Goal: Communication & Community: Answer question/provide support

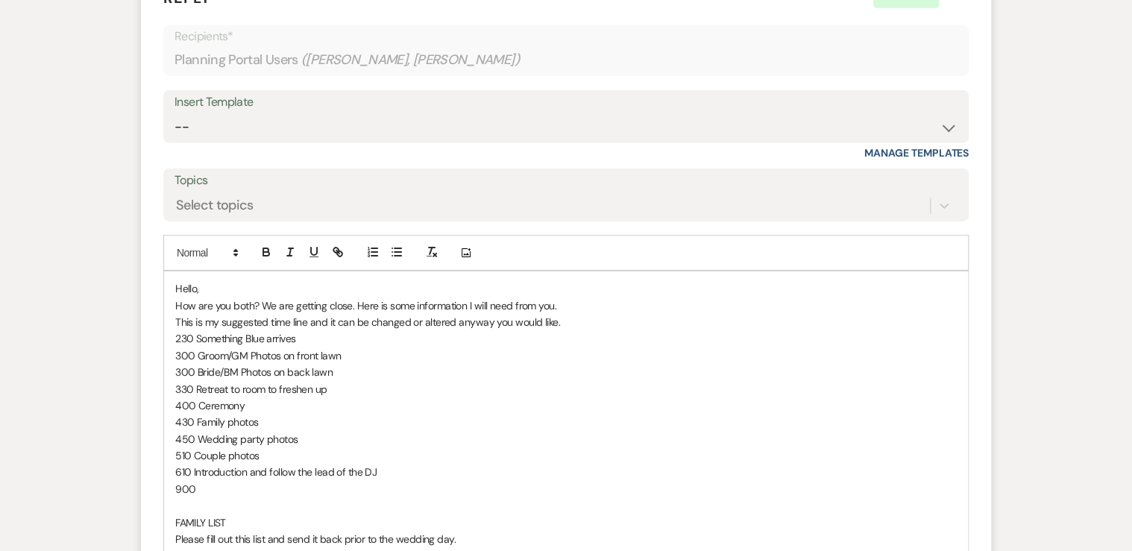
scroll to position [2326, 0]
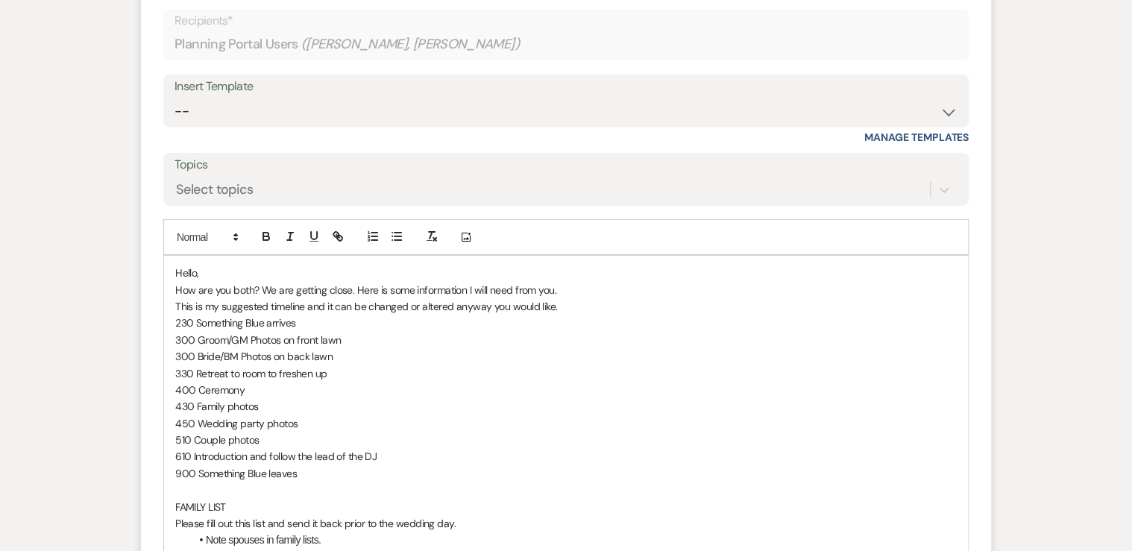
click at [562, 298] on p "This is my suggested timeline and it can be changed or altered anyway you would…" at bounding box center [565, 306] width 781 height 16
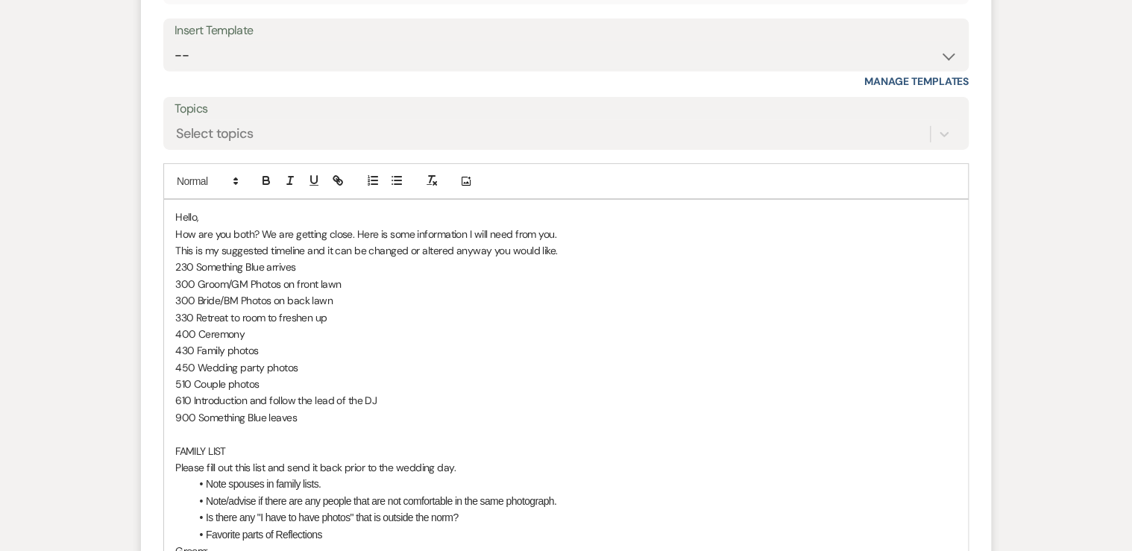
scroll to position [2386, 0]
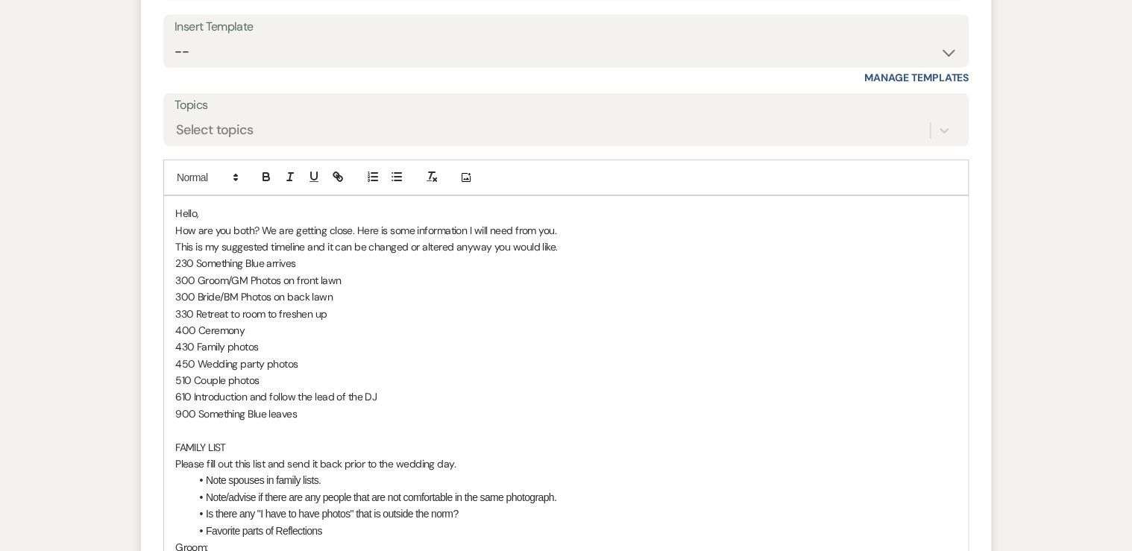
click at [247, 322] on p "400 Ceremony" at bounding box center [565, 330] width 781 height 16
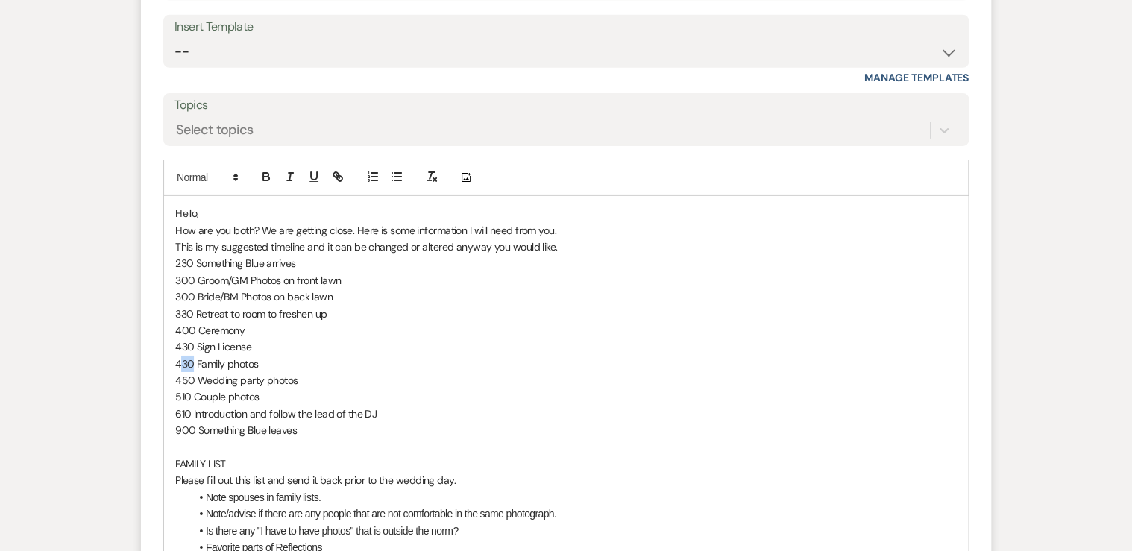
drag, startPoint x: 191, startPoint y: 341, endPoint x: 181, endPoint y: 340, distance: 9.7
click at [181, 356] on p "430 Family photos" at bounding box center [565, 364] width 781 height 16
drag, startPoint x: 194, startPoint y: 355, endPoint x: 173, endPoint y: 357, distance: 21.0
drag, startPoint x: 188, startPoint y: 376, endPoint x: 178, endPoint y: 377, distance: 9.8
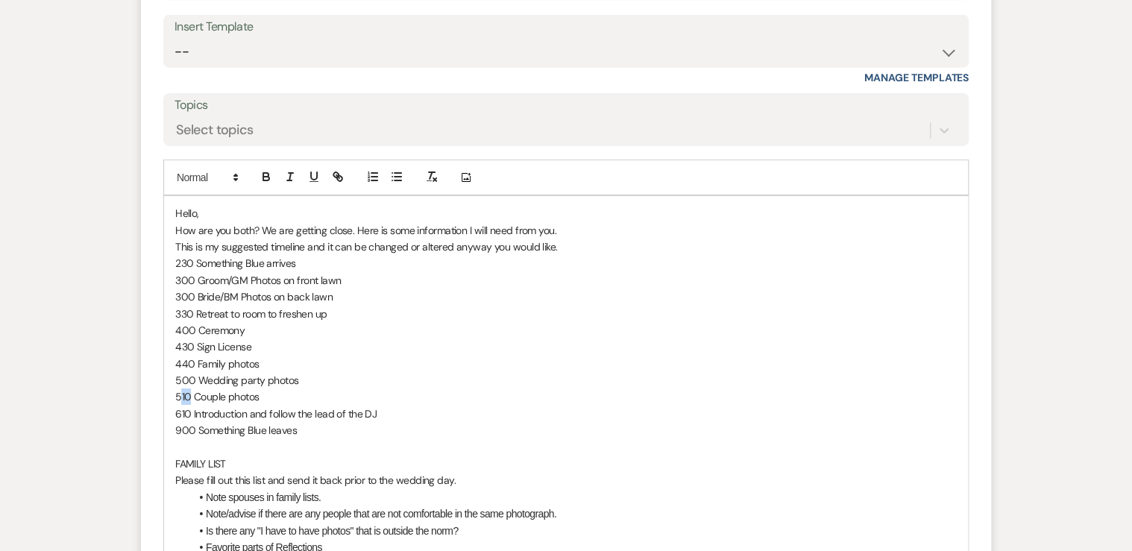
click at [178, 388] on p "510 Couple photos" at bounding box center [565, 396] width 781 height 16
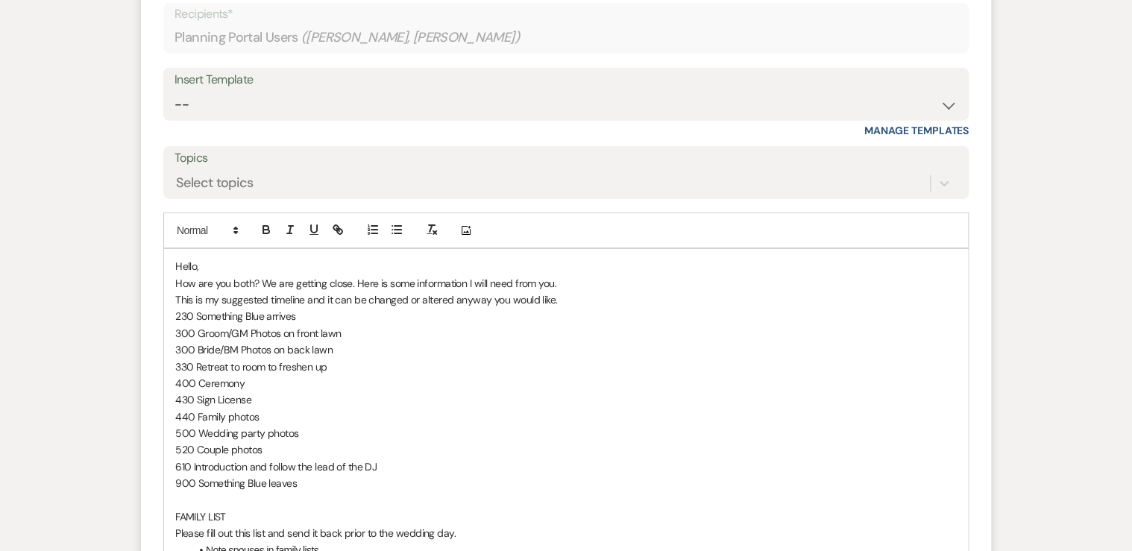
scroll to position [2326, 0]
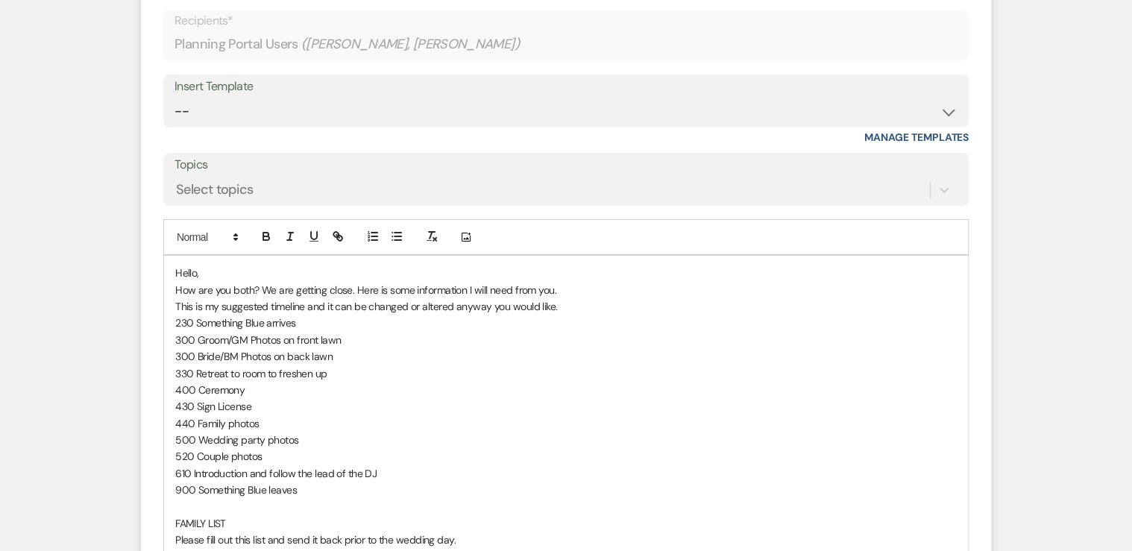
click at [567, 282] on p "How are you both? We are getting close. Here is some information I will need fr…" at bounding box center [565, 290] width 781 height 16
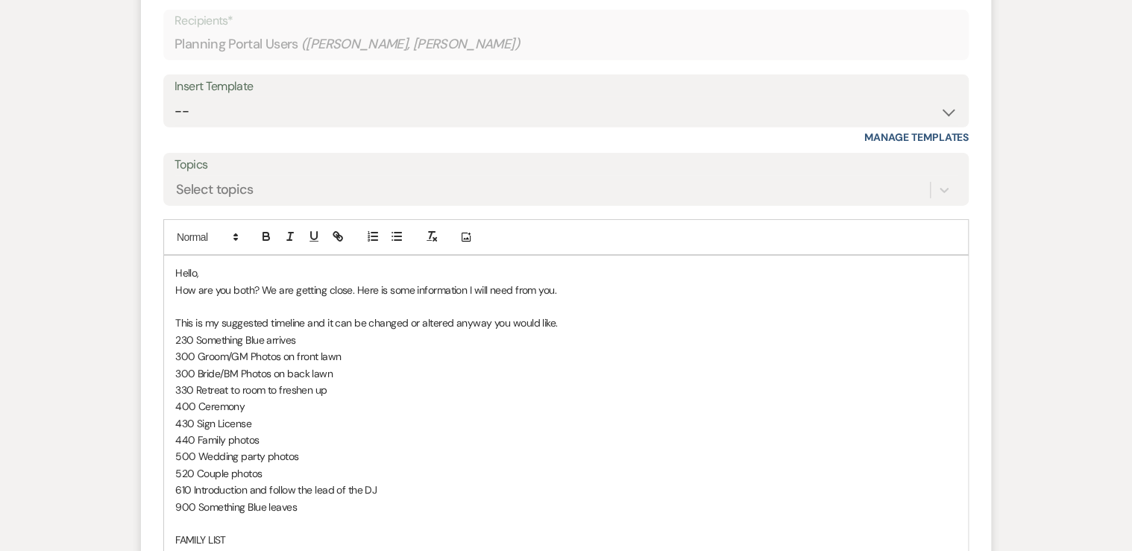
click at [568, 282] on p "How are you both? We are getting close. Here is some information I will need fr…" at bounding box center [565, 290] width 781 height 16
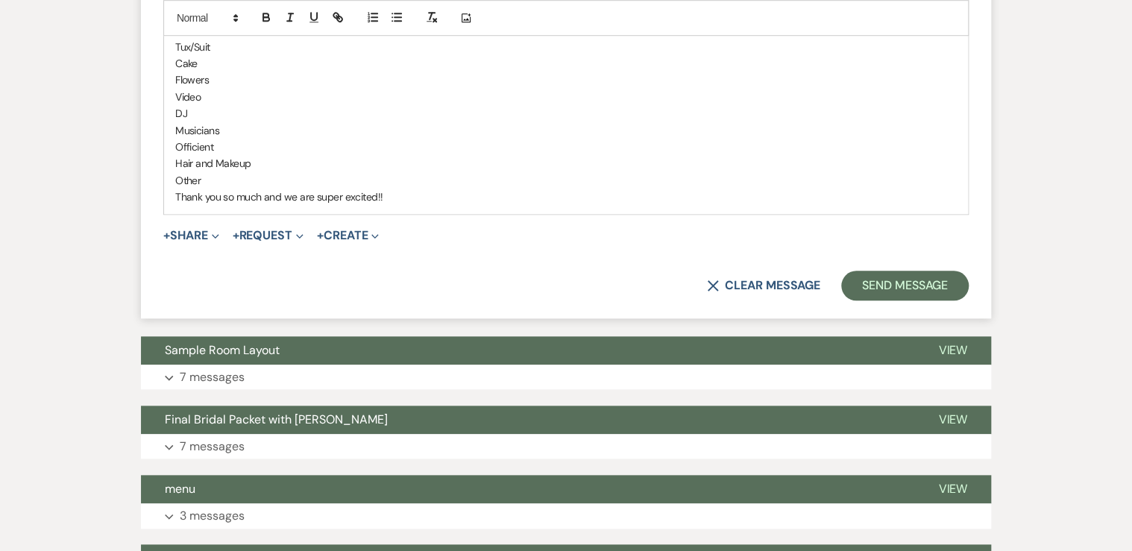
scroll to position [3340, 0]
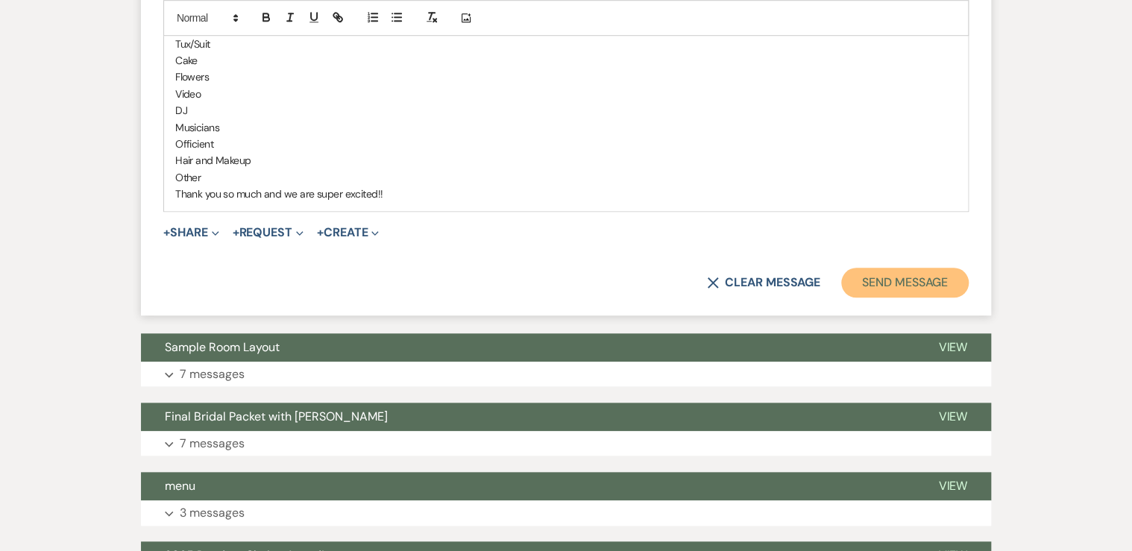
click at [887, 268] on button "Send Message" at bounding box center [904, 283] width 127 height 30
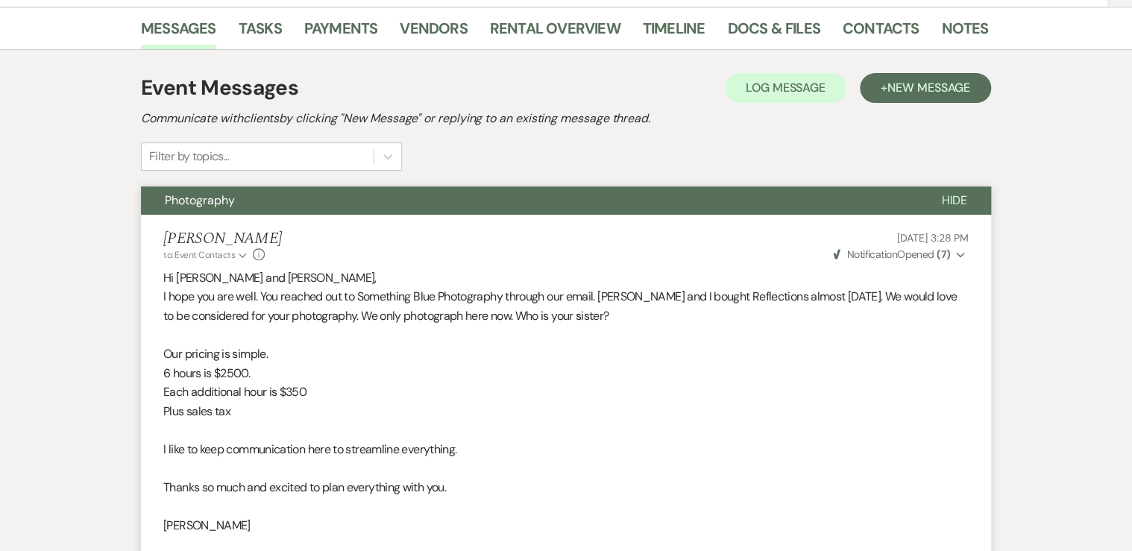
scroll to position [0, 0]
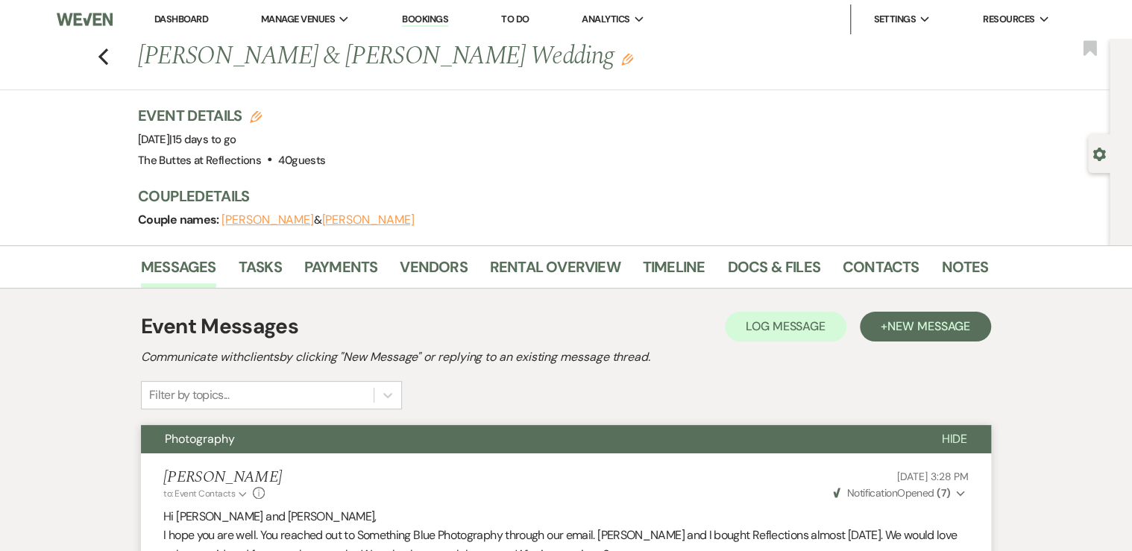
click at [180, 22] on link "Dashboard" at bounding box center [181, 19] width 54 height 13
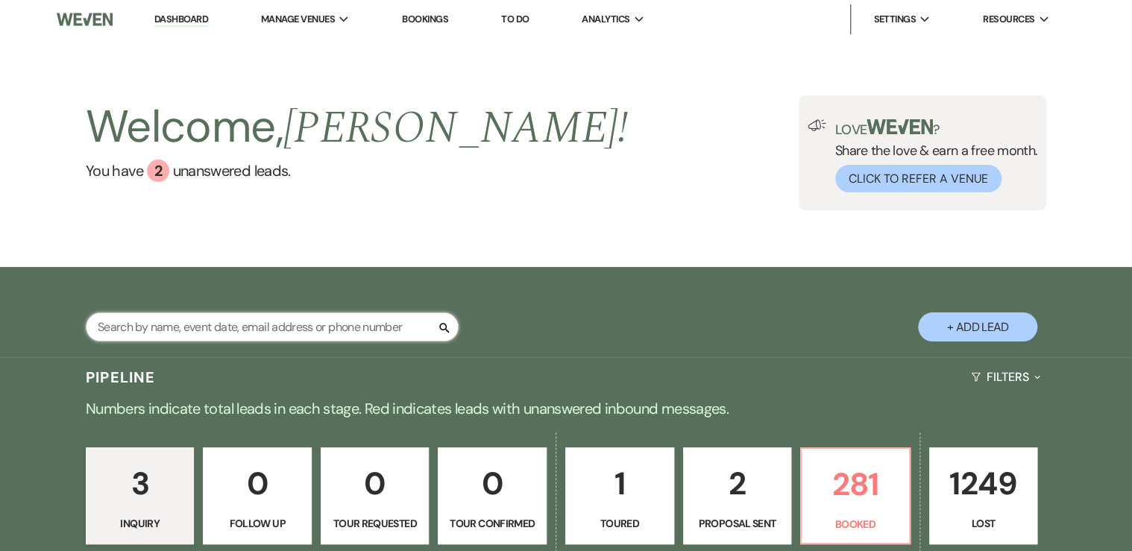
click at [218, 328] on input "text" at bounding box center [272, 326] width 373 height 29
type input "[PERSON_NAME]"
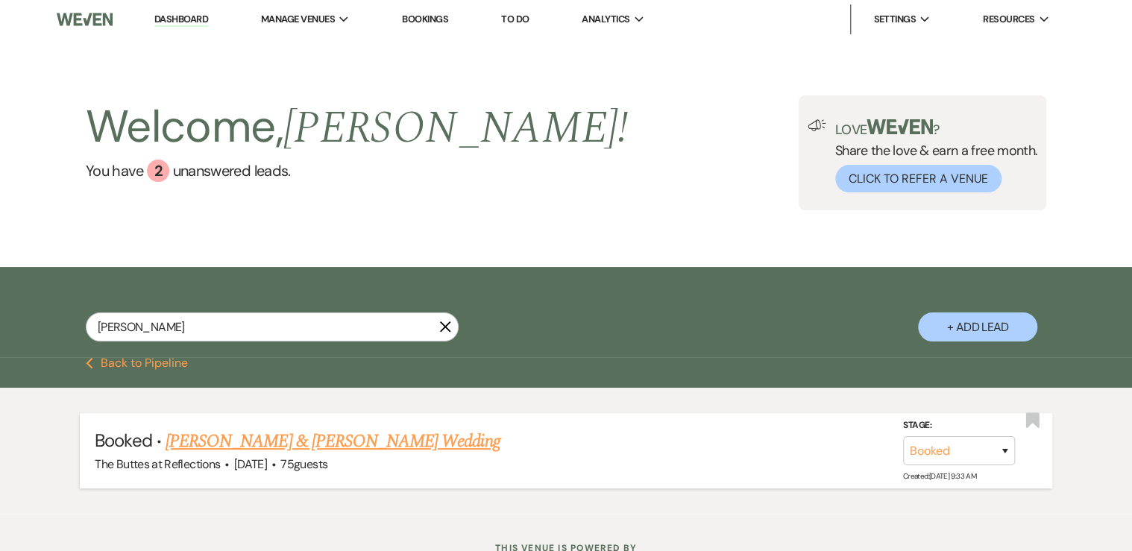
click at [257, 436] on link "[PERSON_NAME] & [PERSON_NAME] Wedding" at bounding box center [333, 441] width 334 height 27
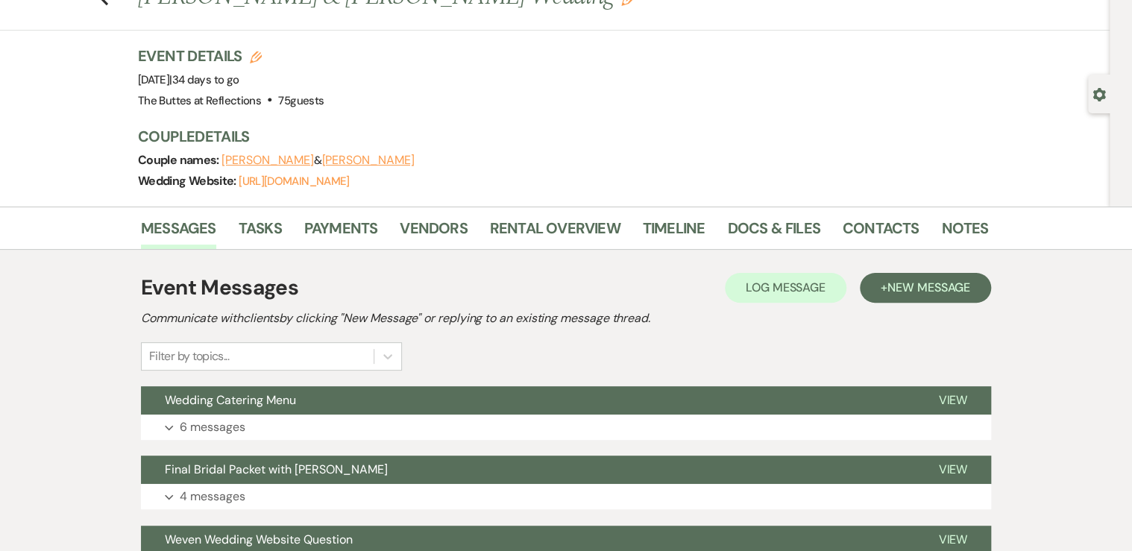
scroll to position [60, 0]
click at [778, 229] on link "Docs & Files" at bounding box center [773, 232] width 92 height 33
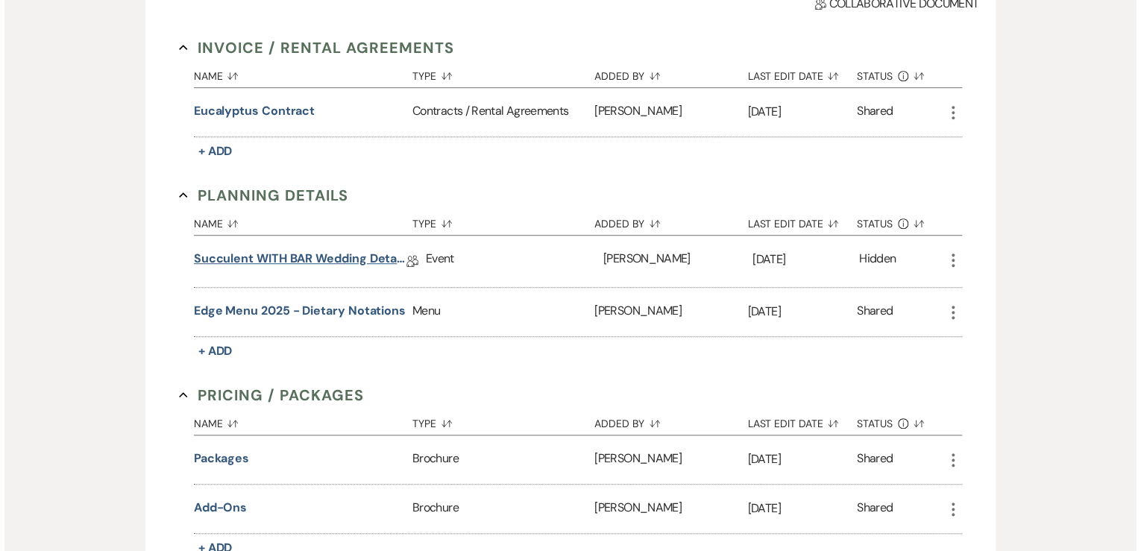
scroll to position [411, 0]
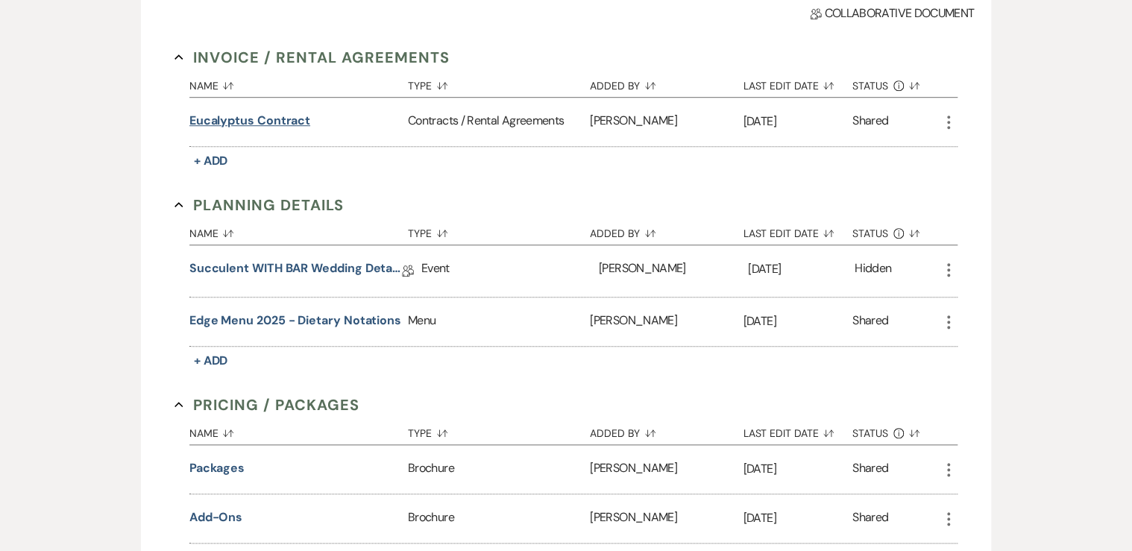
click at [271, 119] on button "Eucalyptus Contract" at bounding box center [249, 121] width 121 height 18
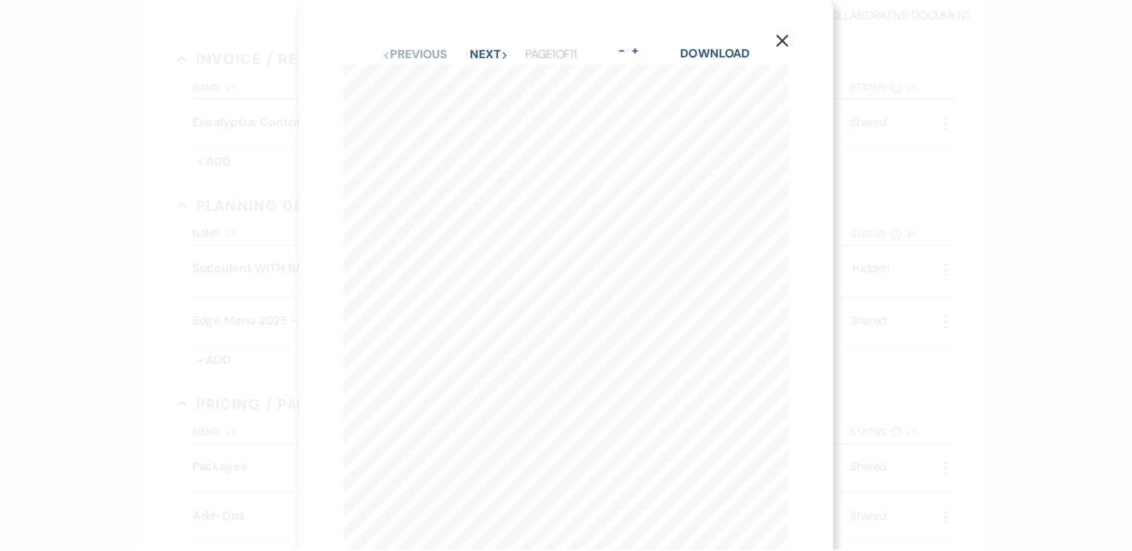
scroll to position [0, 0]
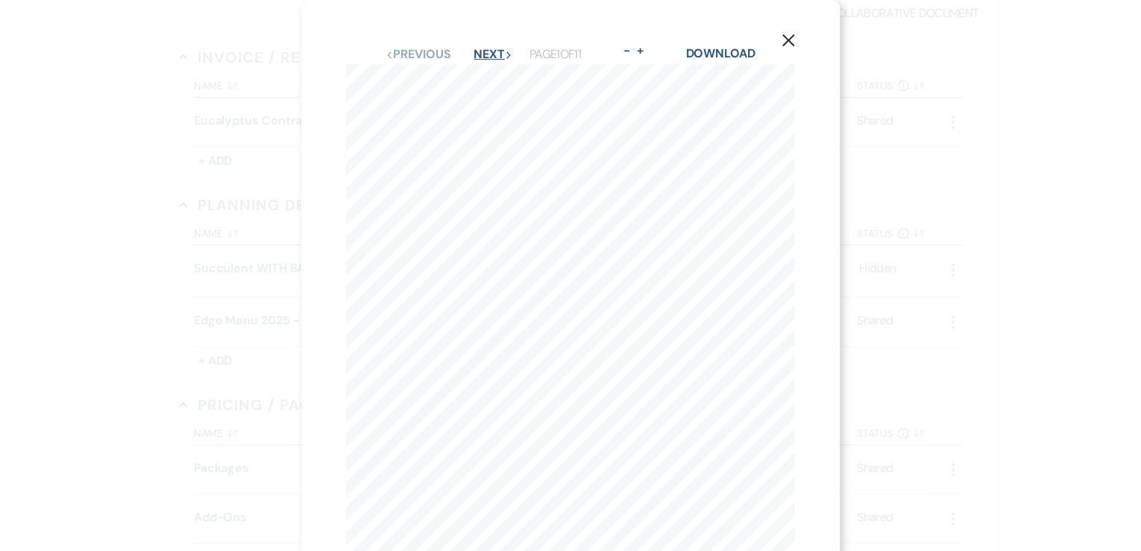
click at [479, 51] on button "Next Next" at bounding box center [492, 54] width 39 height 12
click at [787, 40] on use "button" at bounding box center [788, 40] width 12 height 12
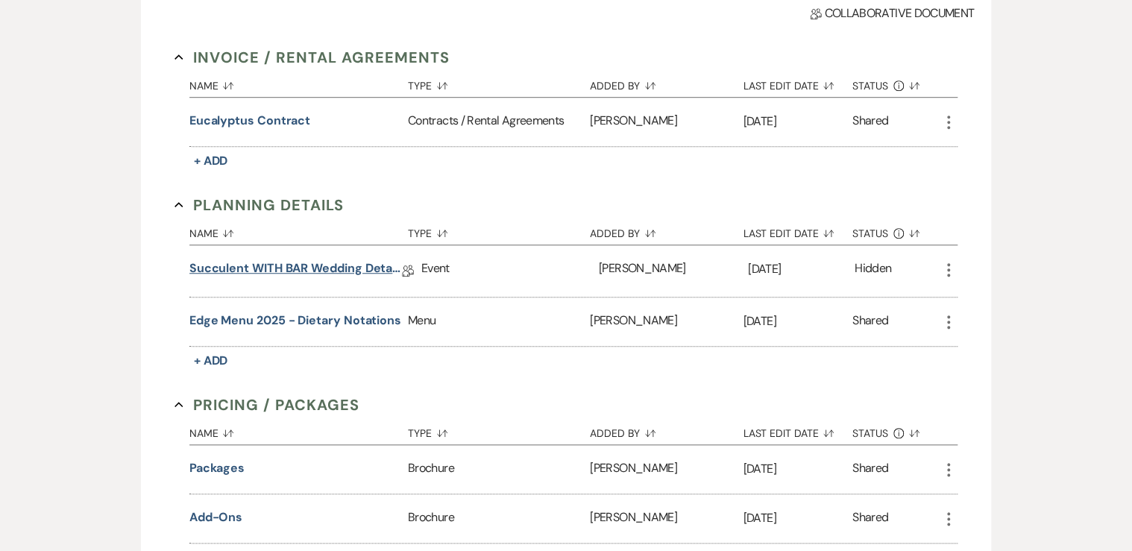
click at [364, 265] on link "Succulent WITH BAR Wedding Details [PERSON_NAME] **[DATE] **" at bounding box center [295, 270] width 212 height 23
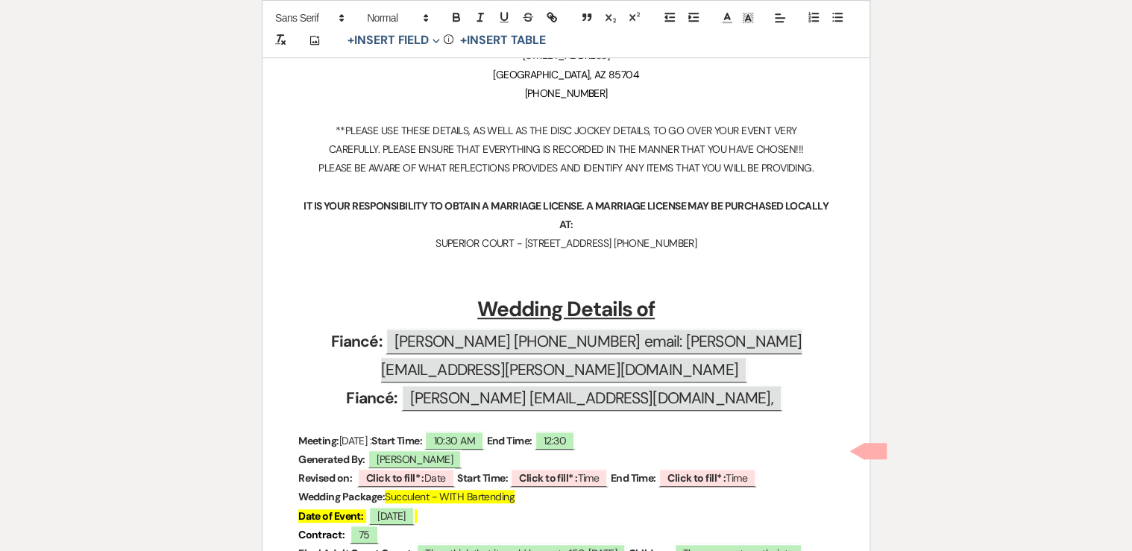
scroll to position [358, 0]
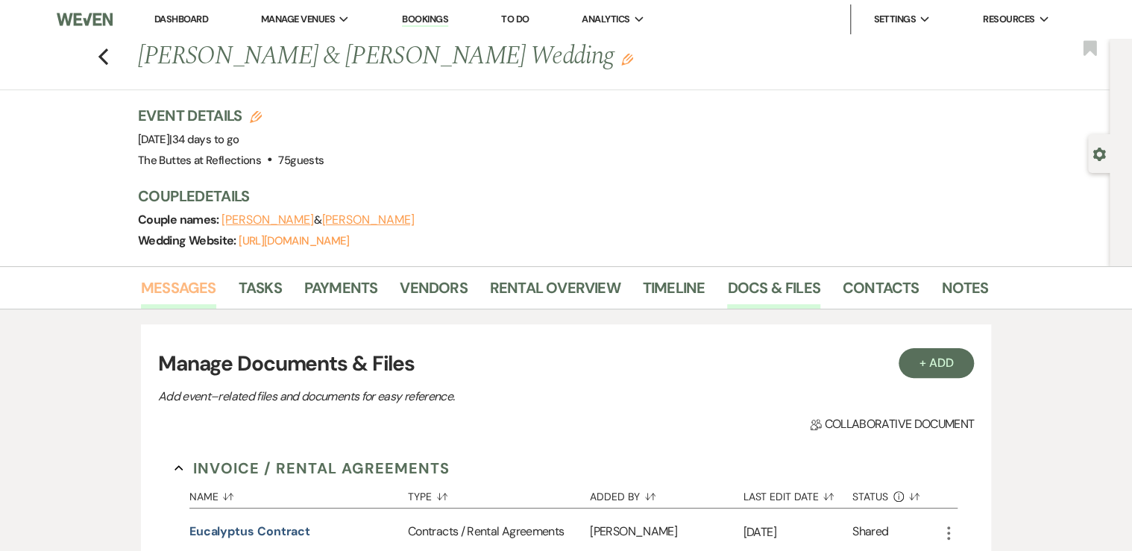
click at [185, 283] on link "Messages" at bounding box center [178, 292] width 75 height 33
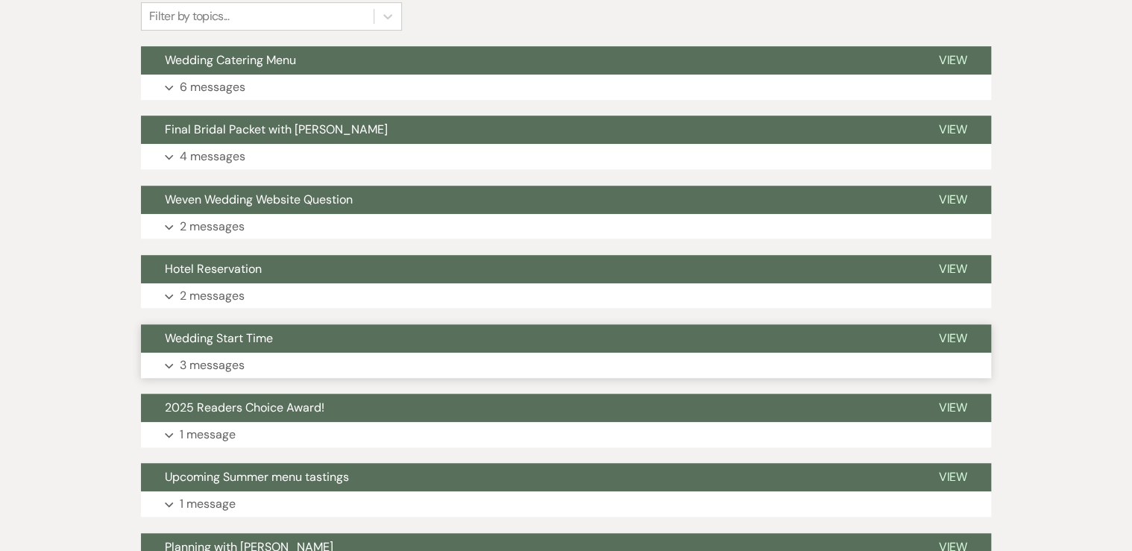
scroll to position [417, 0]
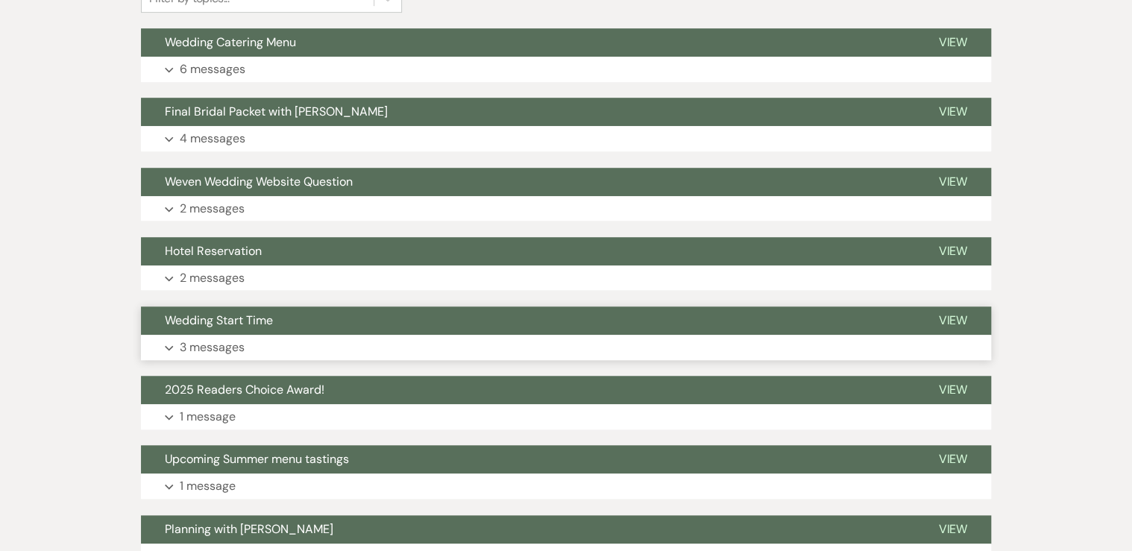
click at [259, 346] on button "Expand 3 messages" at bounding box center [566, 347] width 850 height 25
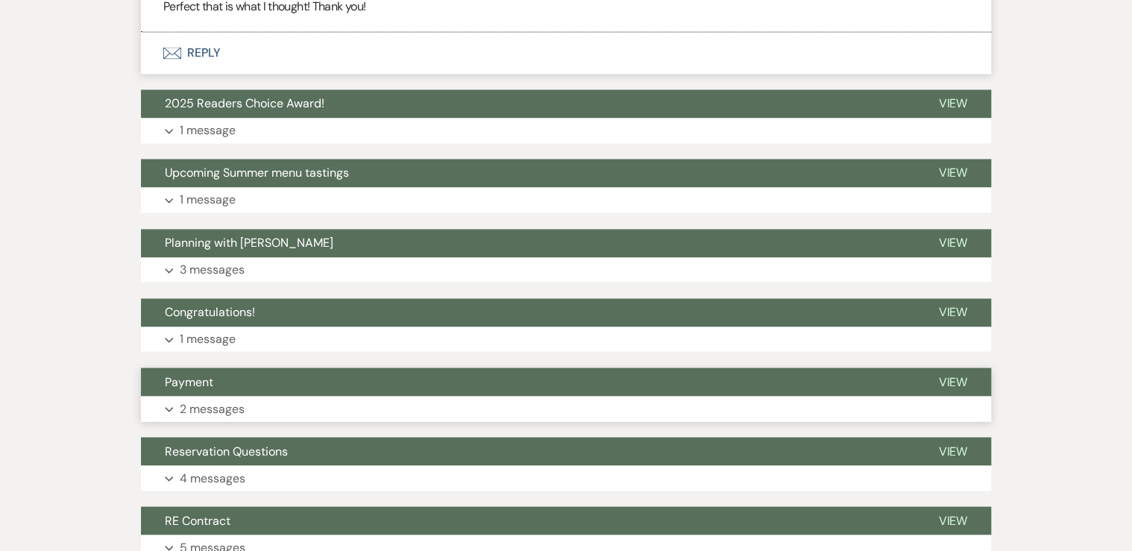
scroll to position [1074, 0]
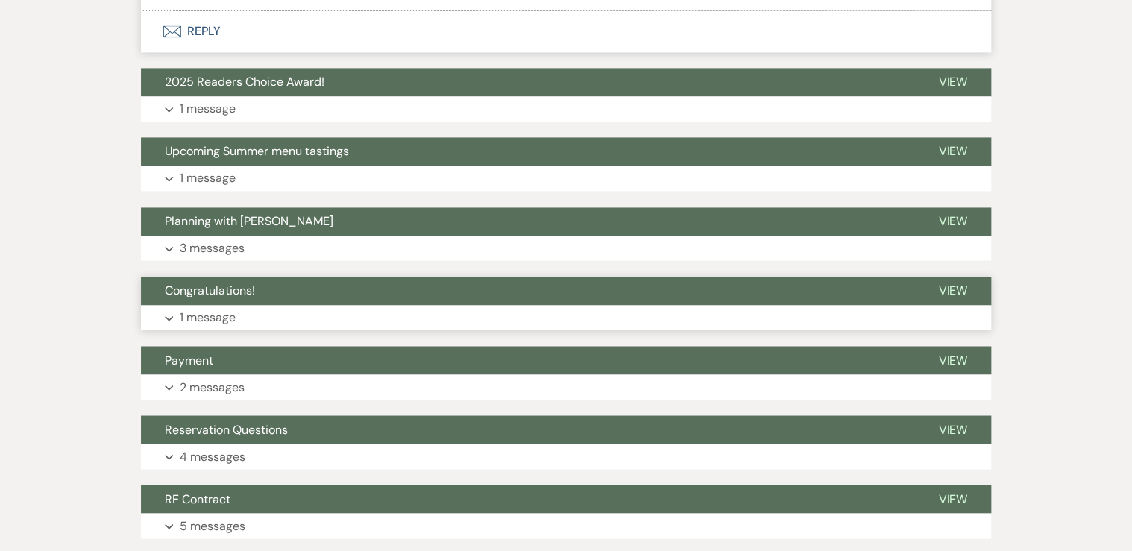
click at [235, 317] on p "1 message" at bounding box center [208, 317] width 56 height 19
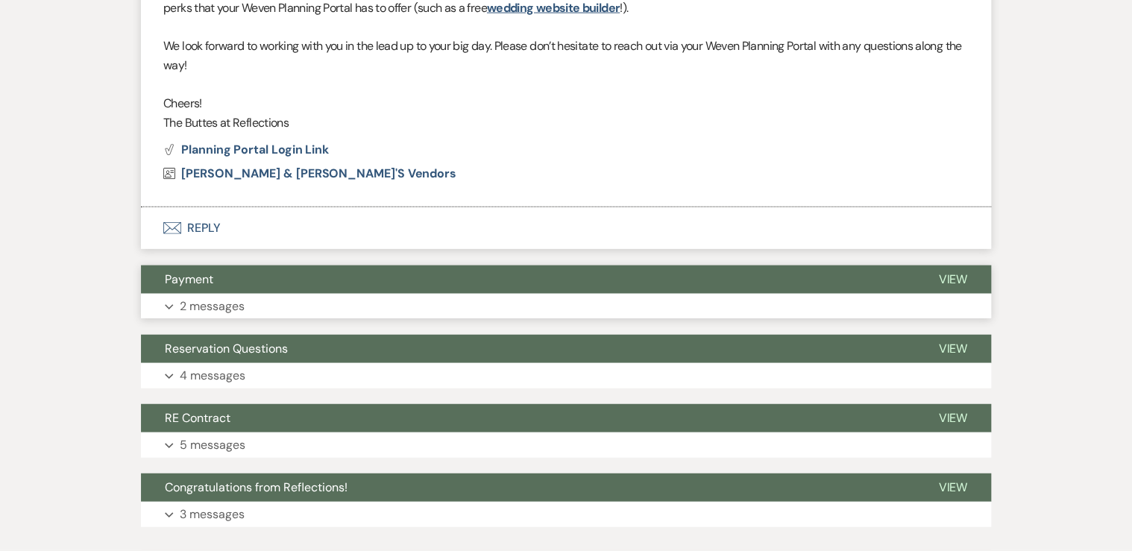
scroll to position [1812, 0]
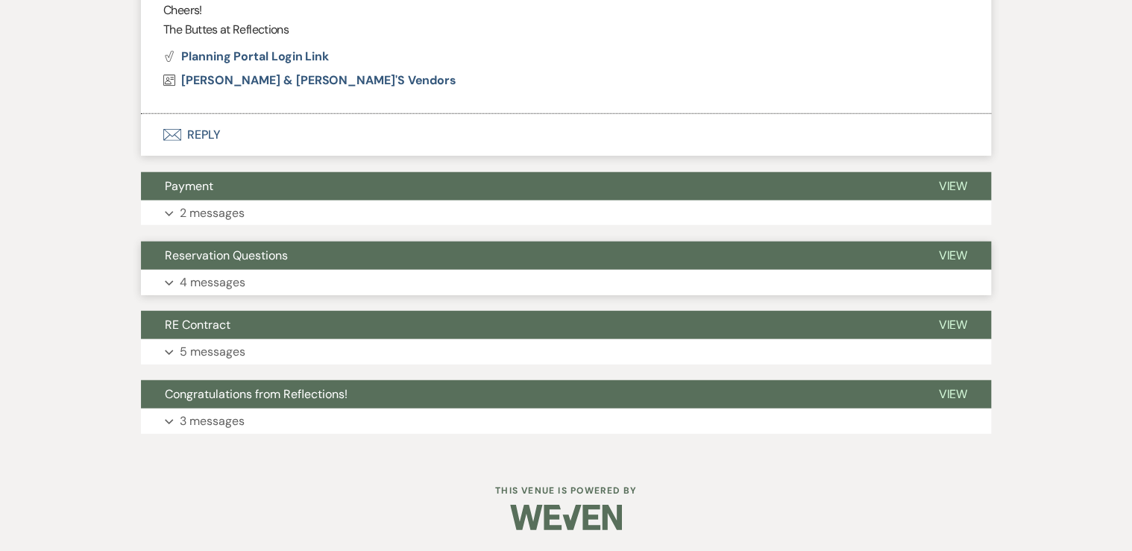
click at [248, 289] on button "Expand 4 messages" at bounding box center [566, 282] width 850 height 25
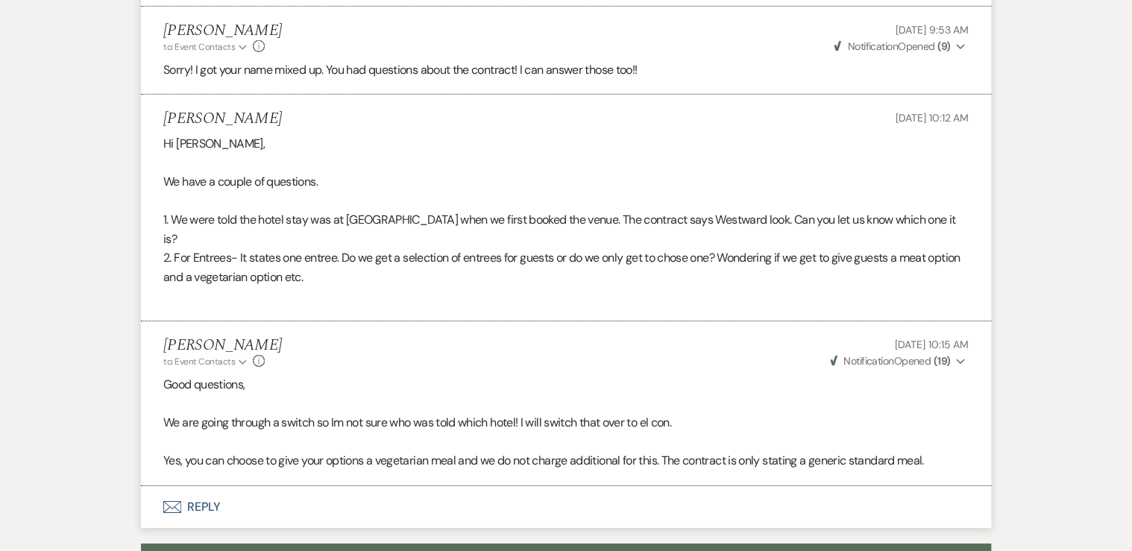
scroll to position [2414, 0]
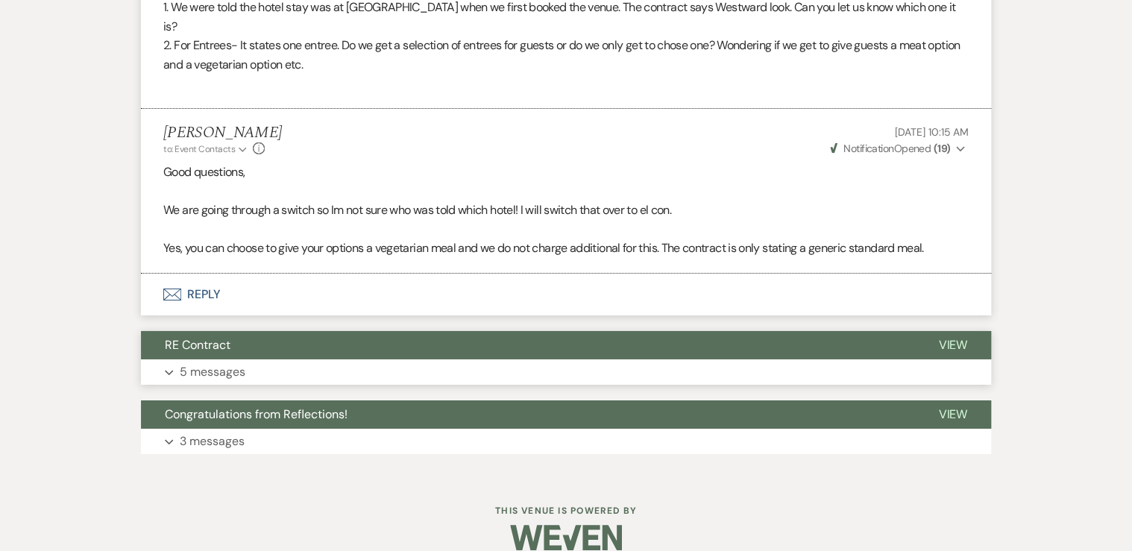
click at [268, 359] on button "Expand 5 messages" at bounding box center [566, 371] width 850 height 25
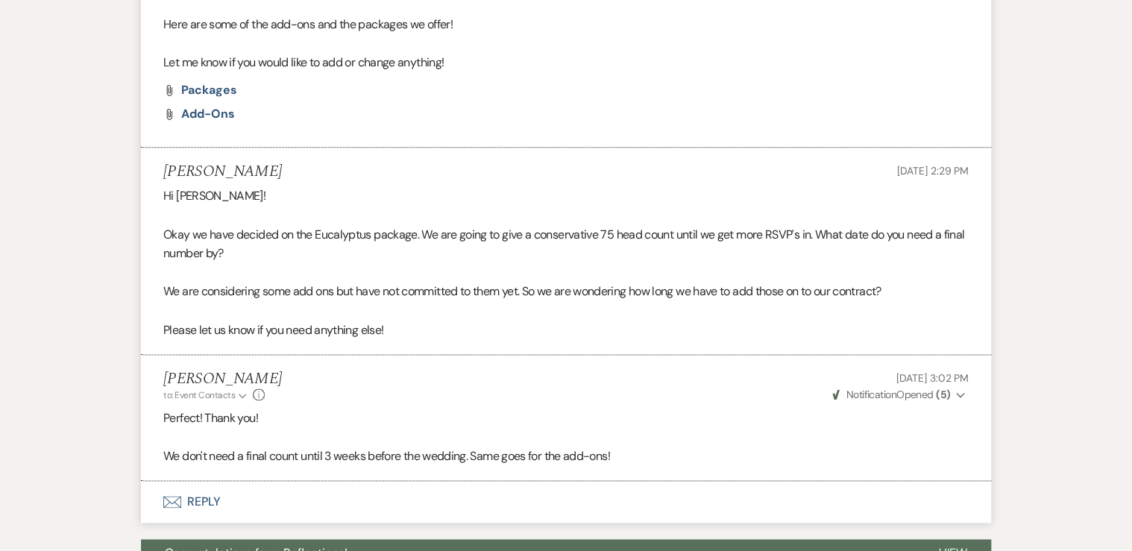
scroll to position [3819, 0]
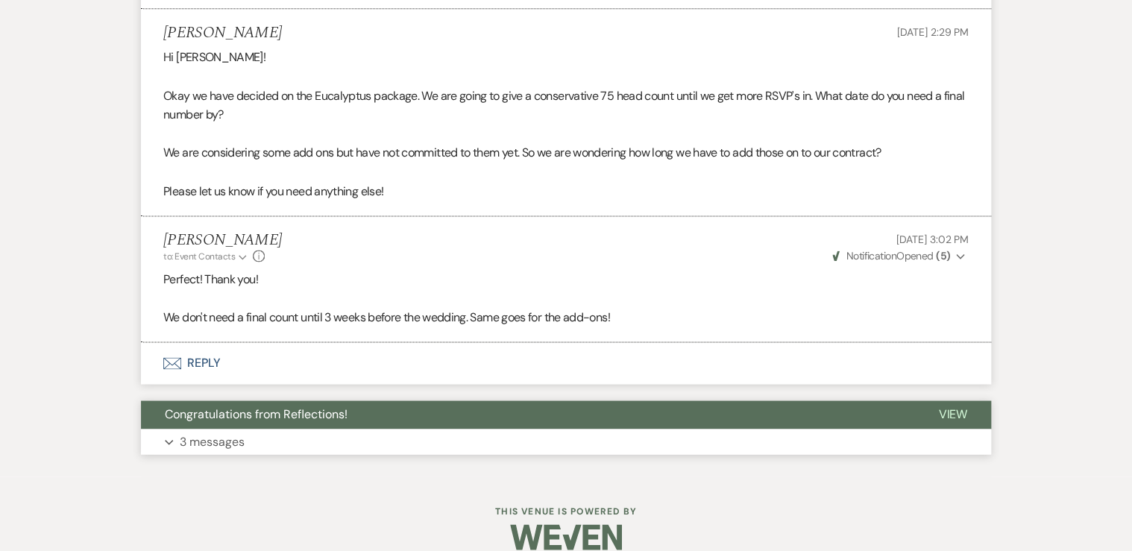
click at [262, 406] on span "Congratulations from Reflections!" at bounding box center [256, 414] width 183 height 16
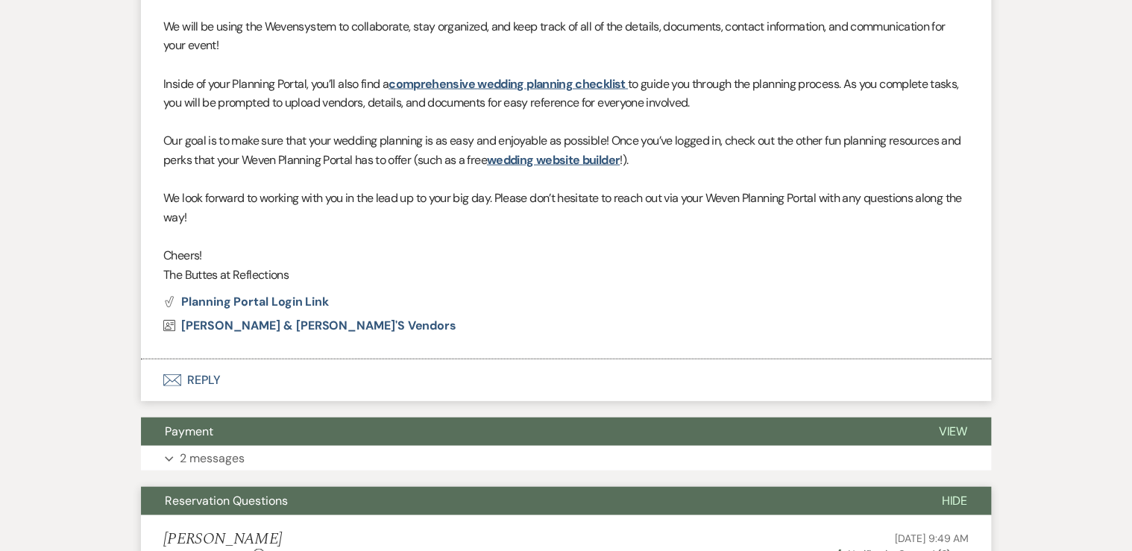
scroll to position [1563, 0]
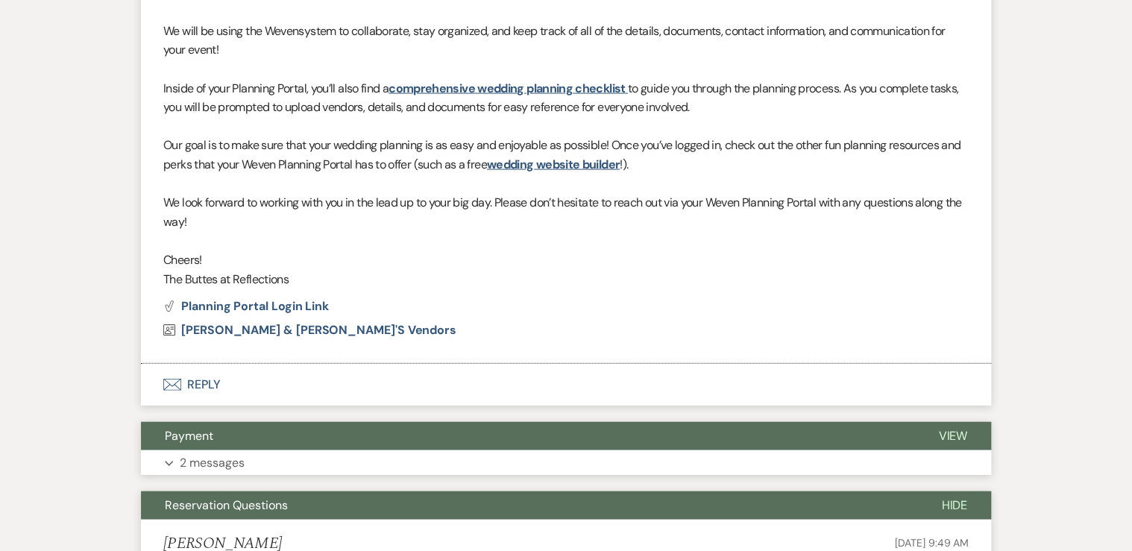
click at [236, 461] on p "2 messages" at bounding box center [212, 462] width 65 height 19
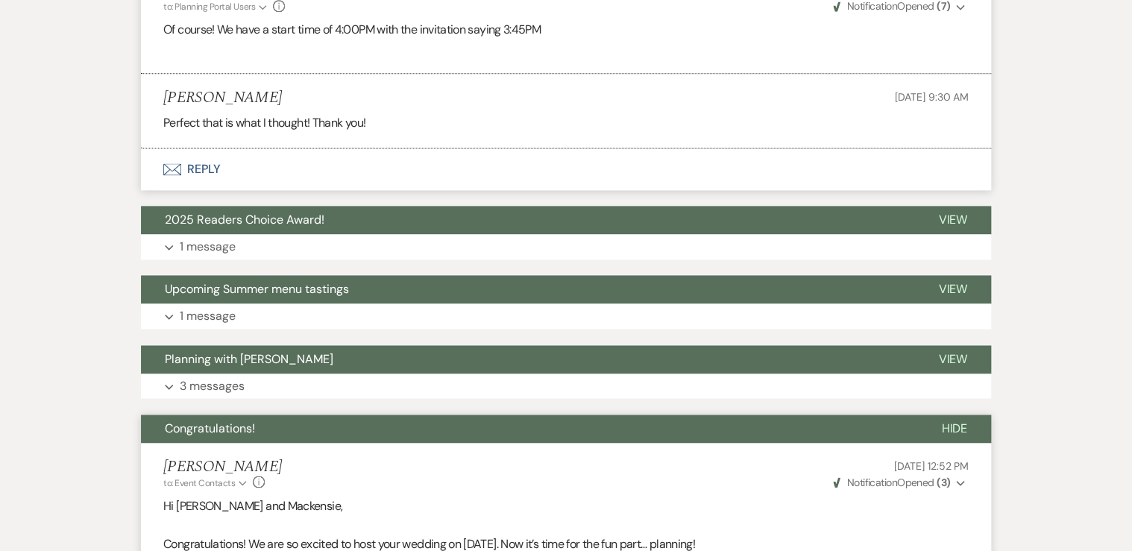
scroll to position [907, 0]
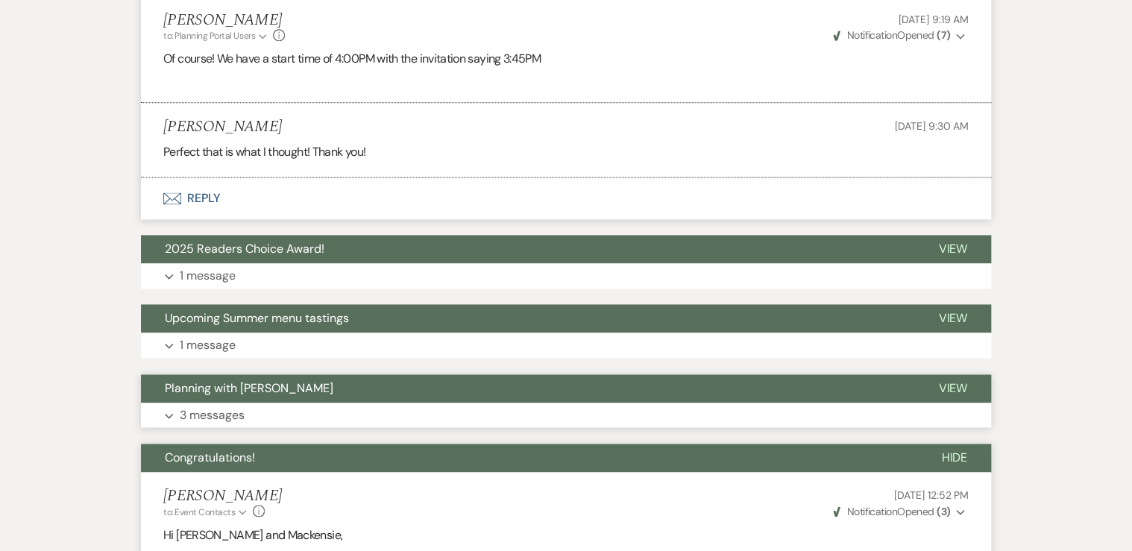
click at [258, 409] on button "Expand 3 messages" at bounding box center [566, 415] width 850 height 25
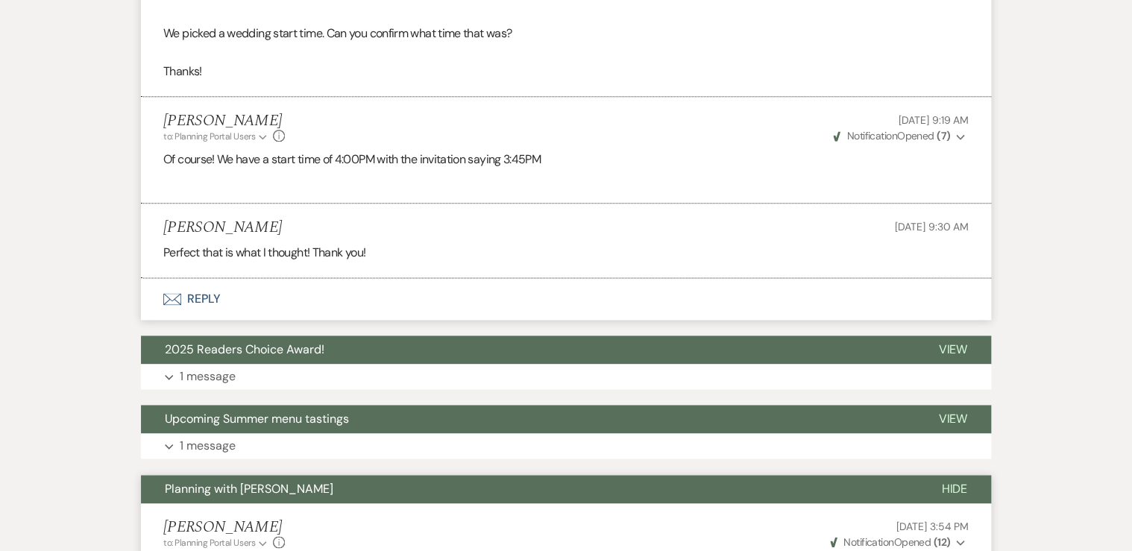
scroll to position [787, 0]
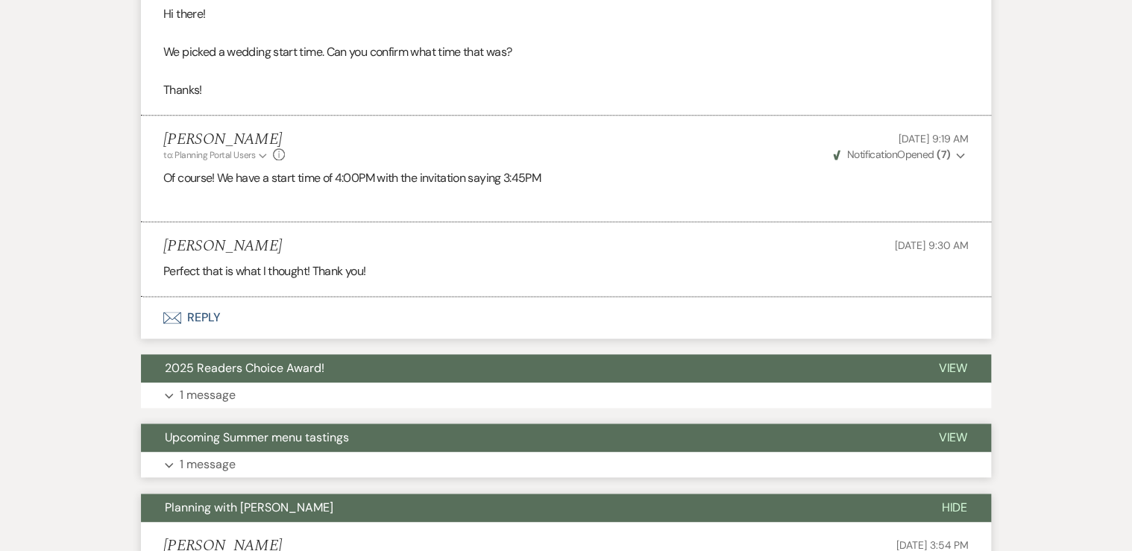
click at [248, 473] on button "Expand 1 message" at bounding box center [566, 464] width 850 height 25
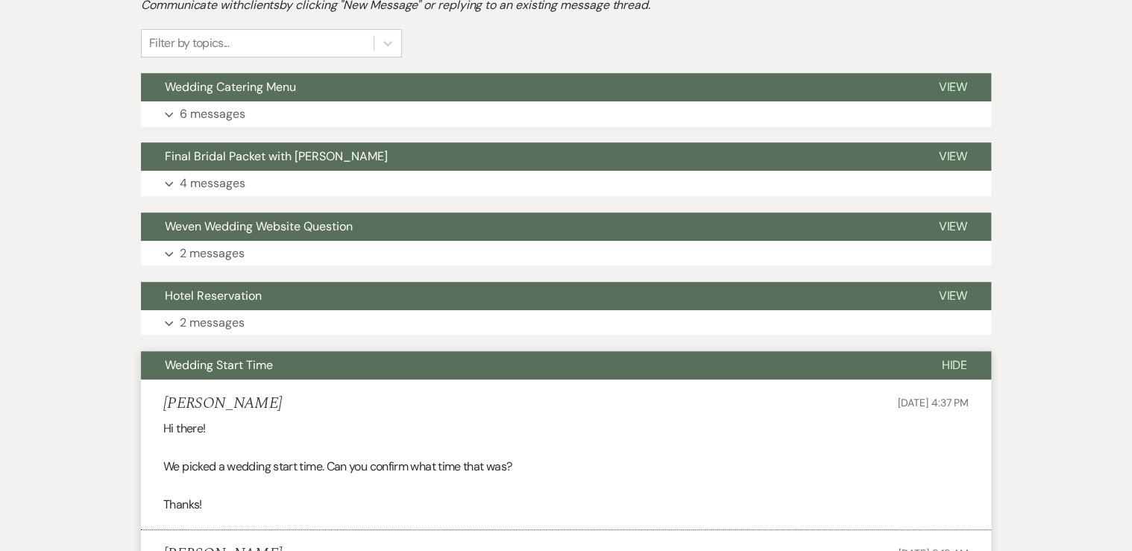
scroll to position [370, 0]
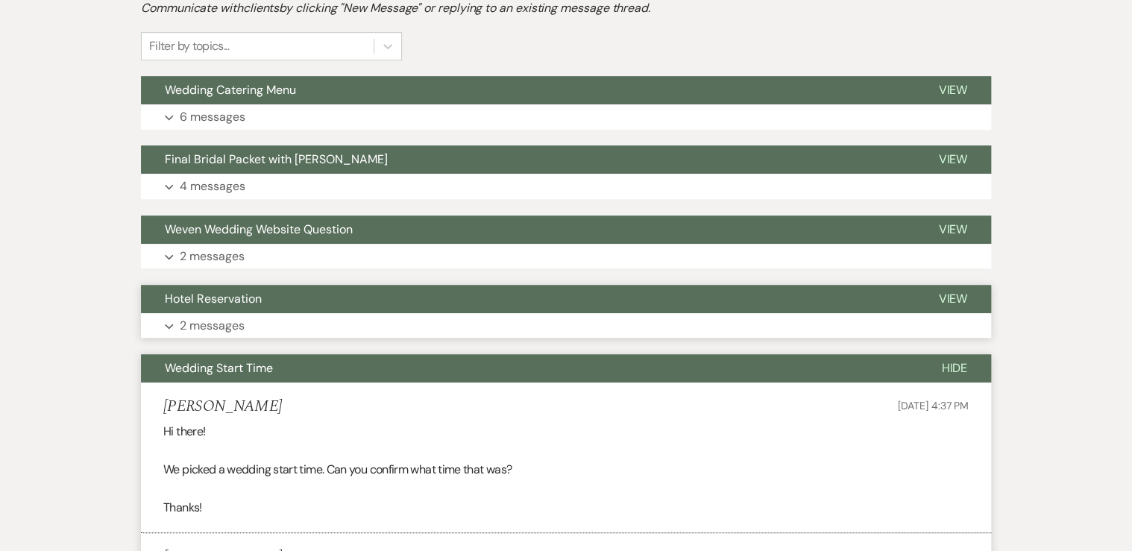
click at [274, 327] on button "Expand 2 messages" at bounding box center [566, 325] width 850 height 25
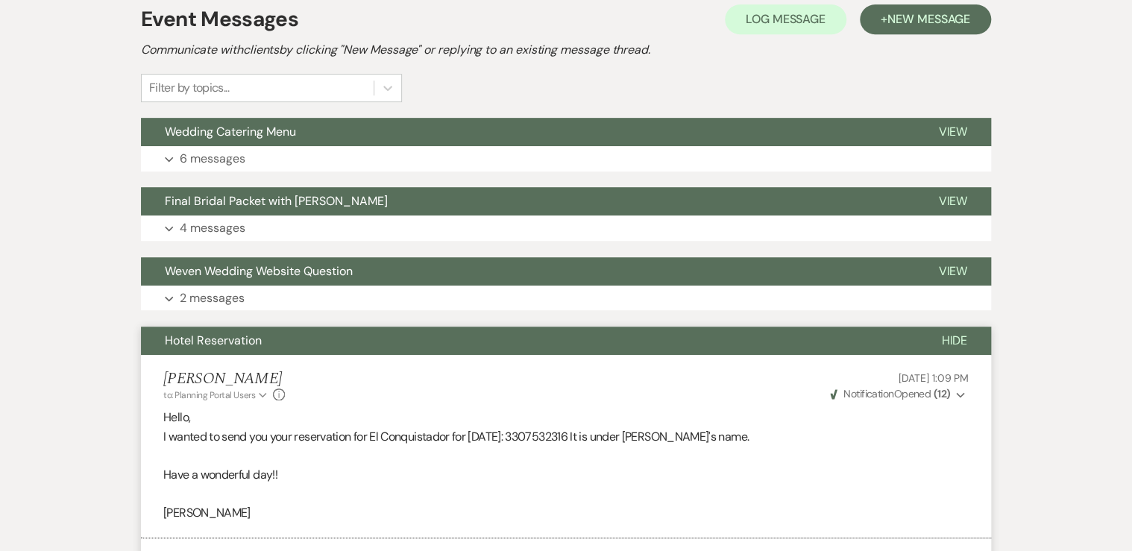
scroll to position [310, 0]
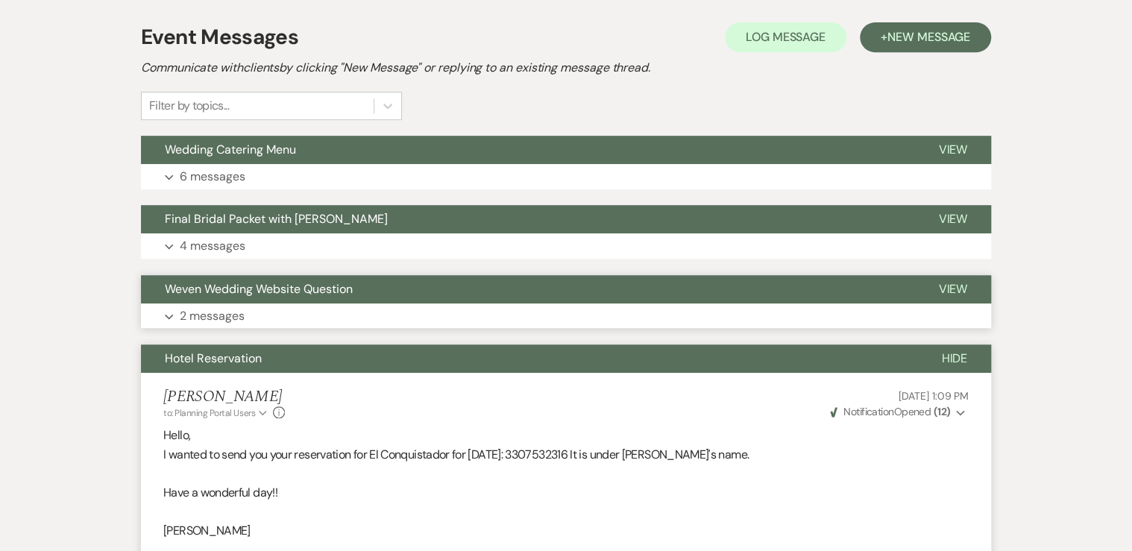
click at [277, 319] on button "Expand 2 messages" at bounding box center [566, 315] width 850 height 25
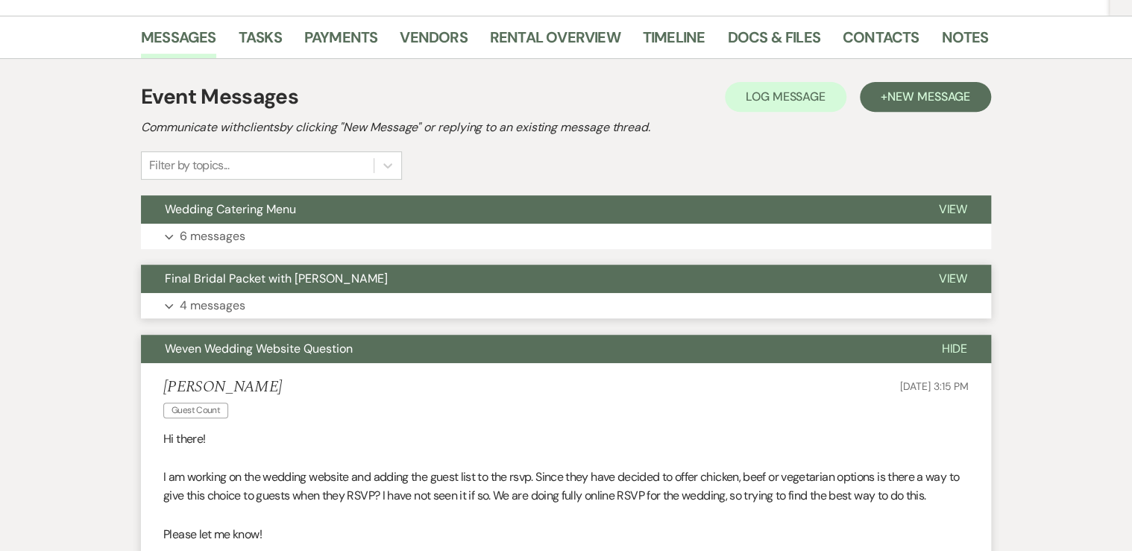
click at [261, 301] on button "Expand 4 messages" at bounding box center [566, 305] width 850 height 25
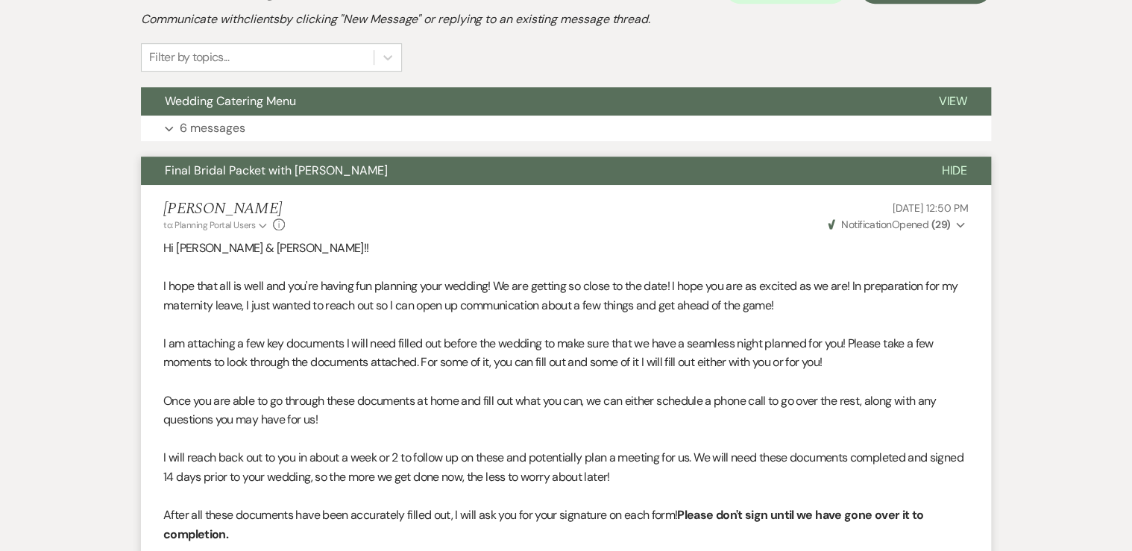
scroll to position [192, 0]
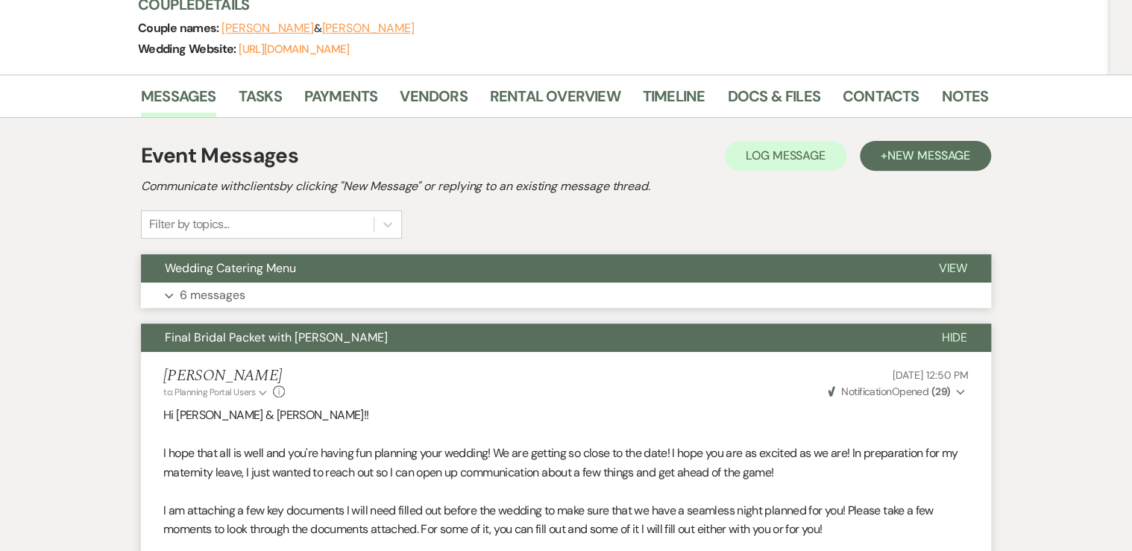
click at [239, 293] on p "6 messages" at bounding box center [213, 295] width 66 height 19
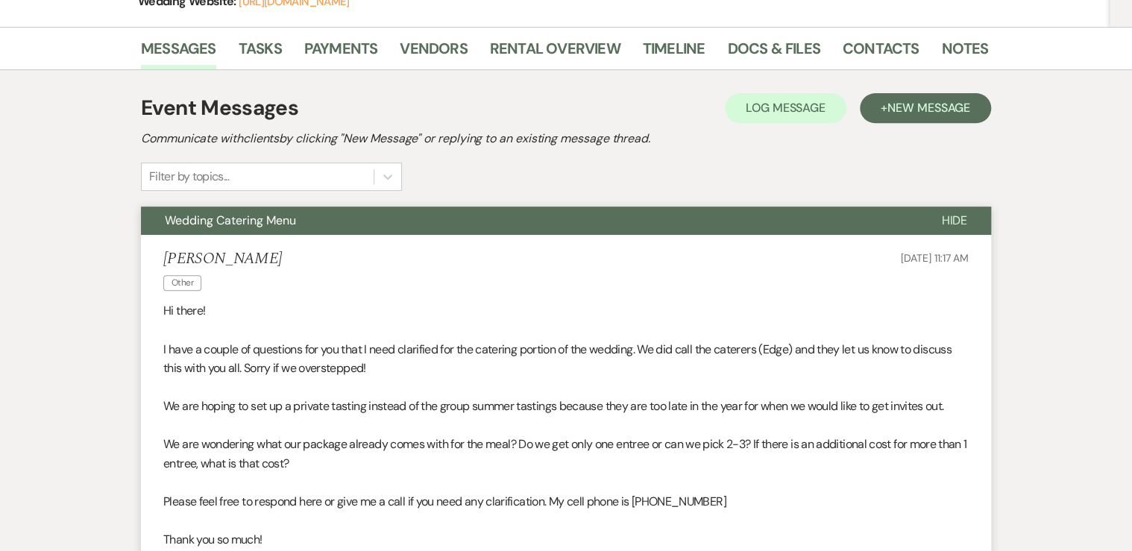
scroll to position [0, 0]
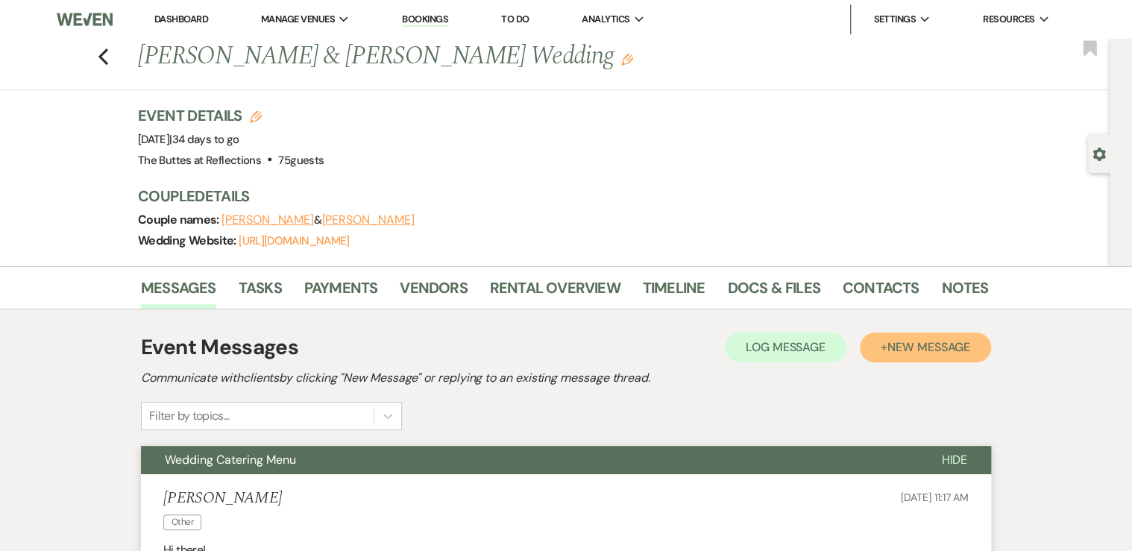
click at [933, 351] on span "New Message" at bounding box center [928, 347] width 83 height 16
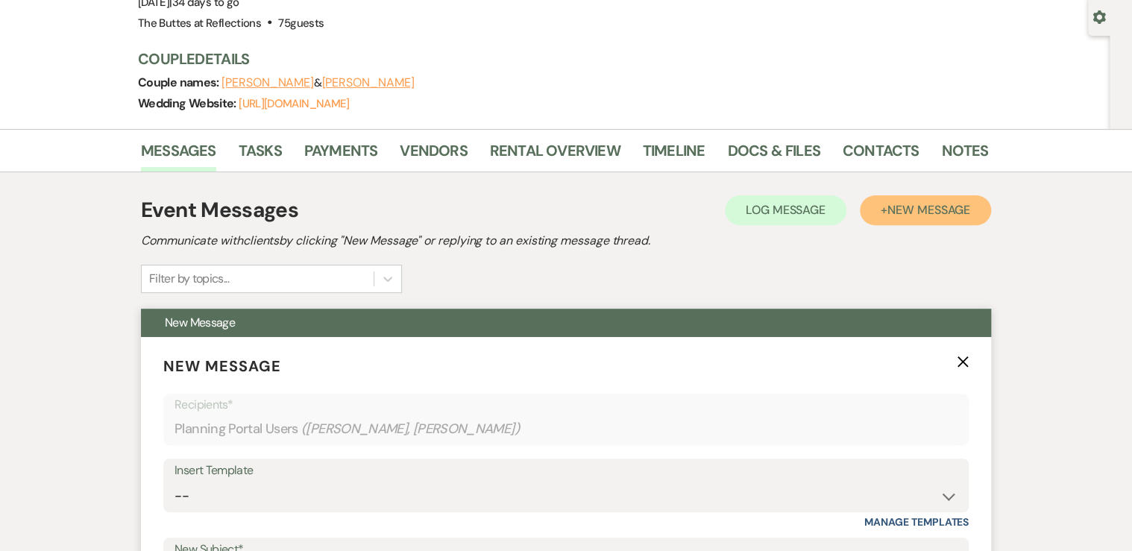
scroll to position [179, 0]
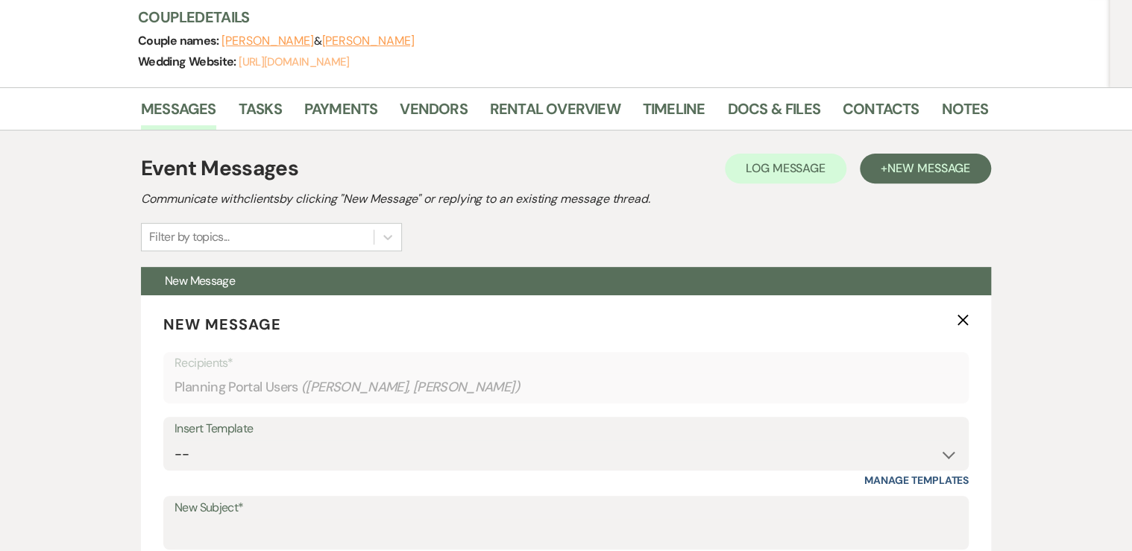
click at [295, 57] on link "[URL][DOMAIN_NAME]" at bounding box center [294, 61] width 110 height 15
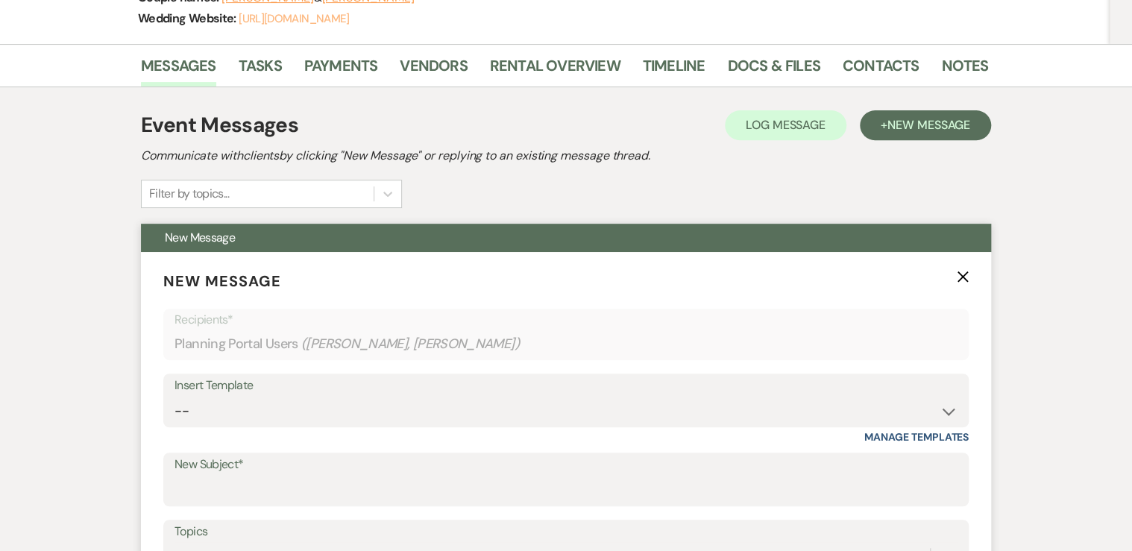
scroll to position [298, 0]
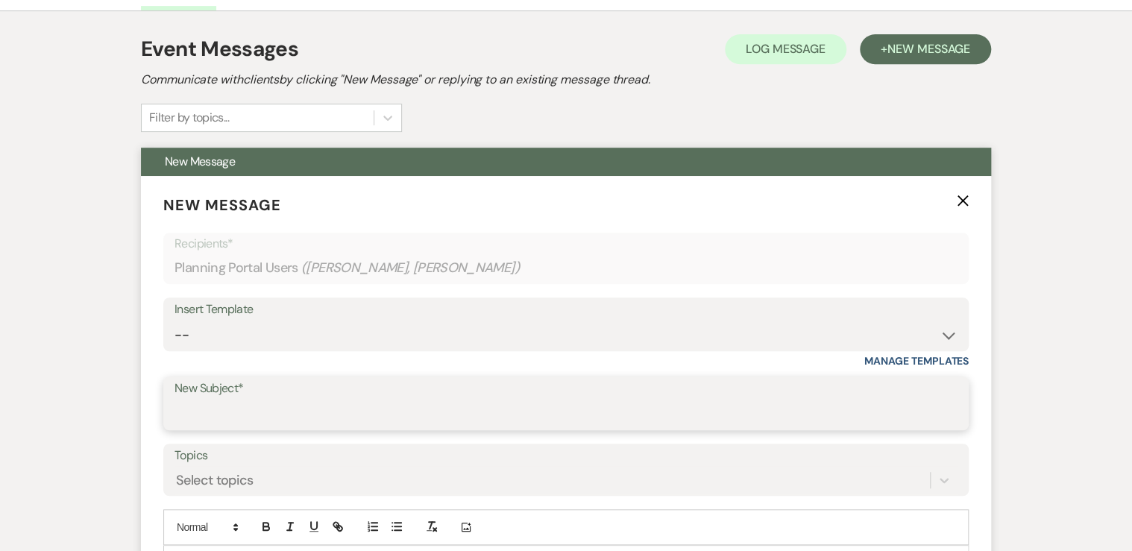
click at [205, 412] on input "New Subject*" at bounding box center [565, 414] width 783 height 29
type input "Photography"
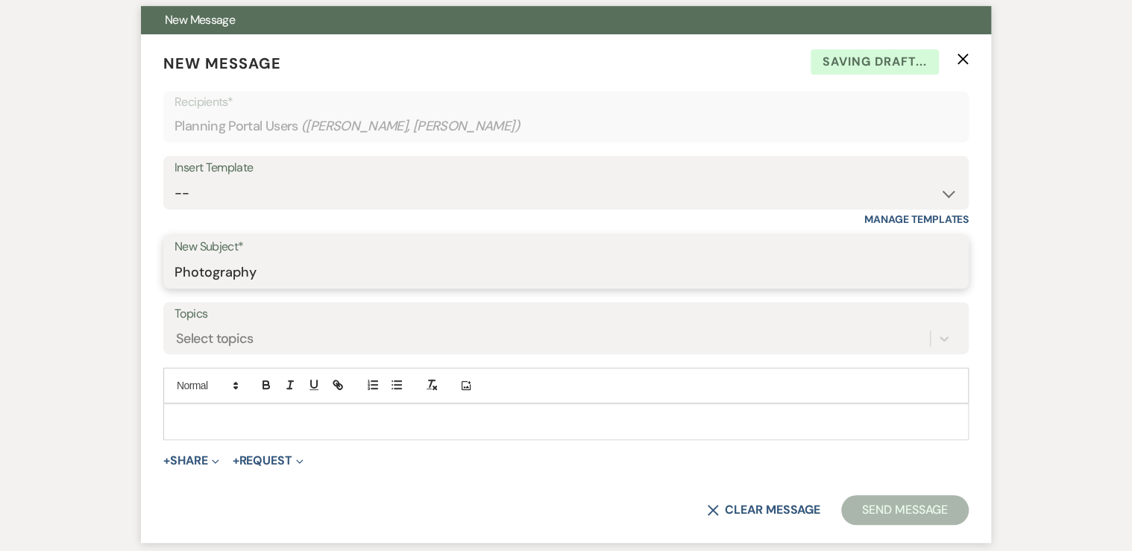
scroll to position [477, 0]
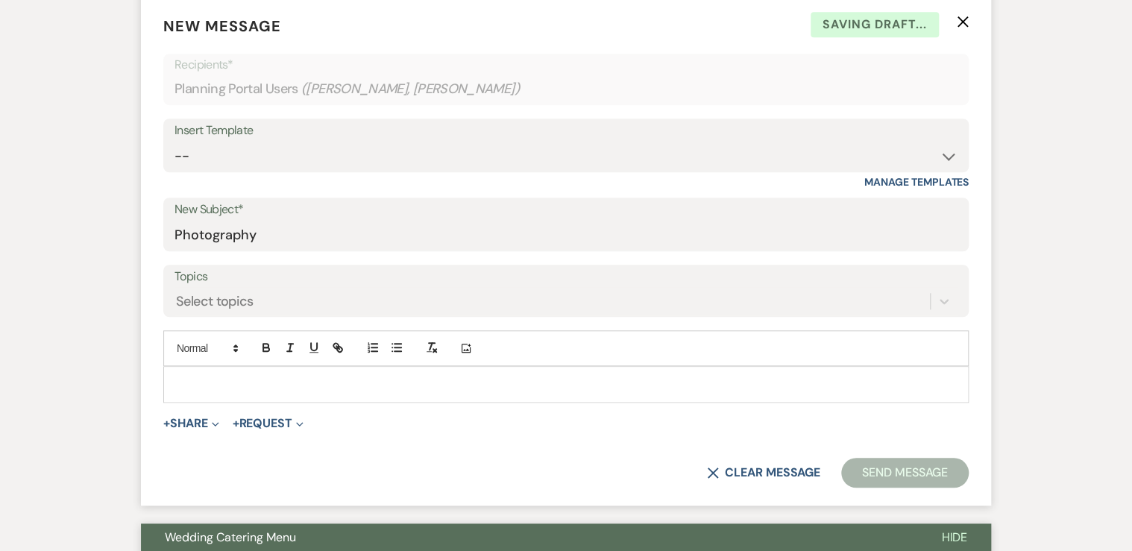
click at [198, 376] on p at bounding box center [565, 384] width 781 height 16
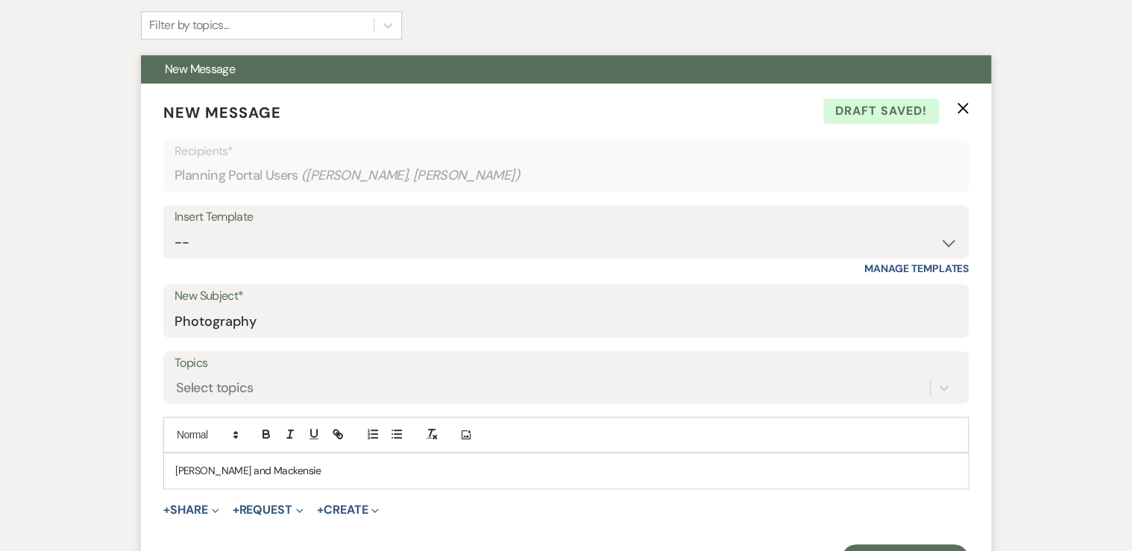
scroll to position [417, 0]
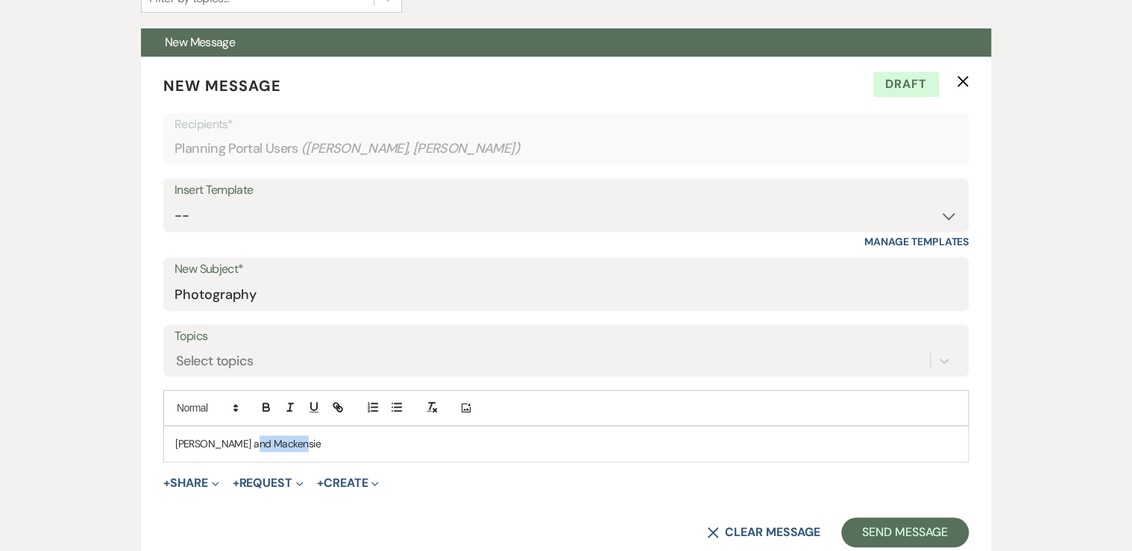
drag, startPoint x: 290, startPoint y: 447, endPoint x: 247, endPoint y: 446, distance: 43.2
click at [246, 447] on p "[PERSON_NAME] and Mackensie" at bounding box center [565, 443] width 781 height 16
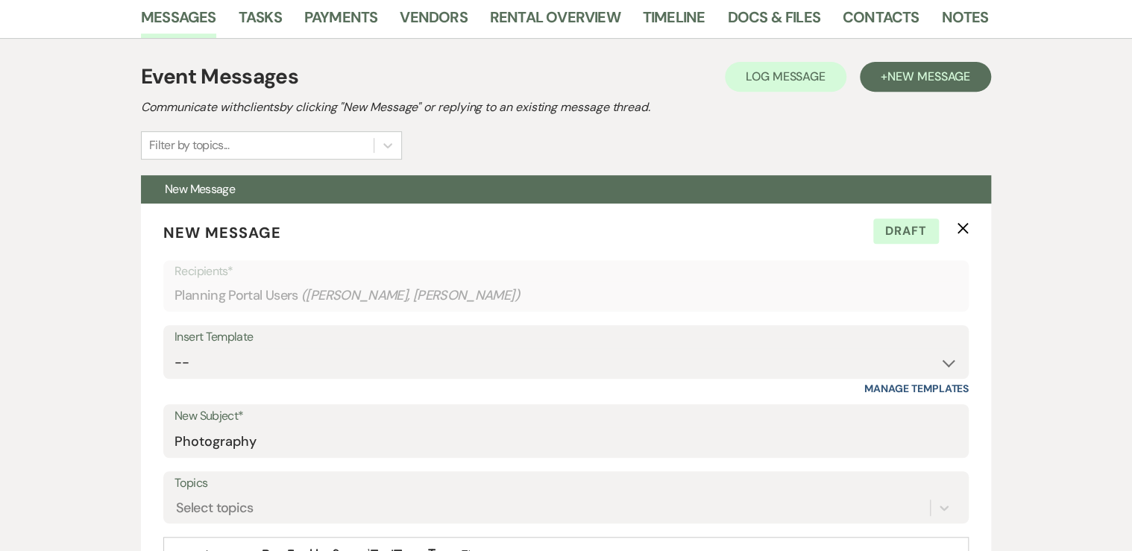
scroll to position [179, 0]
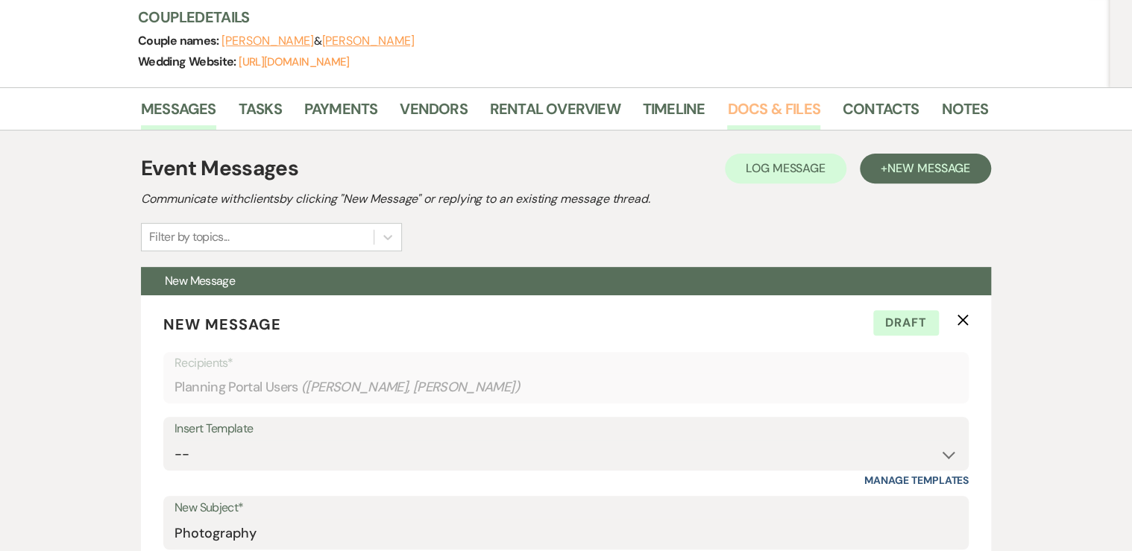
click at [780, 109] on link "Docs & Files" at bounding box center [773, 113] width 92 height 33
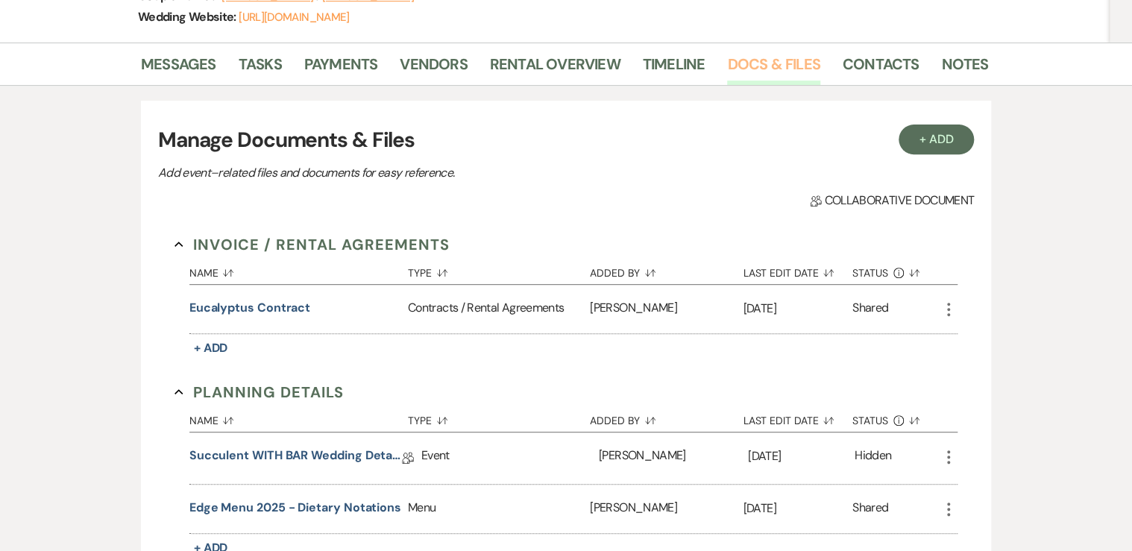
scroll to position [358, 0]
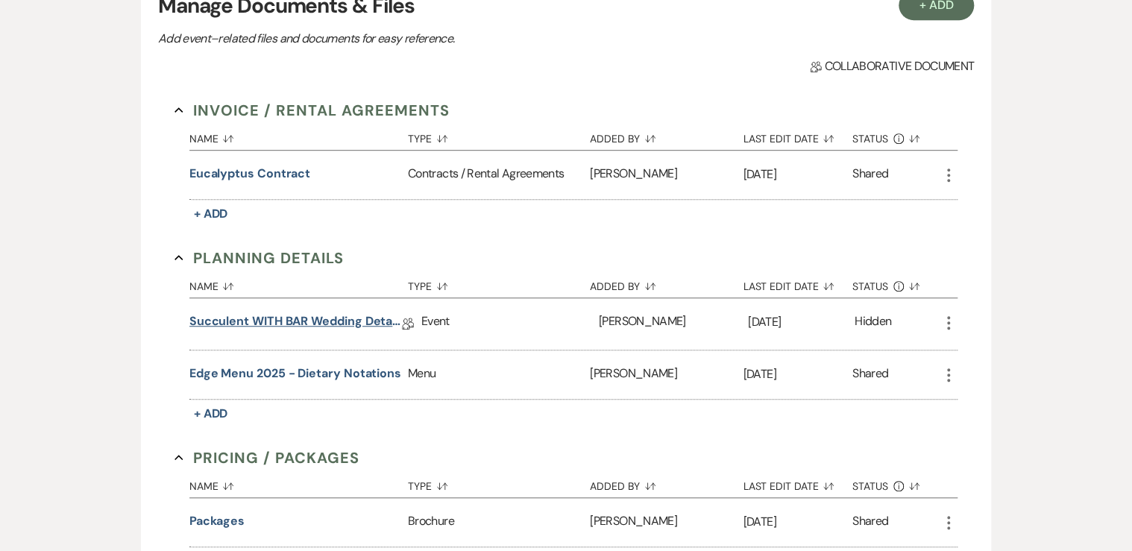
click at [300, 318] on link "Succulent WITH BAR Wedding Details [PERSON_NAME] **[DATE] **" at bounding box center [295, 323] width 212 height 23
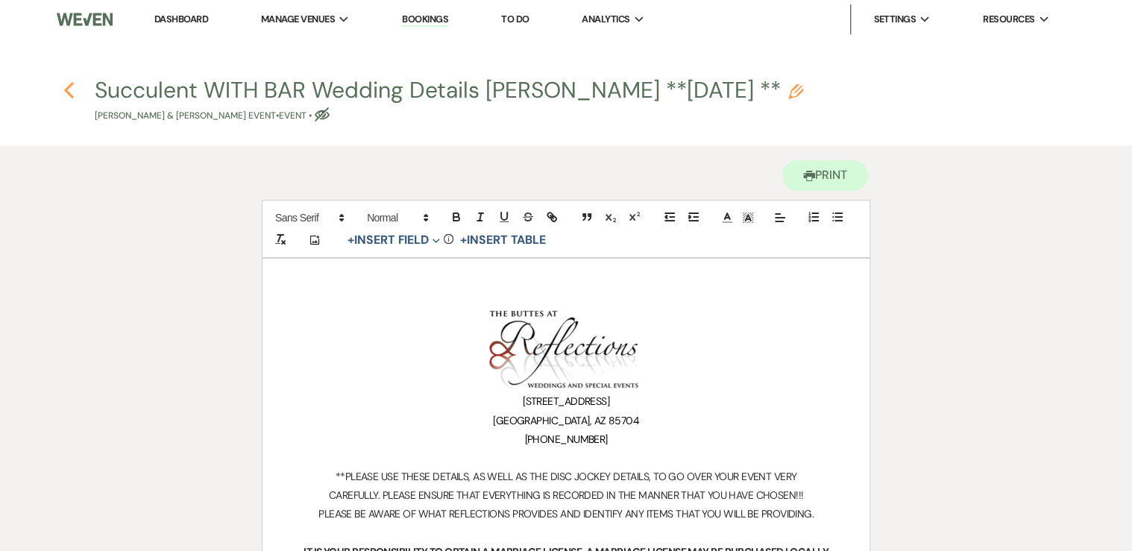
click at [69, 89] on icon "Previous" at bounding box center [68, 90] width 11 height 18
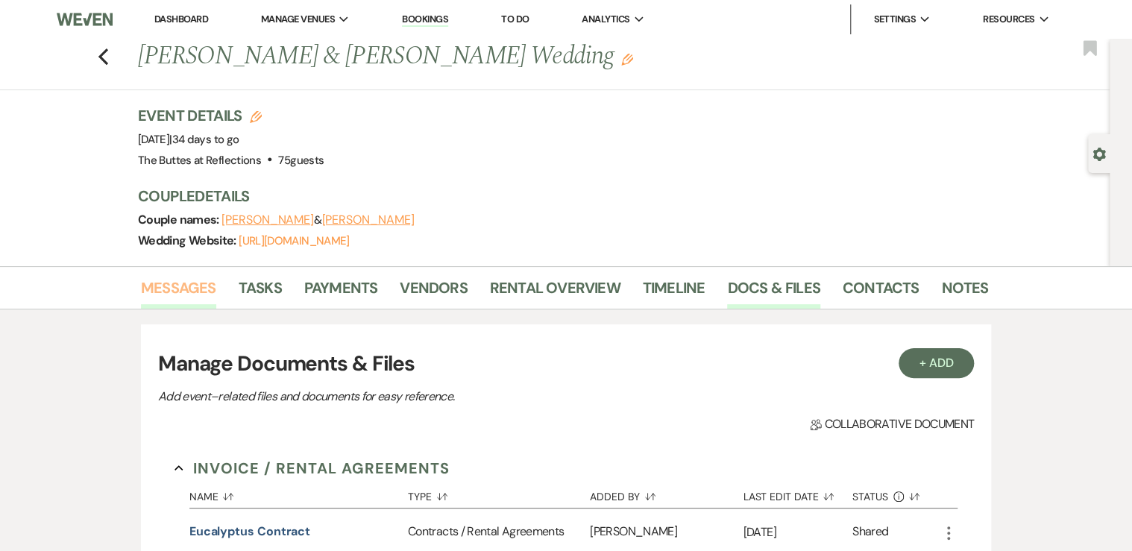
click at [192, 284] on link "Messages" at bounding box center [178, 292] width 75 height 33
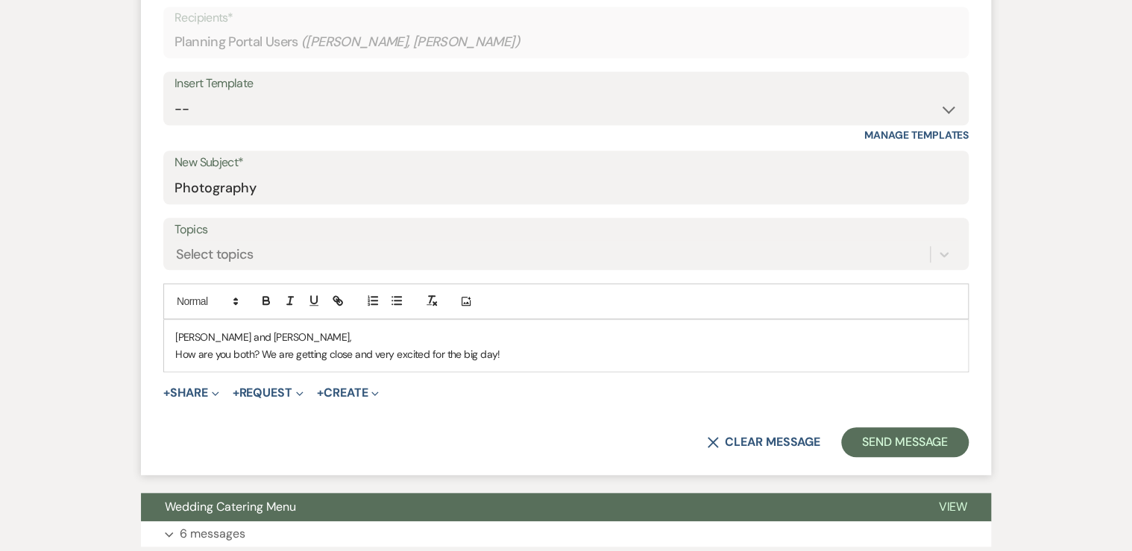
scroll to position [537, 0]
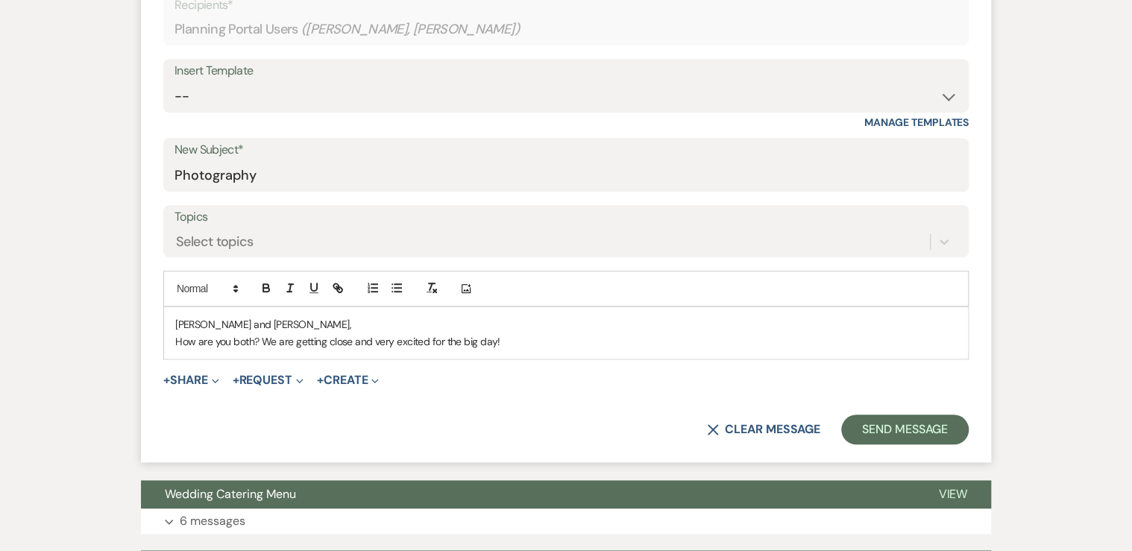
click at [511, 341] on p "How are you both? We are getting close and very excited for the big day!" at bounding box center [565, 341] width 781 height 16
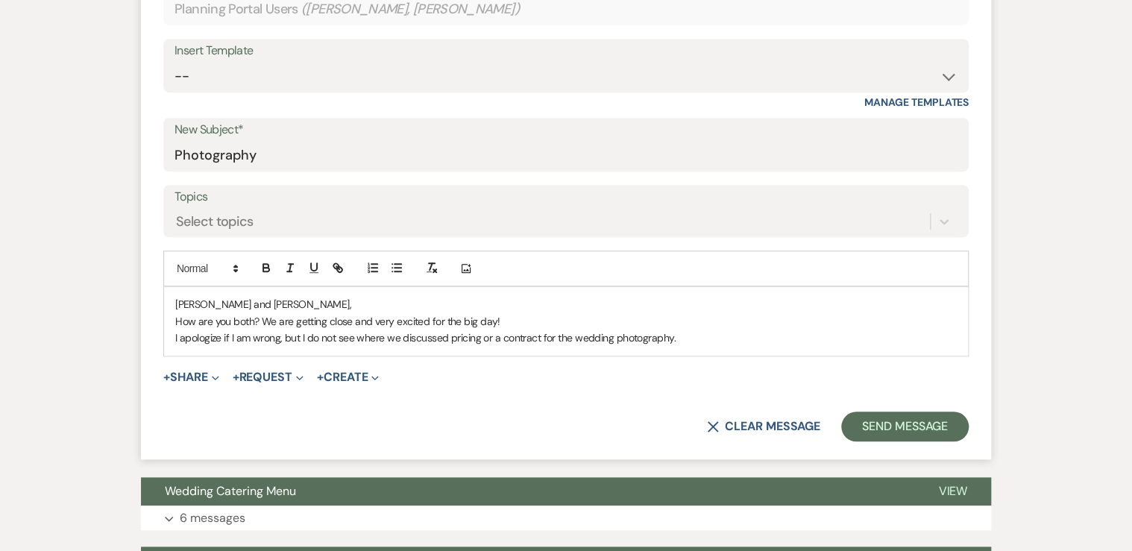
scroll to position [596, 0]
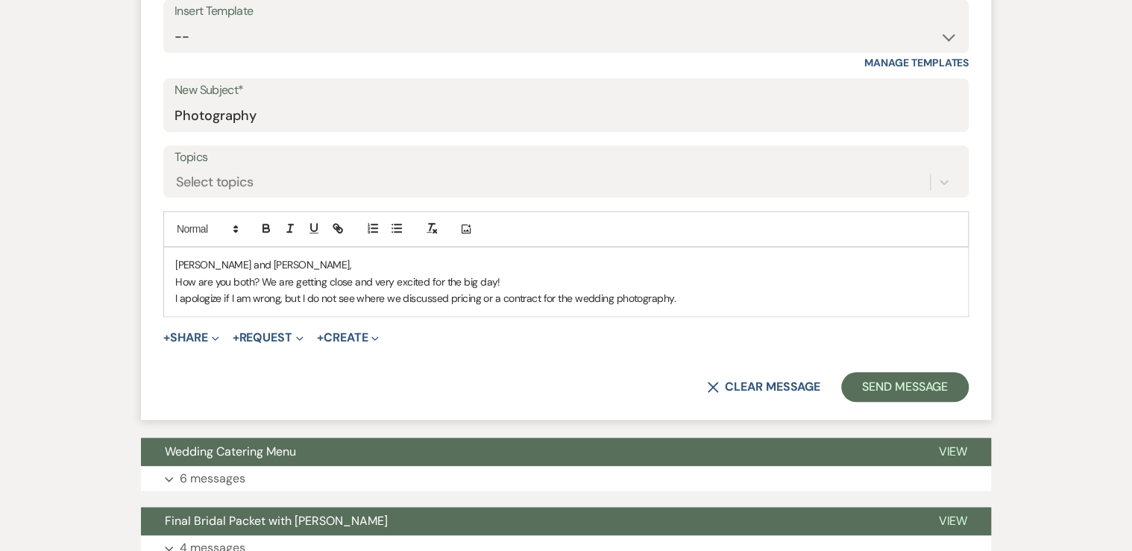
click at [690, 292] on p "I apologize if I am wrong, but I do not see where we discussed pricing or a con…" at bounding box center [565, 298] width 781 height 16
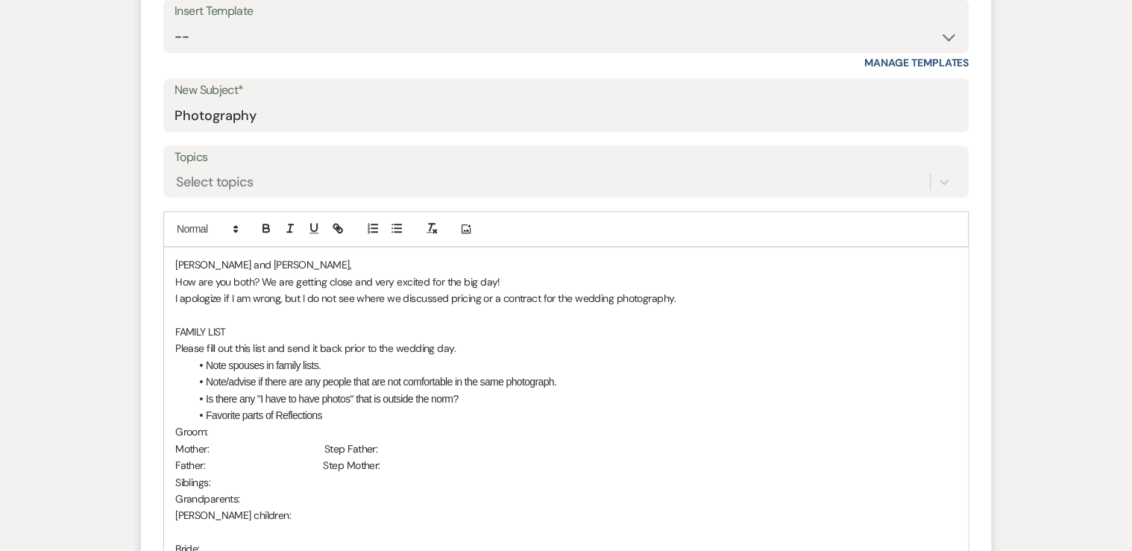
click at [686, 294] on p "I apologize if I am wrong, but I do not see where we discussed pricing or a con…" at bounding box center [565, 298] width 781 height 16
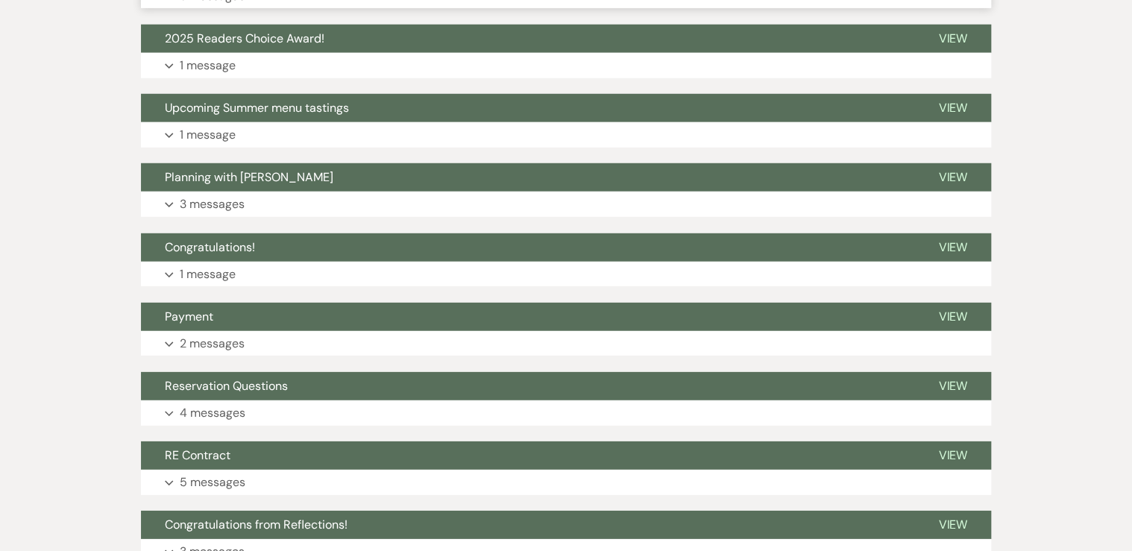
scroll to position [2087, 0]
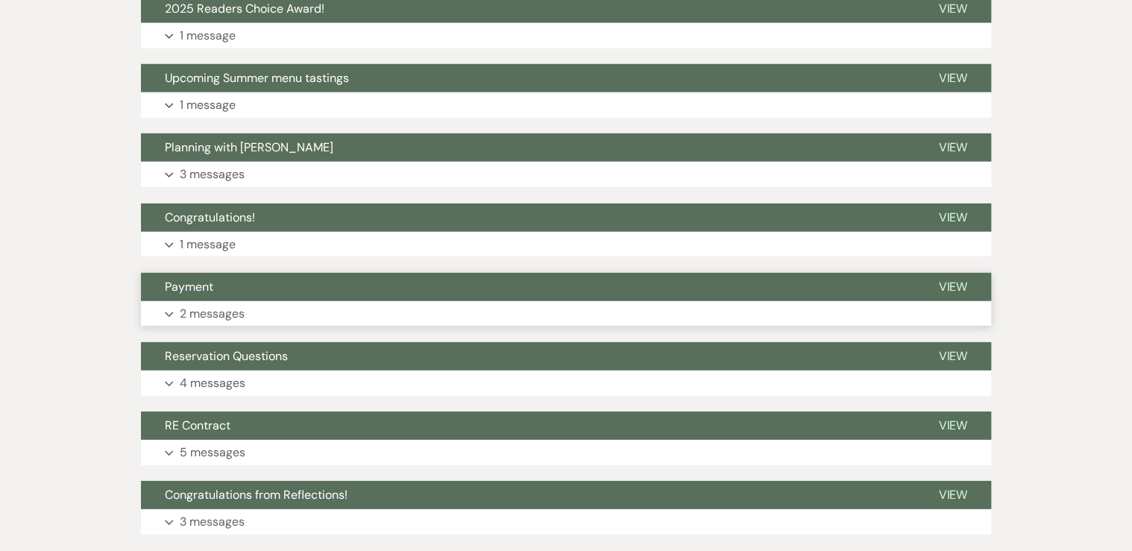
click at [244, 313] on p "2 messages" at bounding box center [212, 313] width 65 height 19
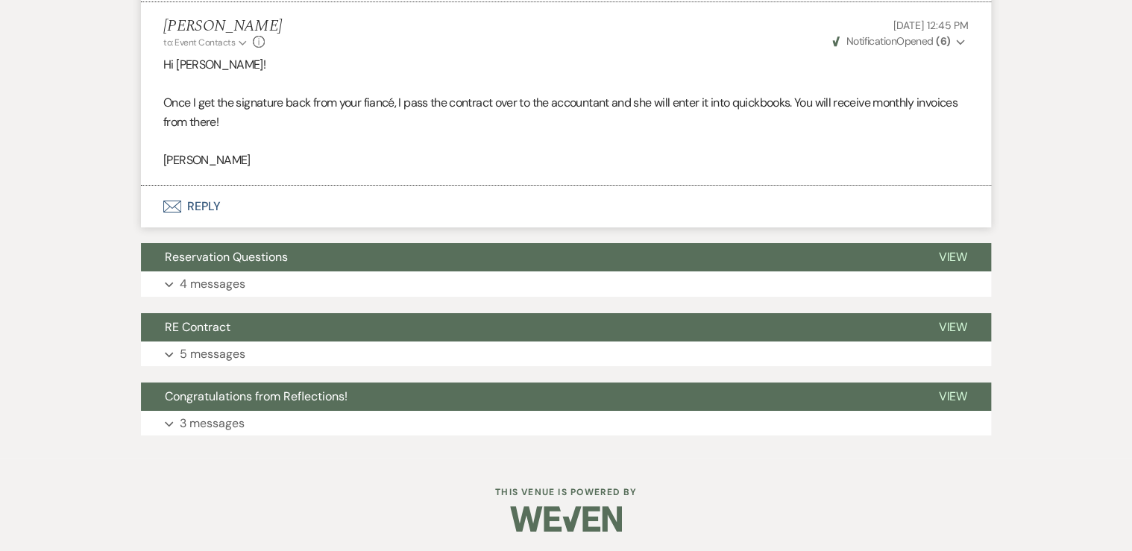
scroll to position [2660, 0]
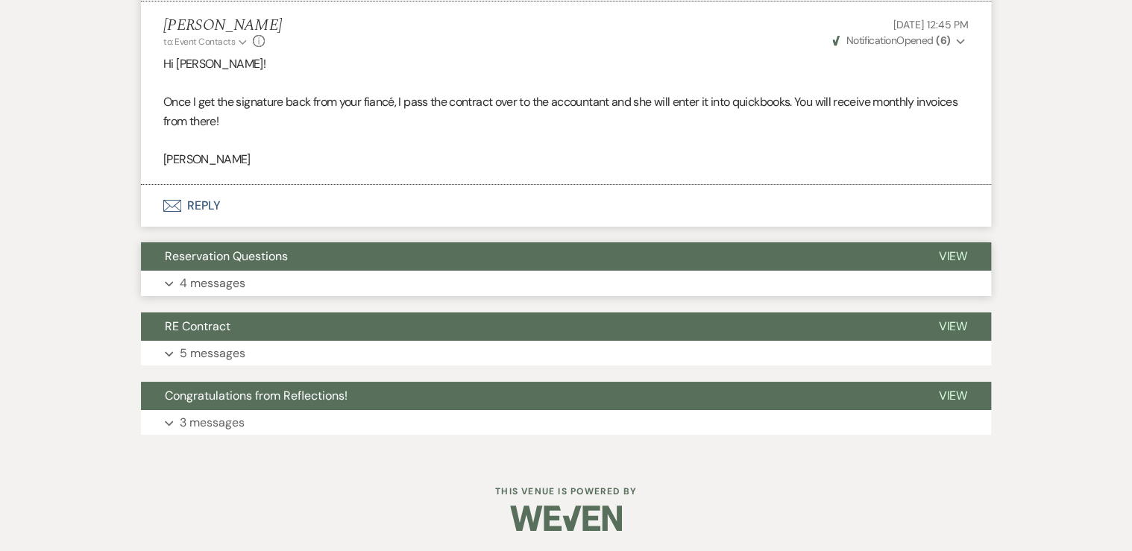
click at [245, 289] on button "Expand 4 messages" at bounding box center [566, 283] width 850 height 25
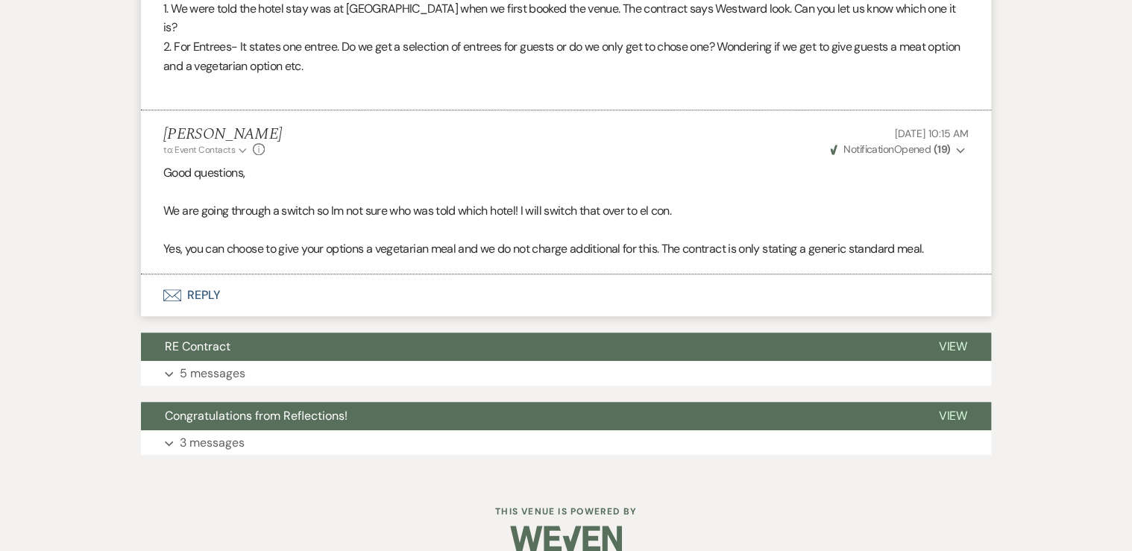
scroll to position [3262, 0]
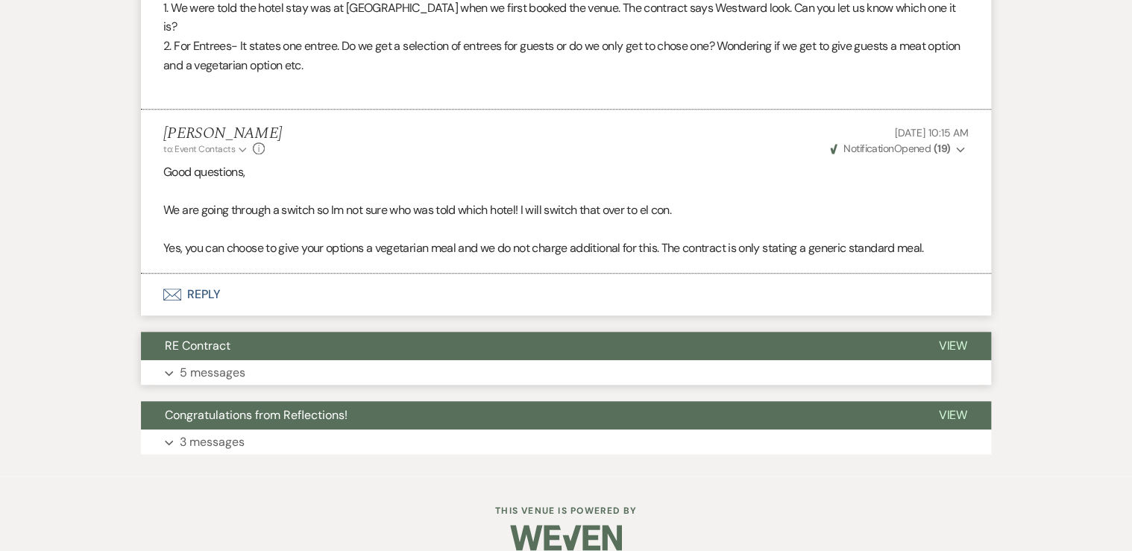
click at [296, 336] on button "RE Contract" at bounding box center [527, 346] width 773 height 28
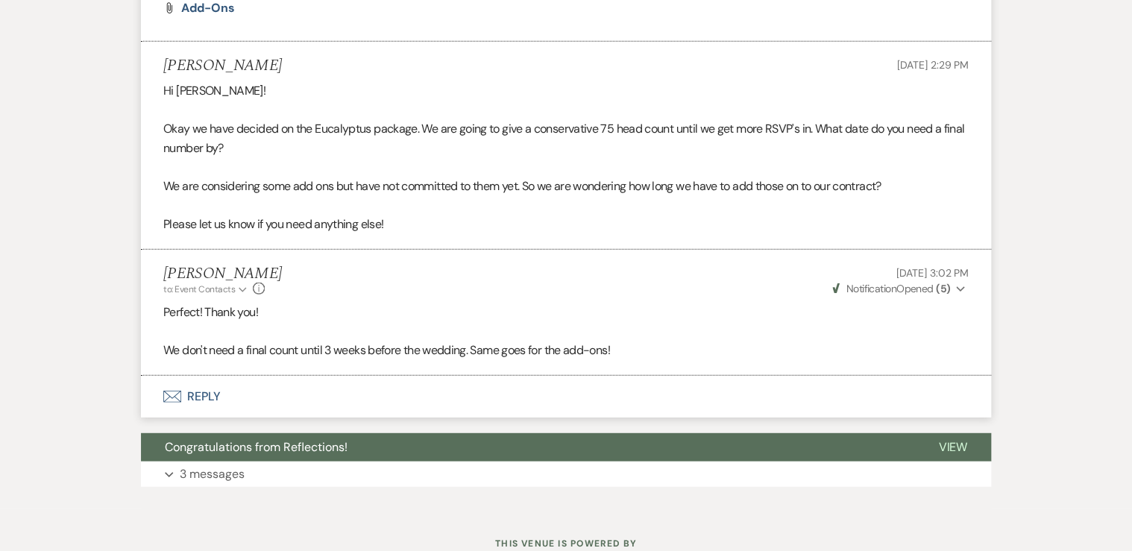
scroll to position [4666, 0]
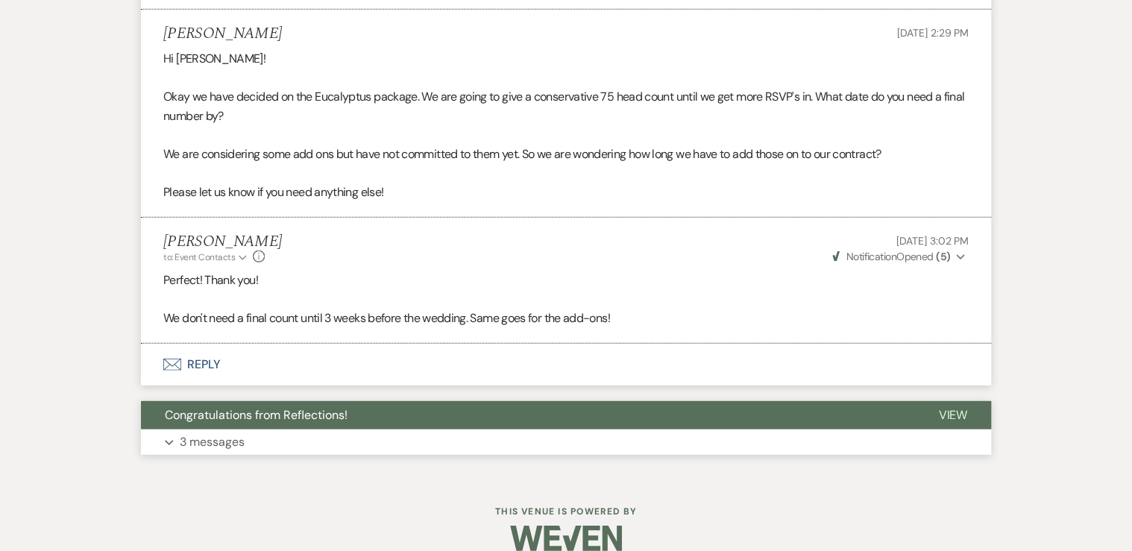
click at [269, 429] on button "Expand 3 messages" at bounding box center [566, 441] width 850 height 25
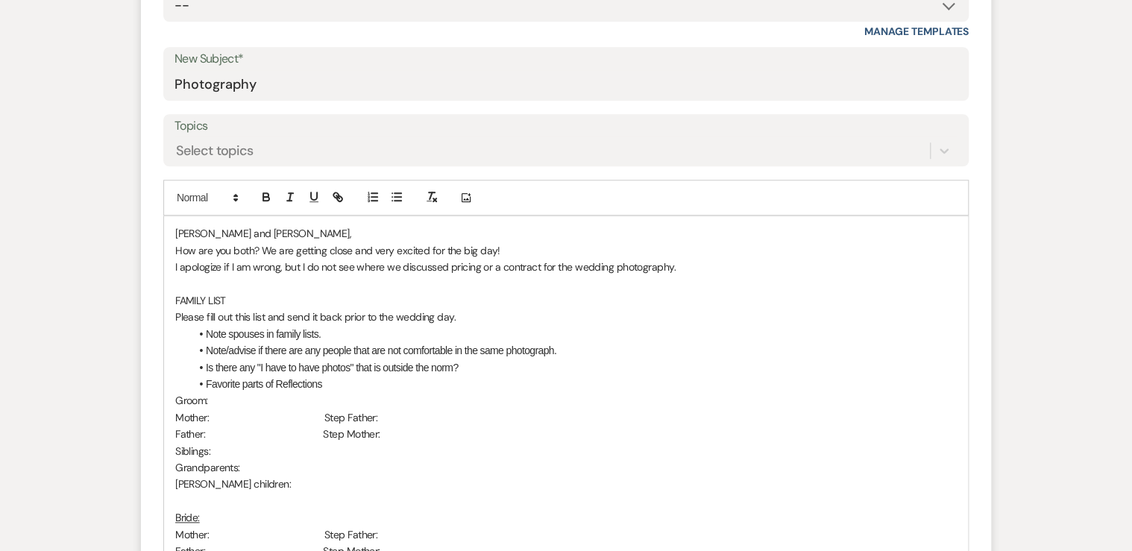
scroll to position [656, 0]
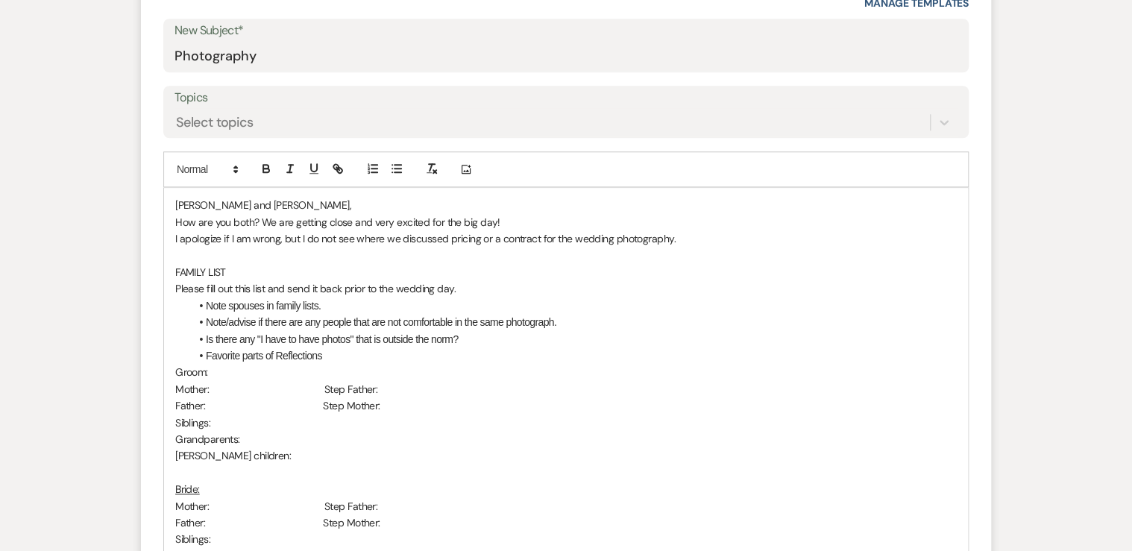
click at [690, 238] on p "I apologize if I am wrong, but I do not see where we discussed pricing or a con…" at bounding box center [565, 238] width 781 height 16
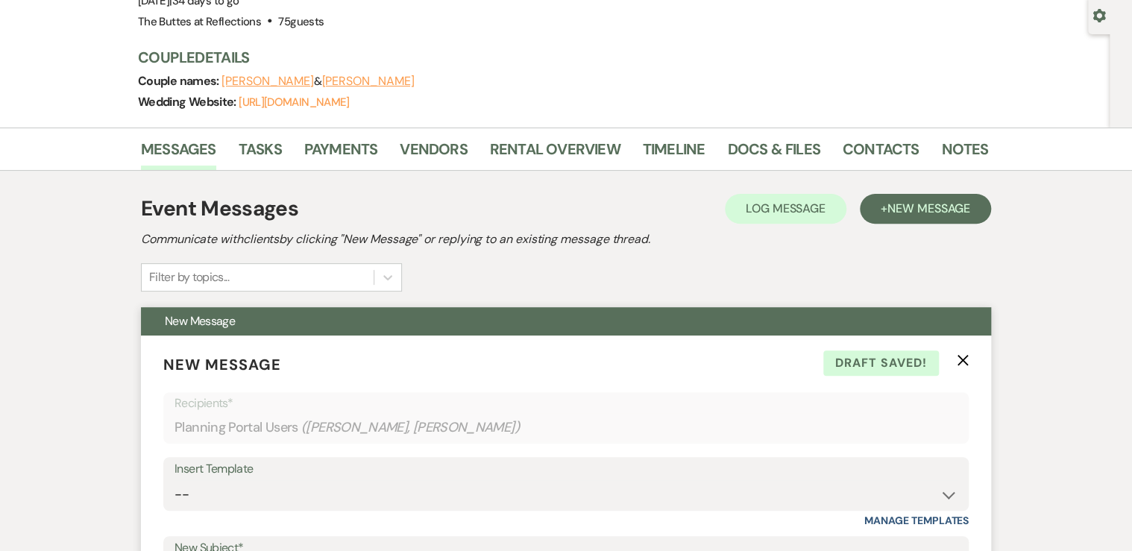
scroll to position [0, 0]
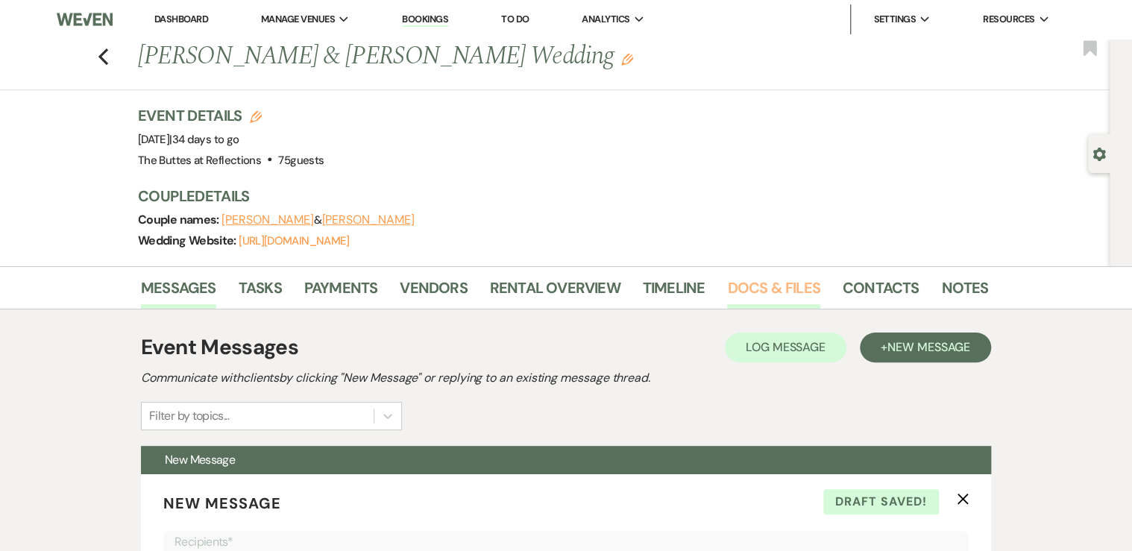
click at [758, 280] on link "Docs & Files" at bounding box center [773, 292] width 92 height 33
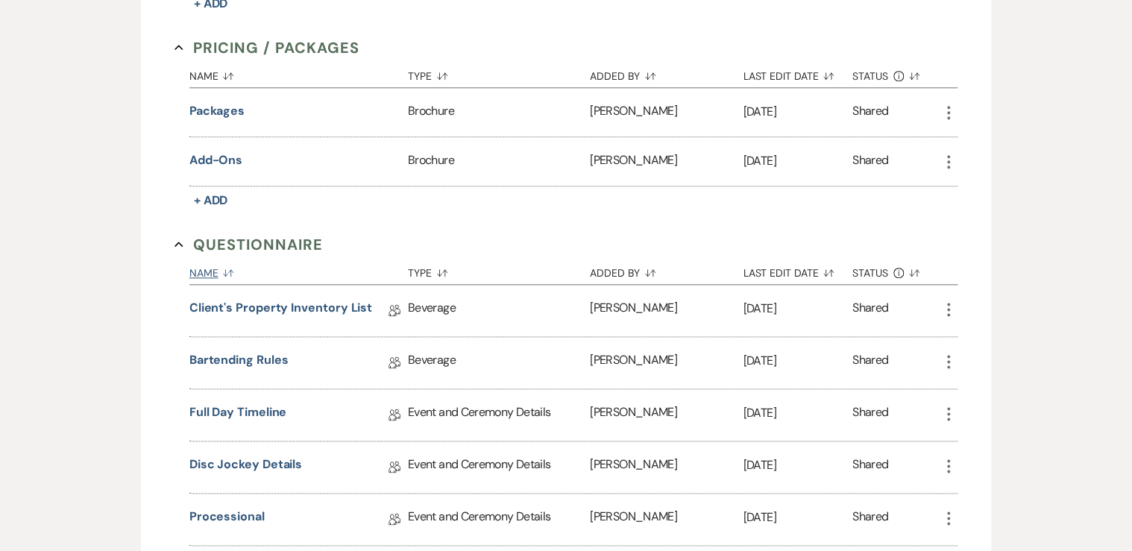
scroll to position [775, 0]
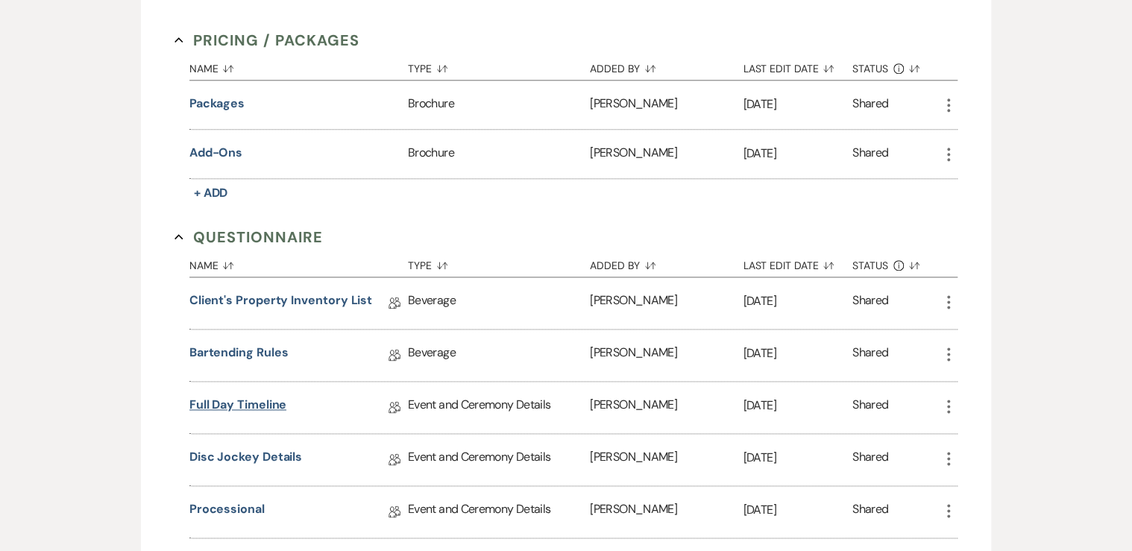
click at [261, 401] on link "Full Day Timeline" at bounding box center [238, 407] width 98 height 23
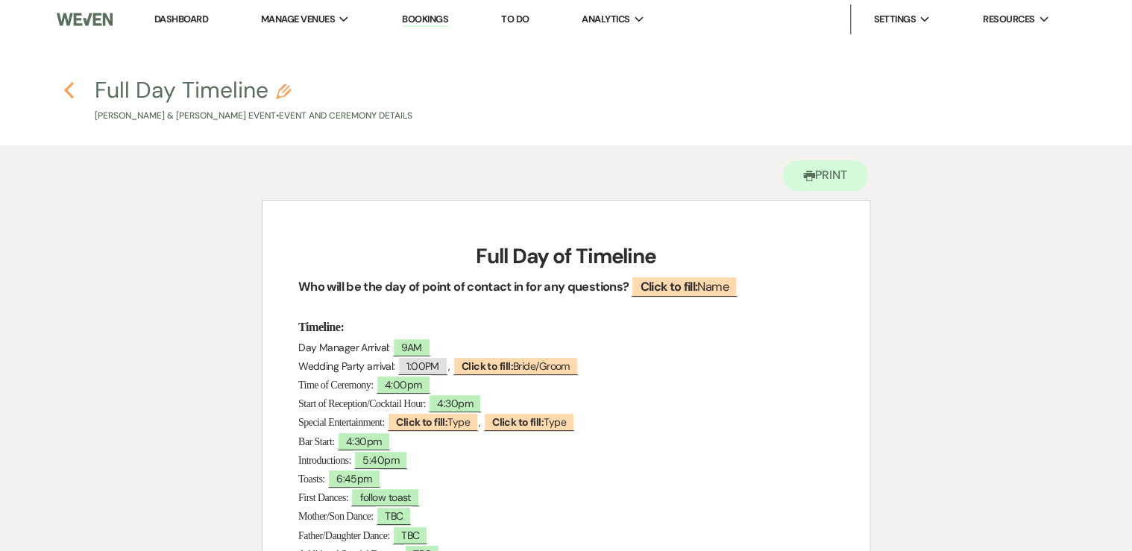
click at [69, 88] on icon "Previous" at bounding box center [68, 90] width 11 height 18
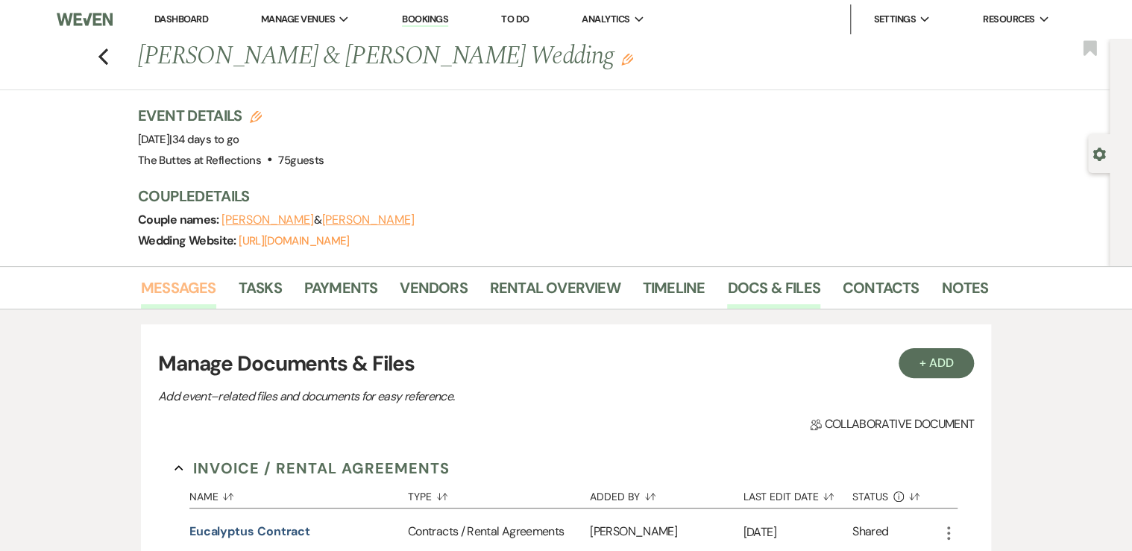
click at [177, 280] on link "Messages" at bounding box center [178, 292] width 75 height 33
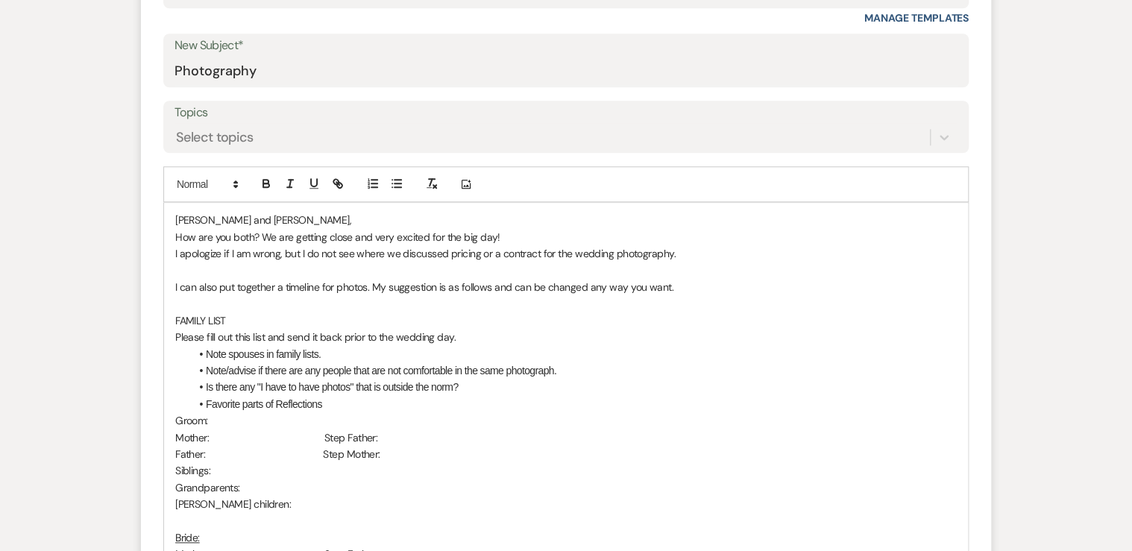
scroll to position [656, 0]
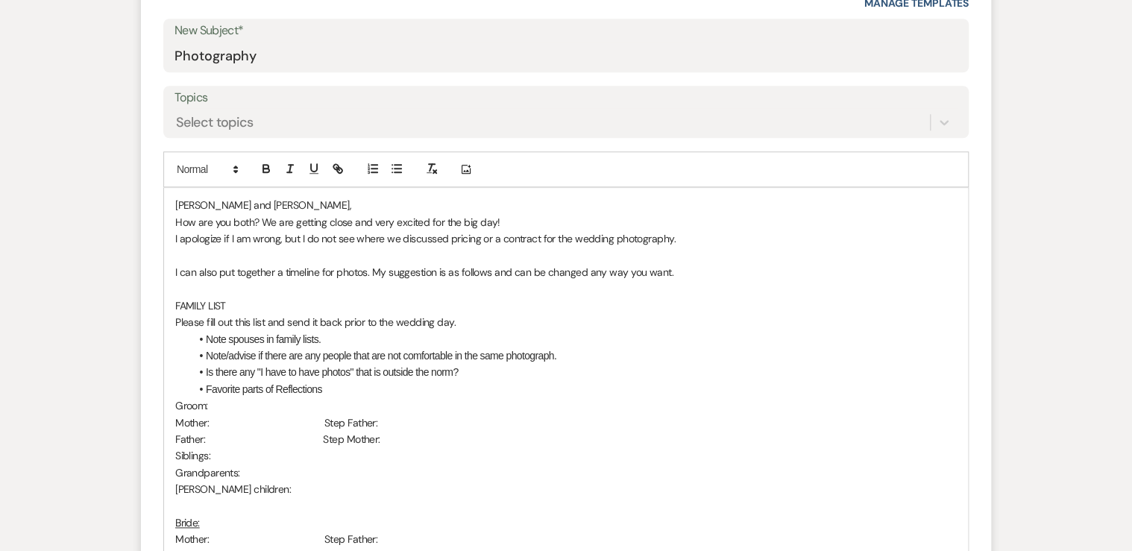
click at [684, 271] on p "I can also put together a timeline for photos. My suggestion is as follows and …" at bounding box center [565, 272] width 781 height 16
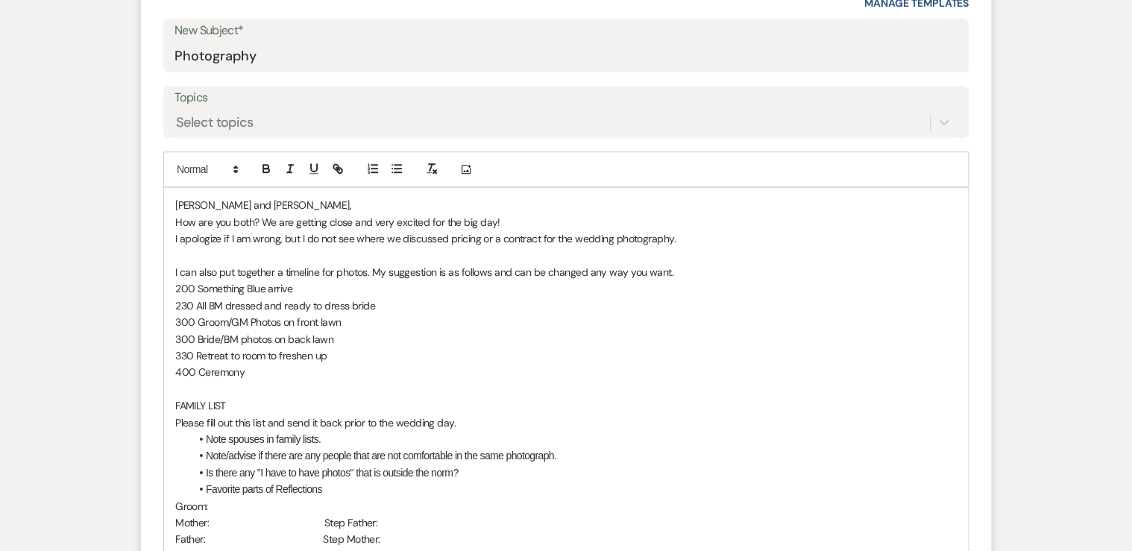
click at [682, 233] on p "I apologize if I am wrong, but I do not see where we discussed pricing or a con…" at bounding box center [565, 238] width 781 height 16
click at [250, 371] on p "400 Ceremony" at bounding box center [565, 372] width 781 height 16
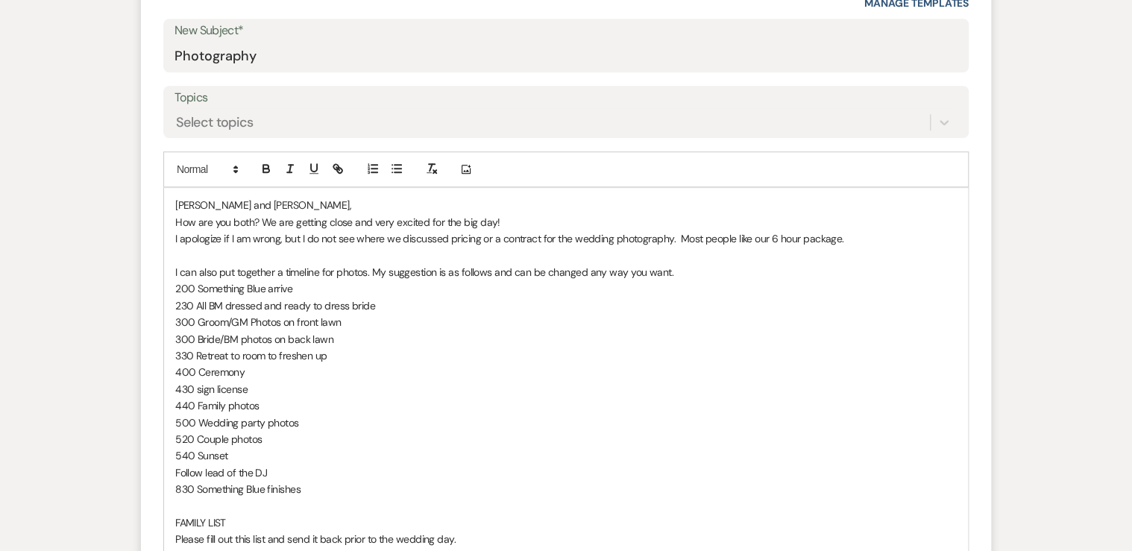
click at [843, 236] on p "I apologize if I am wrong, but I do not see where we discussed pricing or a con…" at bounding box center [565, 238] width 781 height 16
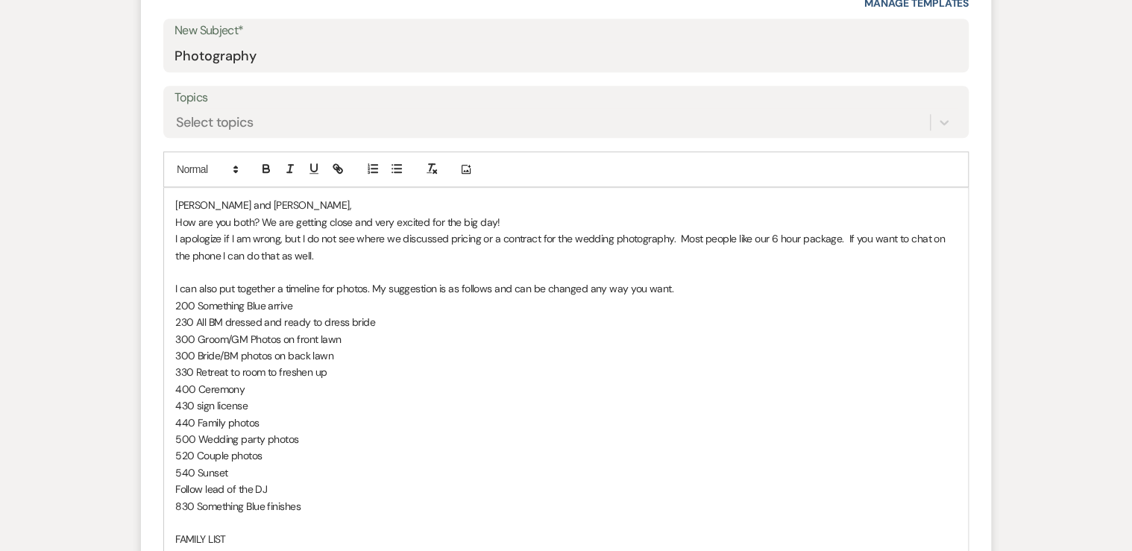
click at [513, 218] on p "How are you both? We are getting close and very excited for the big day!" at bounding box center [565, 222] width 781 height 16
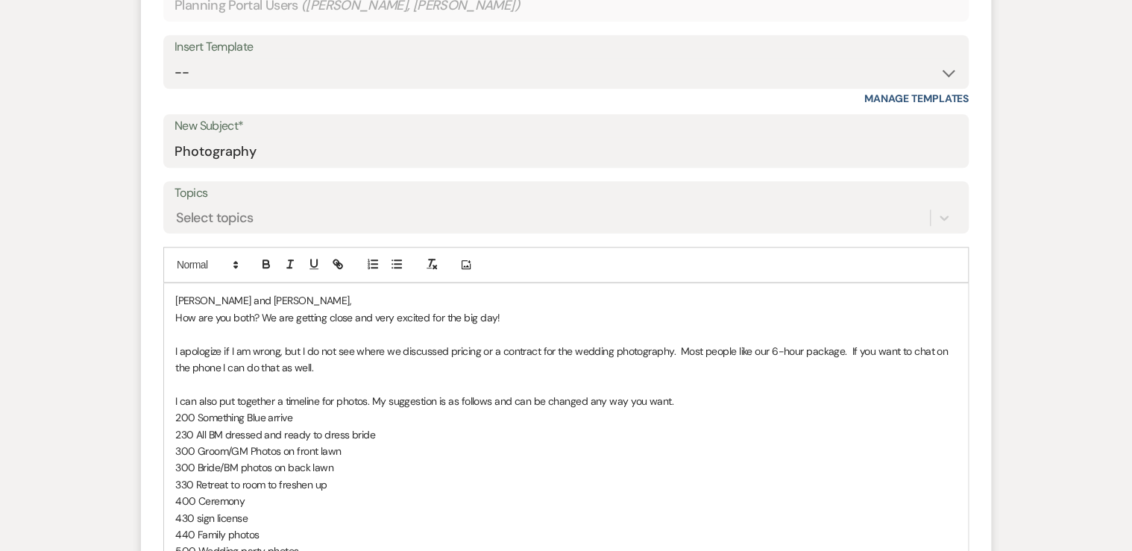
scroll to position [596, 0]
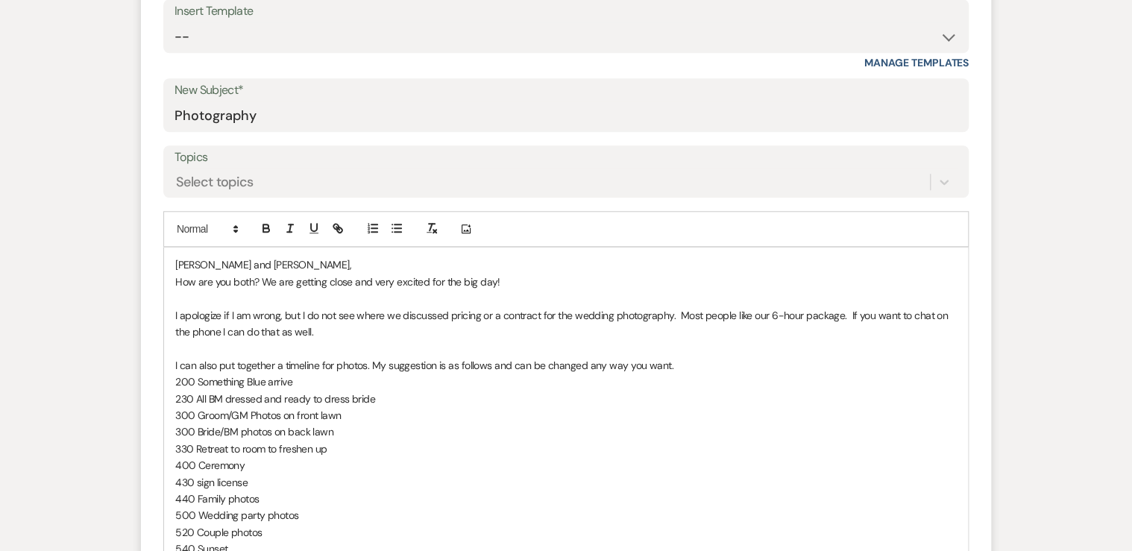
click at [333, 326] on p "I apologize if I am wrong, but I do not see where we discussed pricing or a con…" at bounding box center [565, 324] width 781 height 34
drag, startPoint x: 178, startPoint y: 363, endPoint x: 217, endPoint y: 368, distance: 39.0
click at [217, 368] on p "I can also put together a timeline for photos. My suggestion is as follows and …" at bounding box center [565, 365] width 781 height 16
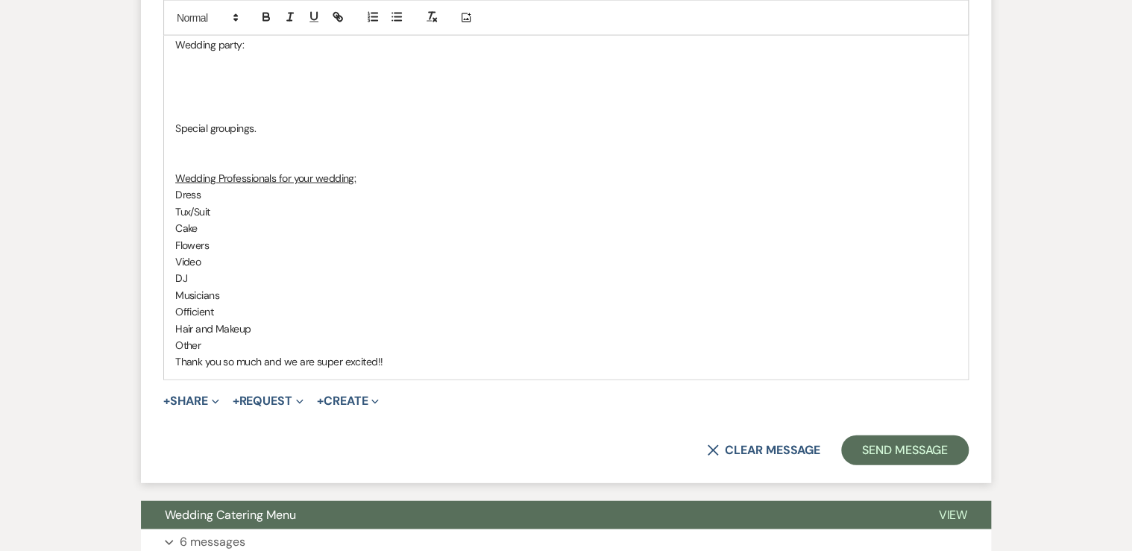
scroll to position [1431, 0]
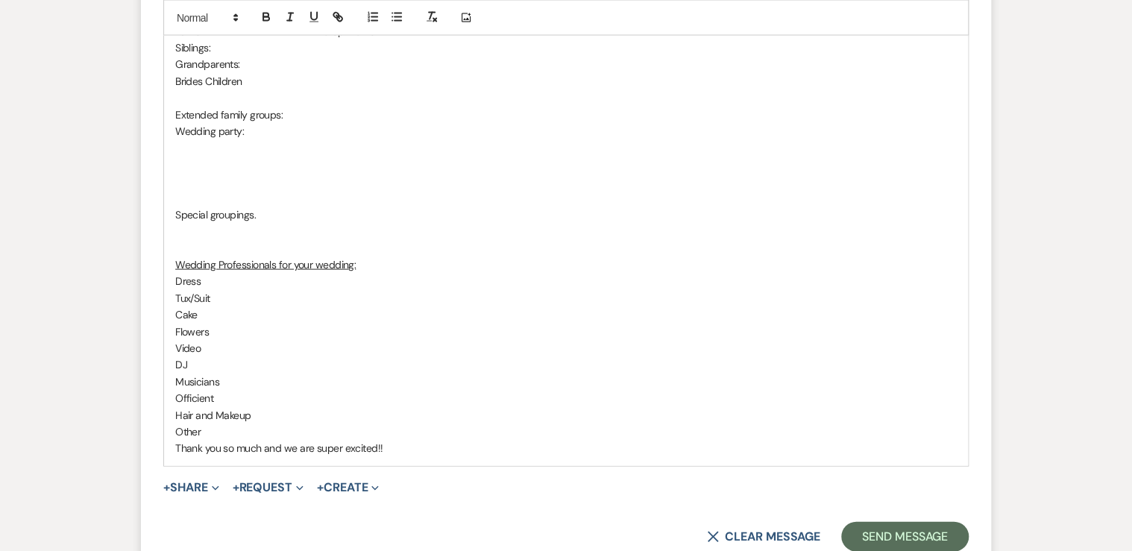
click at [391, 444] on p "Thank you so much and we are super excited!!" at bounding box center [565, 448] width 781 height 16
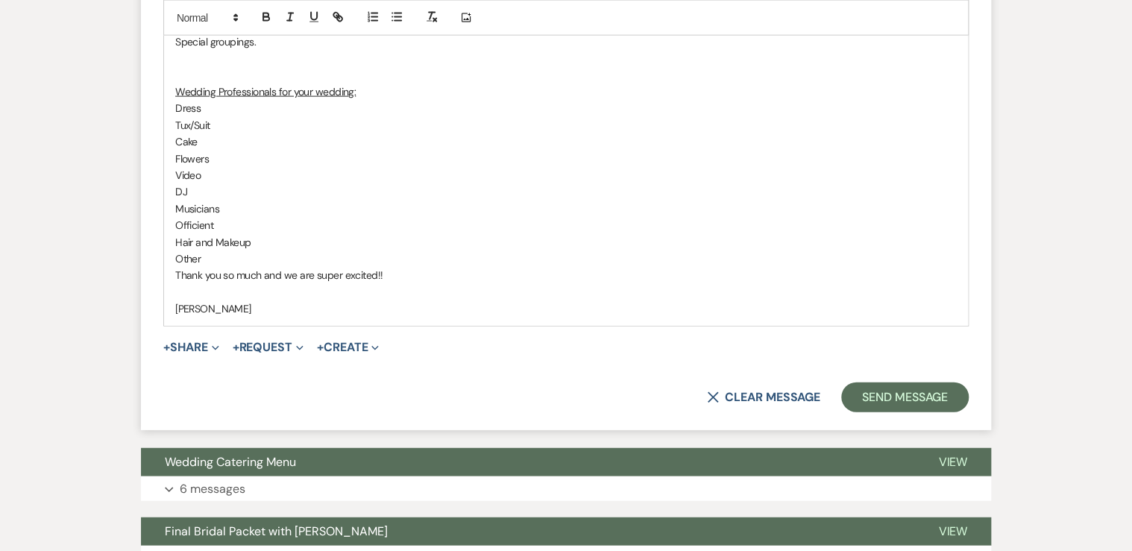
scroll to position [1610, 0]
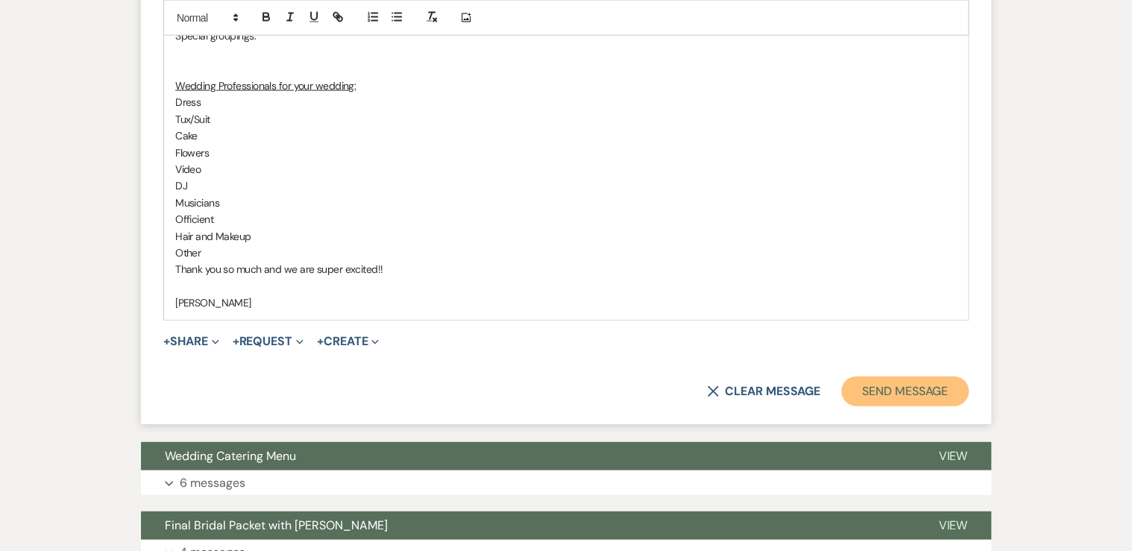
click at [896, 392] on button "Send Message" at bounding box center [904, 391] width 127 height 30
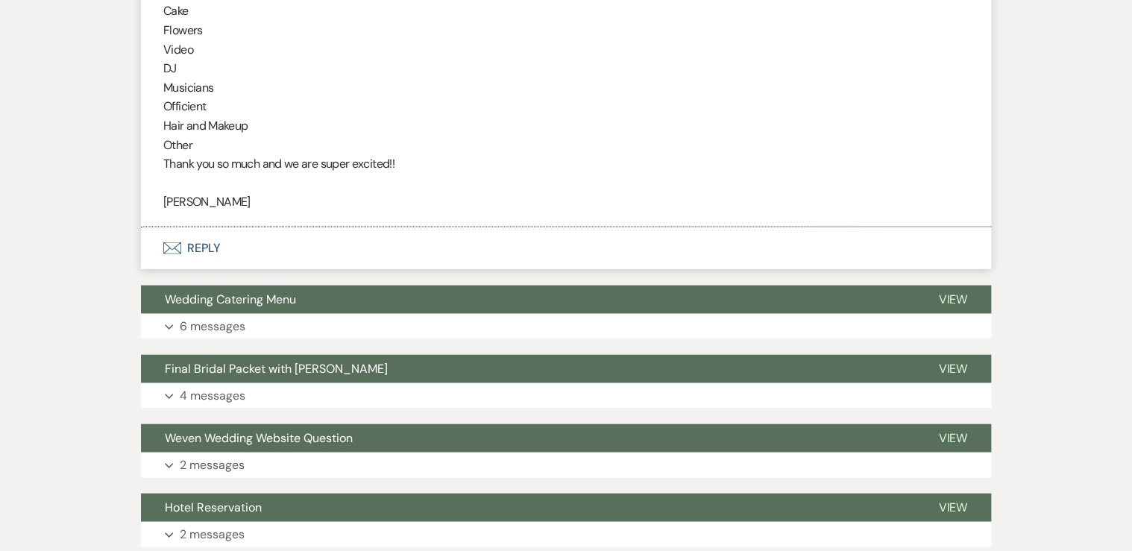
scroll to position [1551, 0]
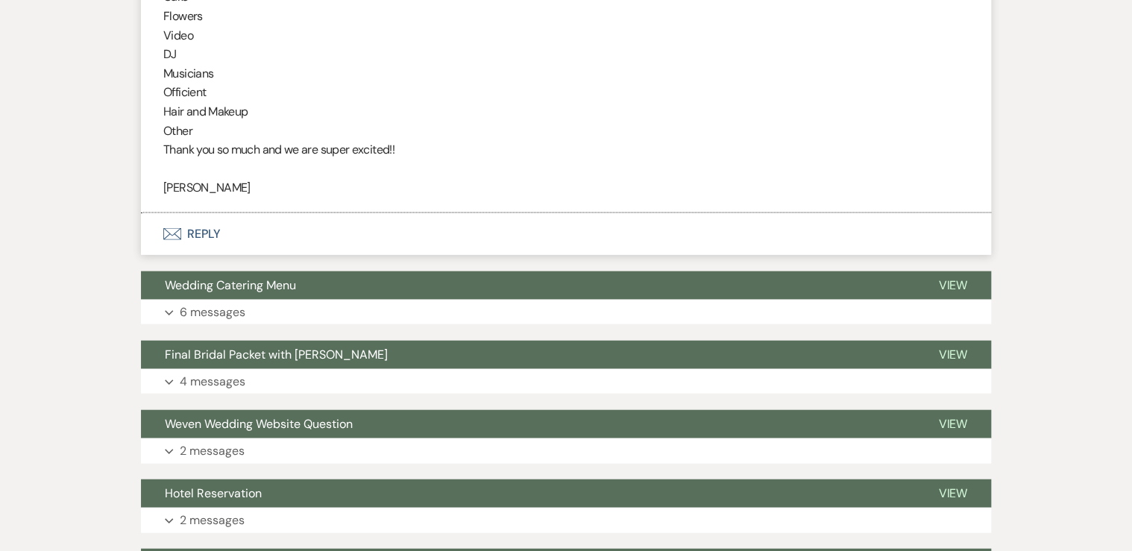
click at [199, 232] on button "Envelope Reply" at bounding box center [566, 234] width 850 height 42
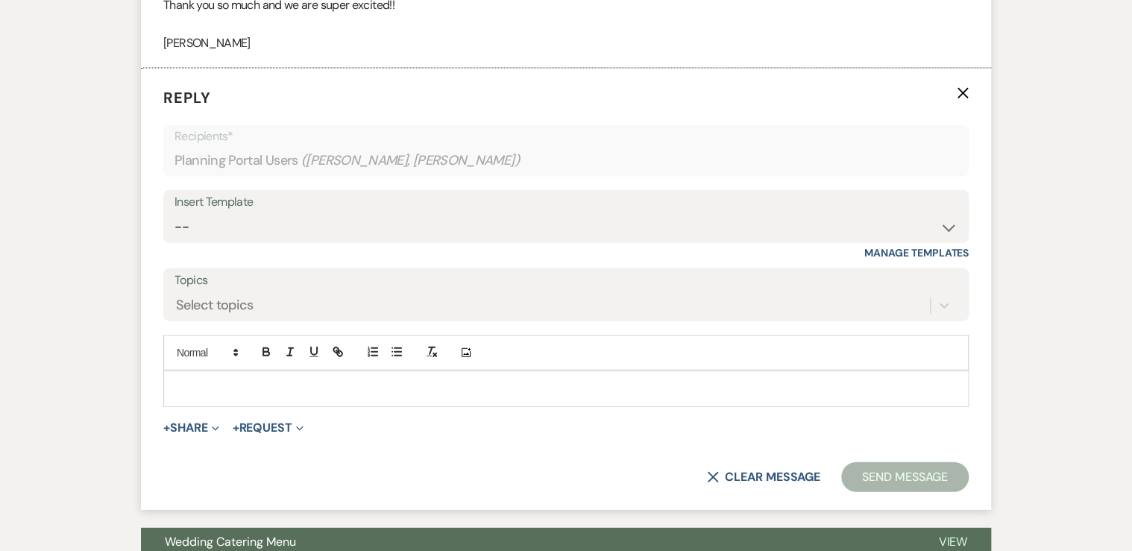
scroll to position [1708, 0]
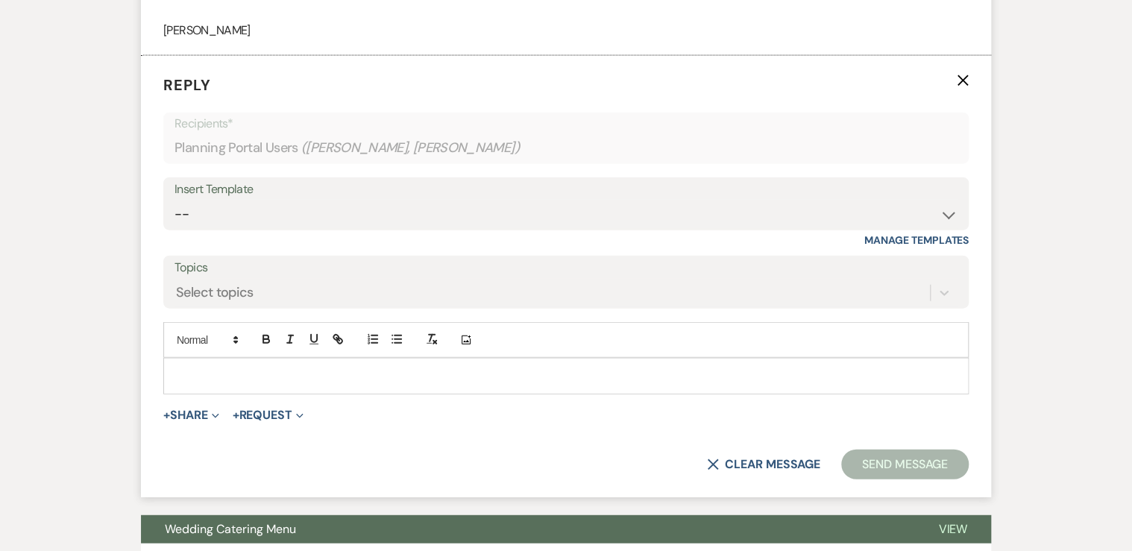
click at [217, 377] on p at bounding box center [565, 376] width 781 height 16
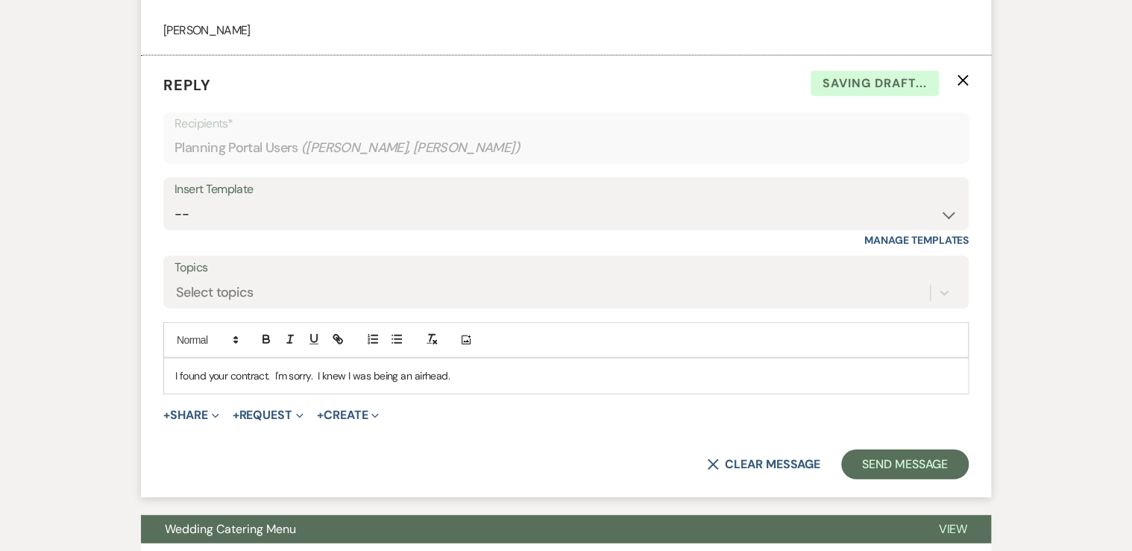
click at [265, 375] on p "I found your contract. I'm sorry. I knew I was being an airhead." at bounding box center [565, 376] width 781 height 16
click at [268, 374] on p "I found your contract. I'm sorry. I knew I was being an airhead." at bounding box center [565, 376] width 781 height 16
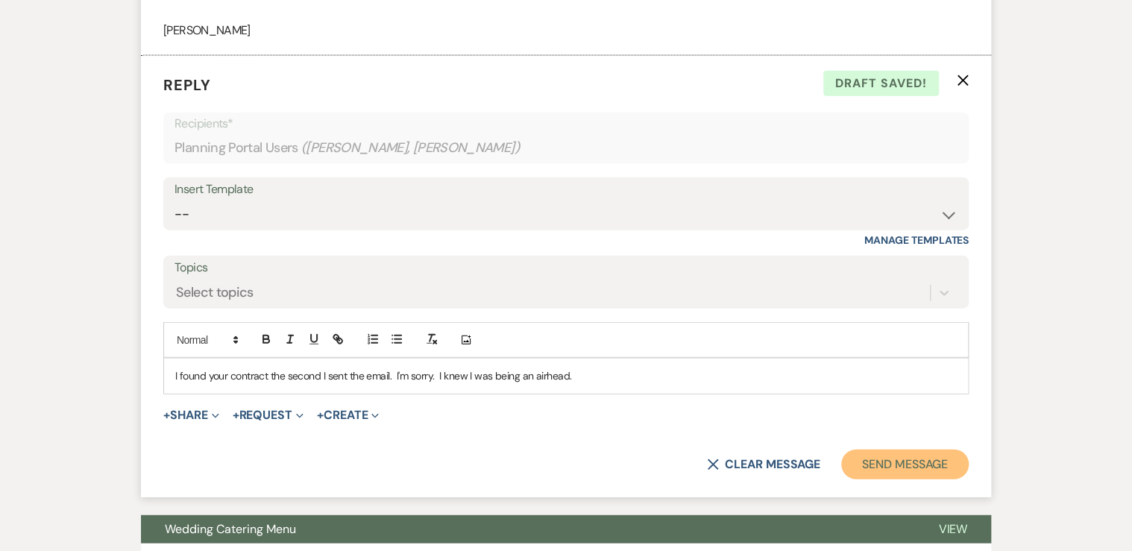
click at [904, 460] on button "Send Message" at bounding box center [904, 465] width 127 height 30
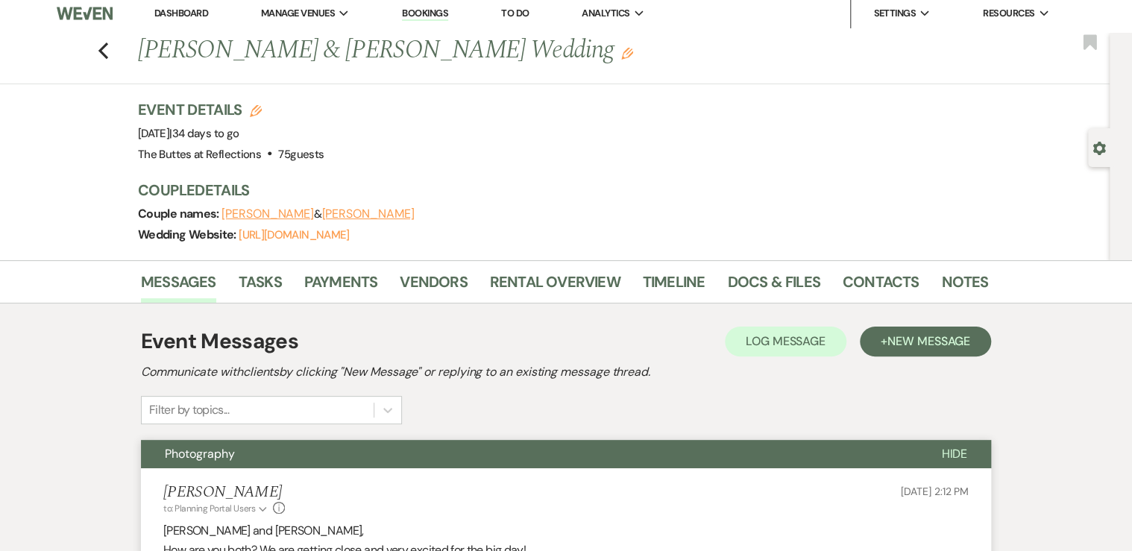
scroll to position [0, 0]
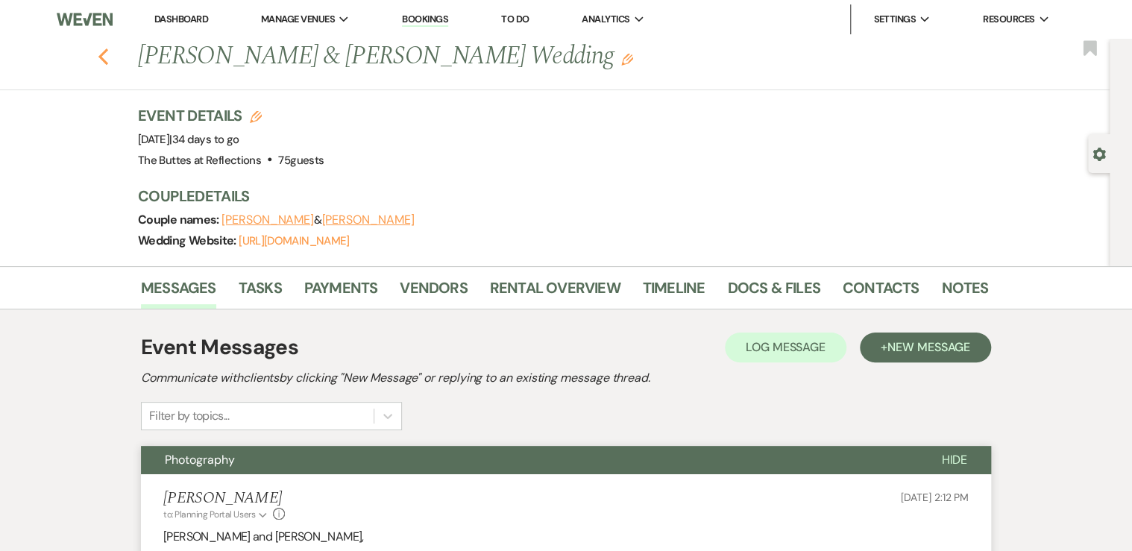
click at [108, 56] on icon "Previous" at bounding box center [103, 57] width 11 height 18
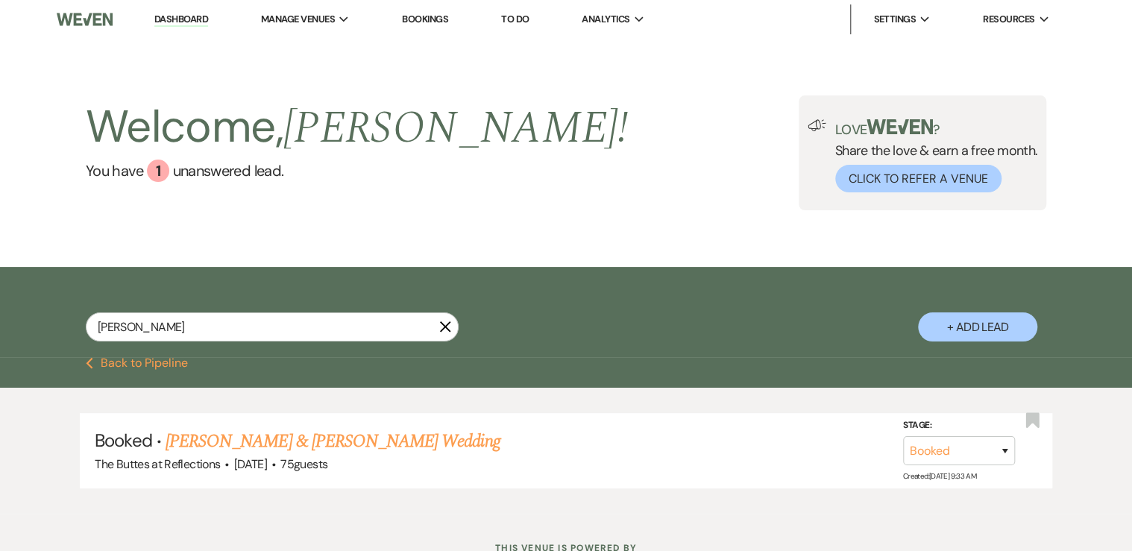
click at [445, 323] on icon "X" at bounding box center [445, 327] width 12 height 12
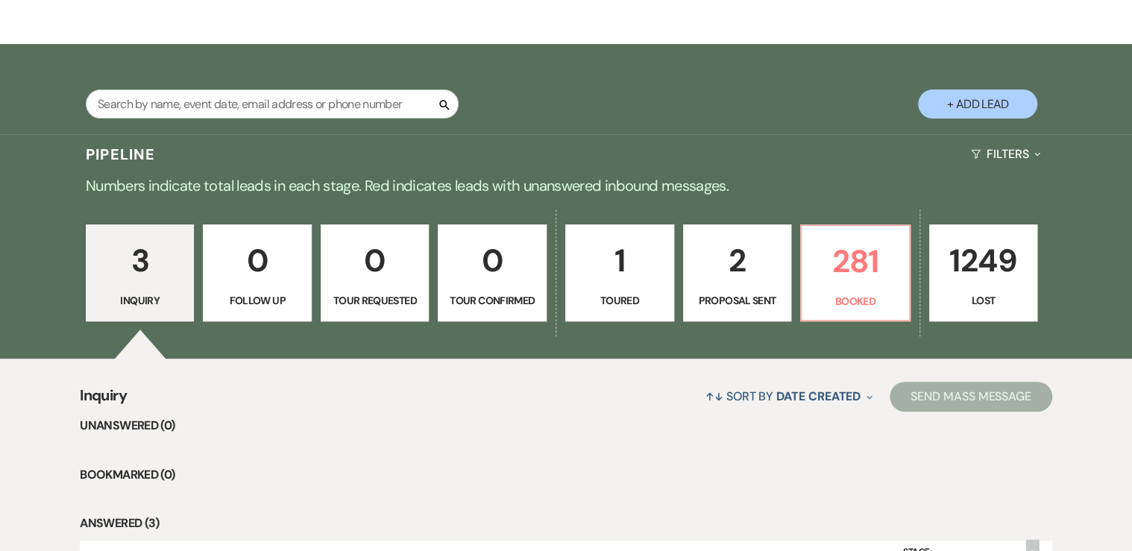
scroll to position [239, 0]
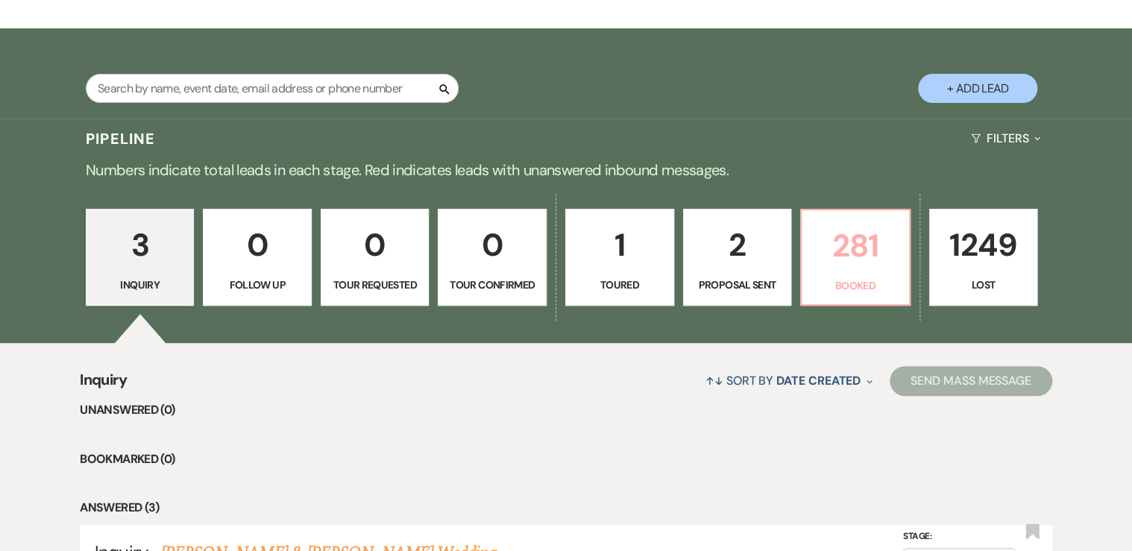
click at [854, 243] on p "281" at bounding box center [854, 246] width 89 height 50
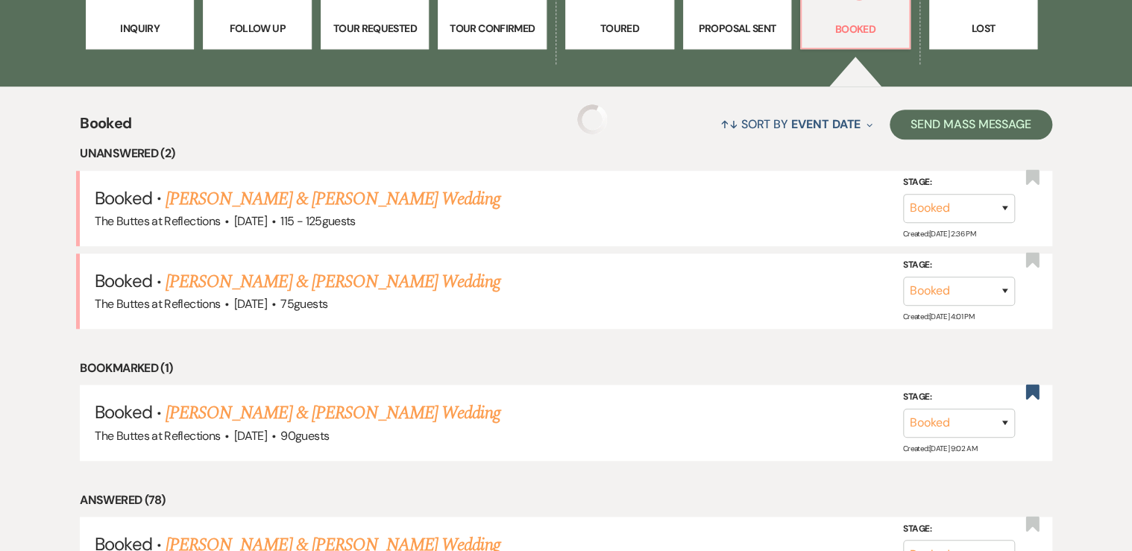
scroll to position [537, 0]
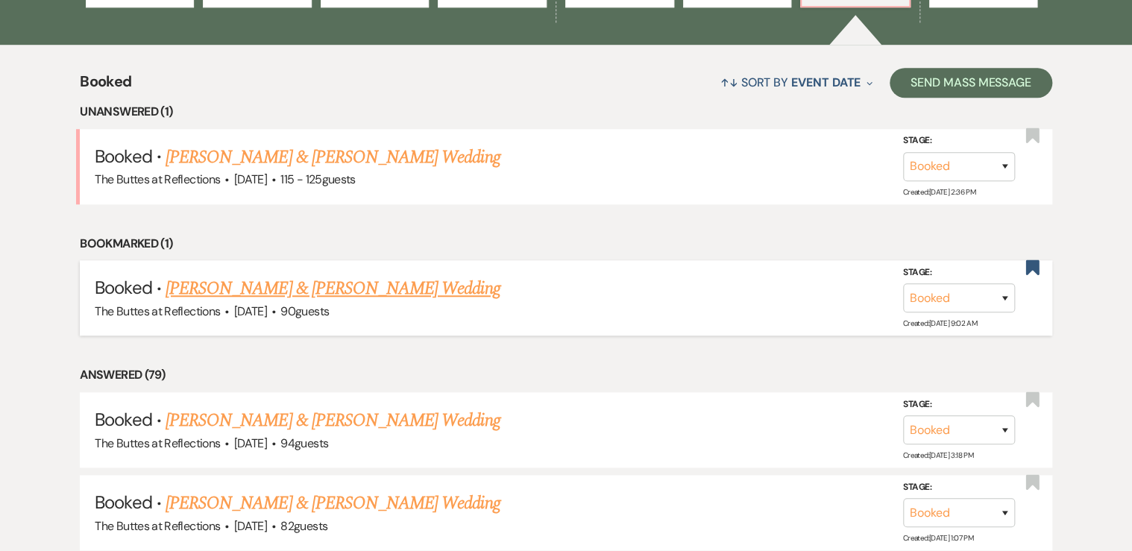
click at [341, 289] on link "[PERSON_NAME] & [PERSON_NAME] Wedding" at bounding box center [333, 288] width 334 height 27
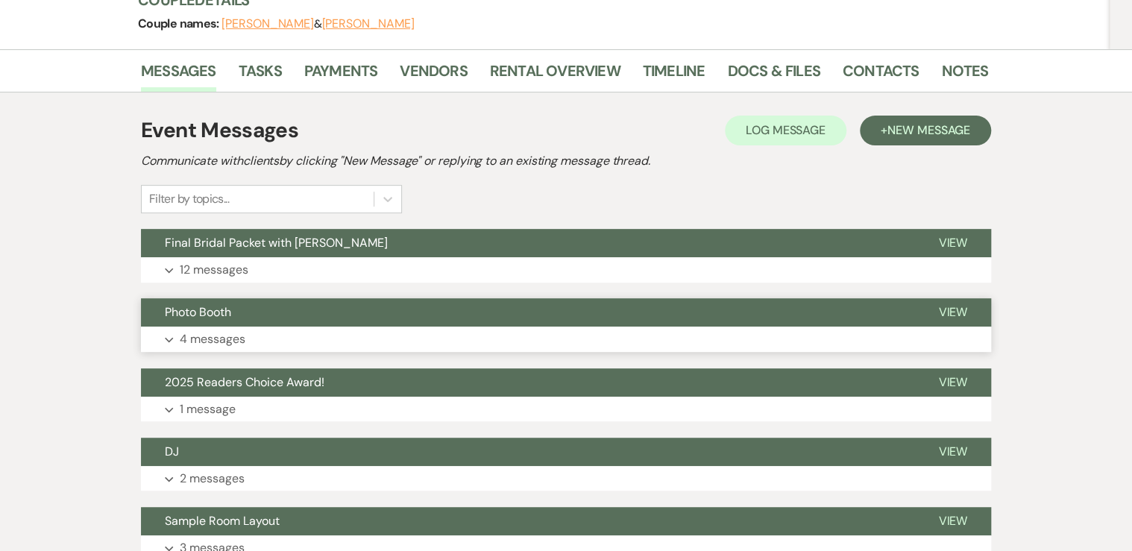
scroll to position [239, 0]
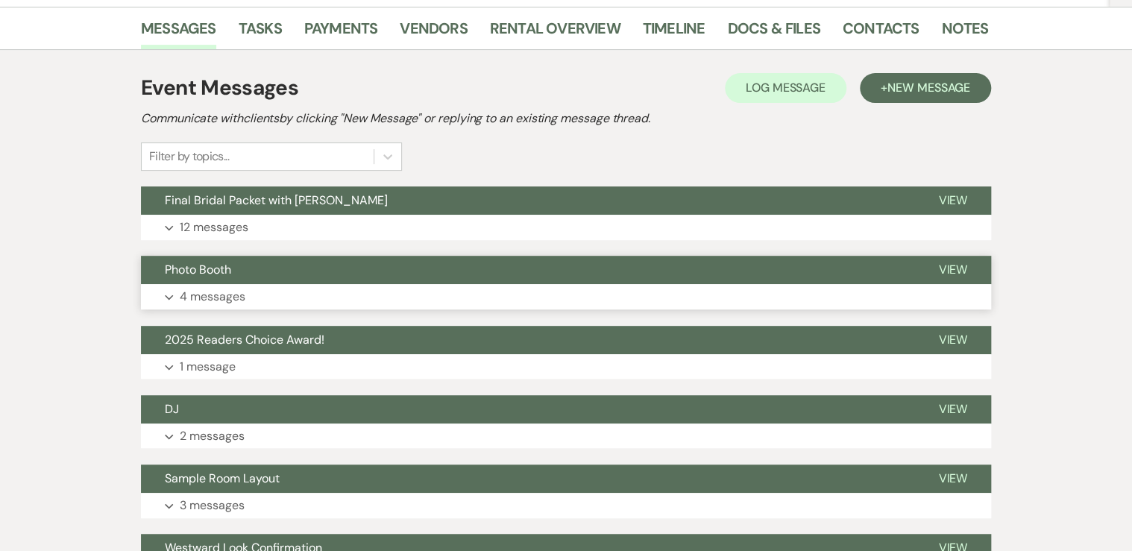
click at [280, 286] on button "Expand 4 messages" at bounding box center [566, 296] width 850 height 25
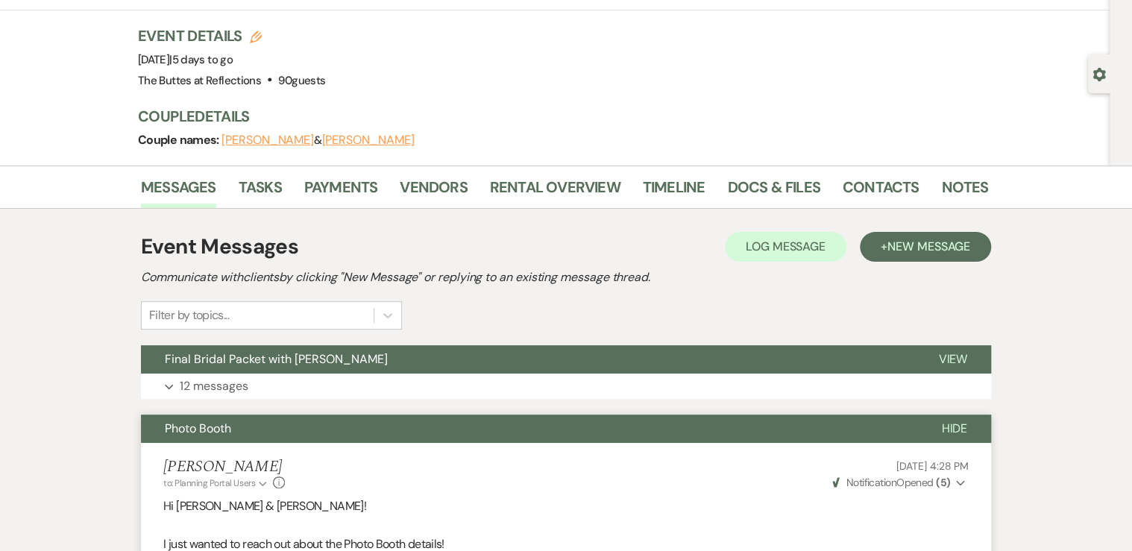
scroll to position [60, 0]
